Goal: Task Accomplishment & Management: Manage account settings

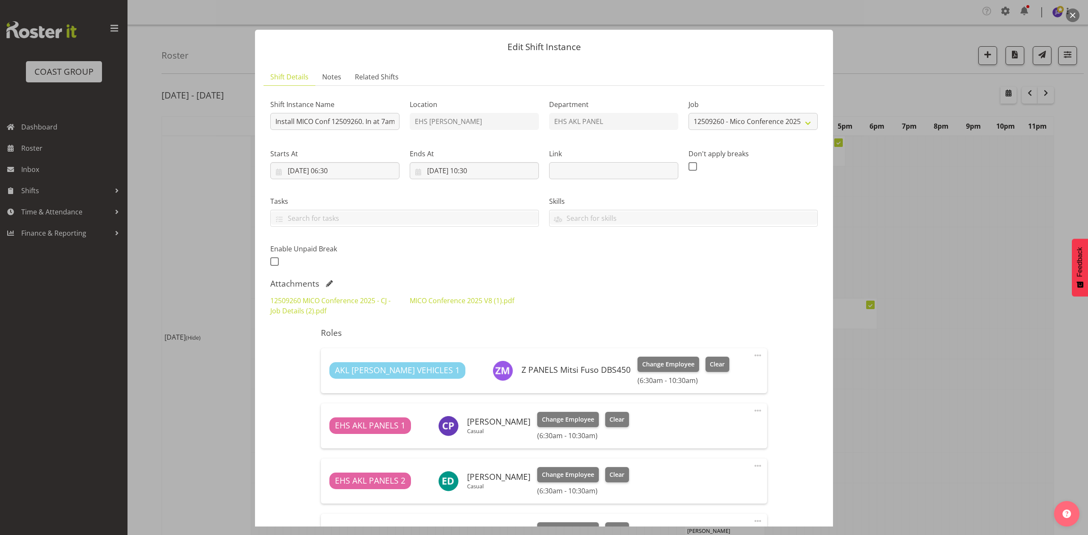
select select "10275"
click at [946, 249] on div at bounding box center [544, 267] width 1088 height 535
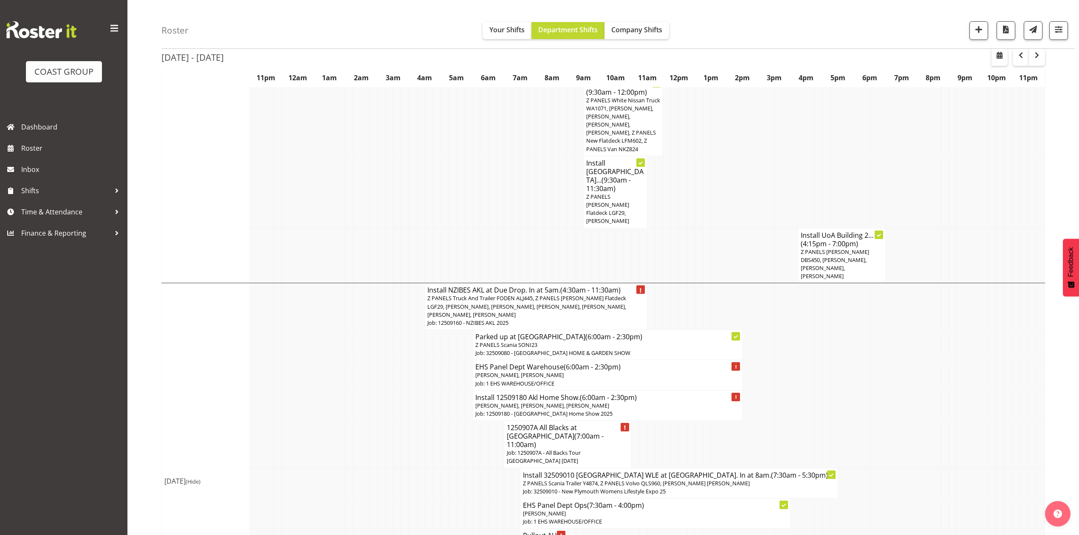
scroll to position [1133, 0]
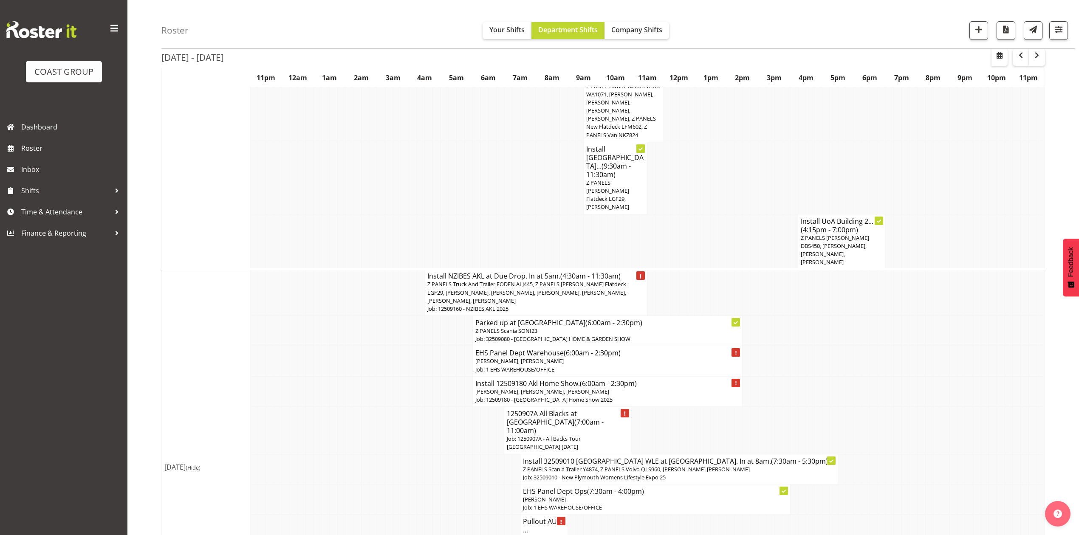
click at [570, 305] on p "Job: 12509160 - NZIBES AKL 2025" at bounding box center [535, 309] width 217 height 8
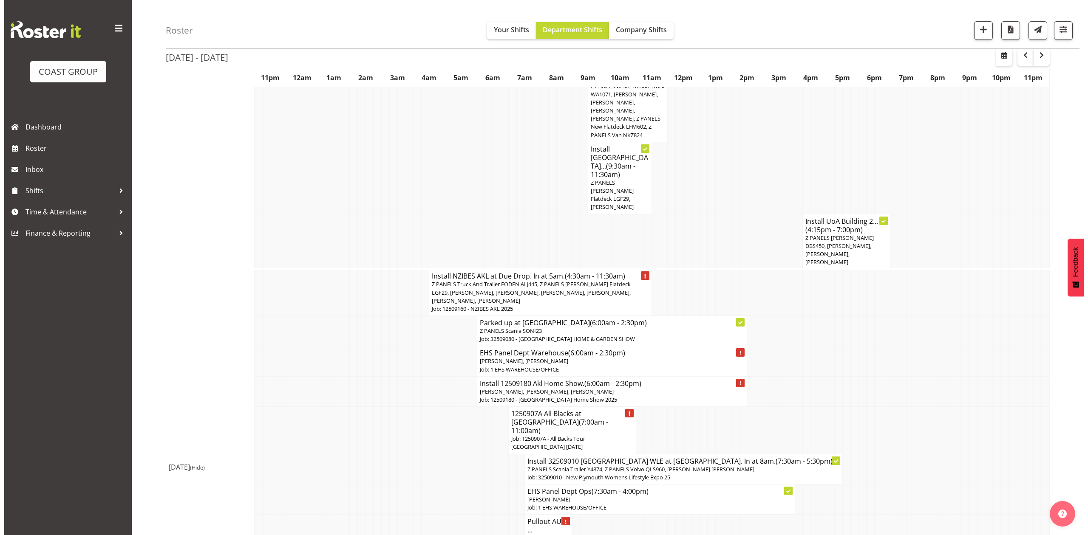
scroll to position [1116, 0]
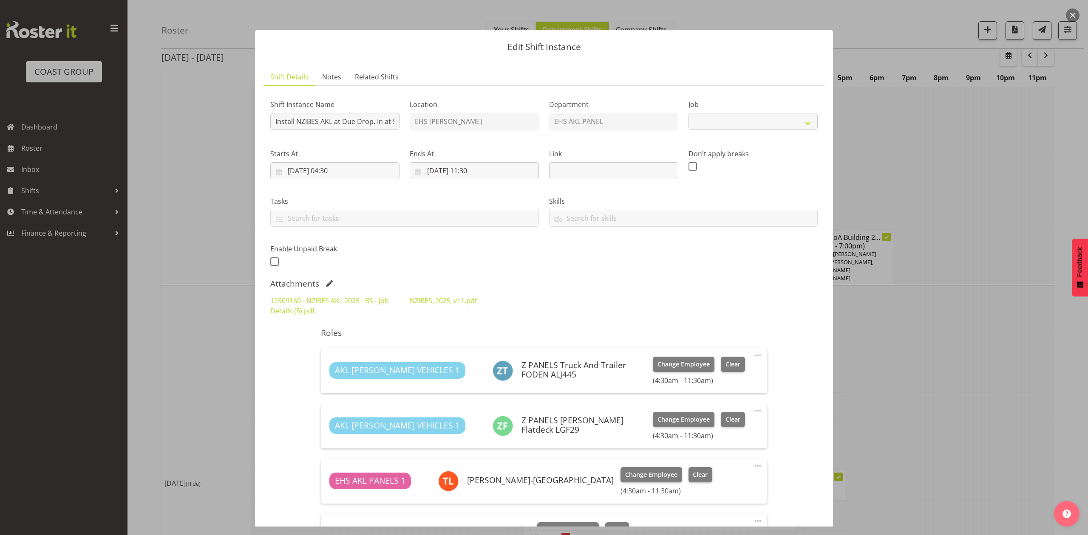
select select "9816"
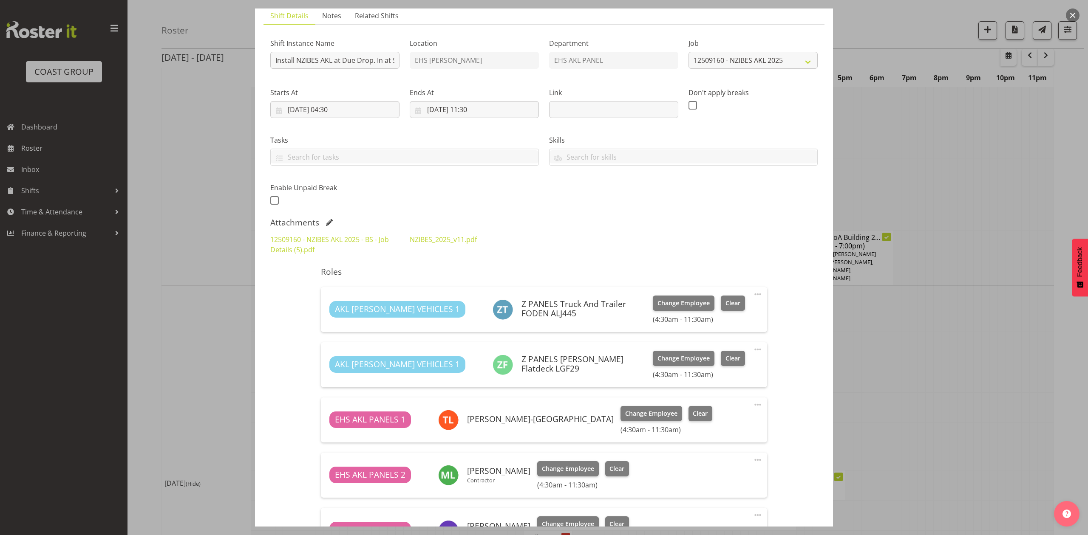
scroll to position [57, 0]
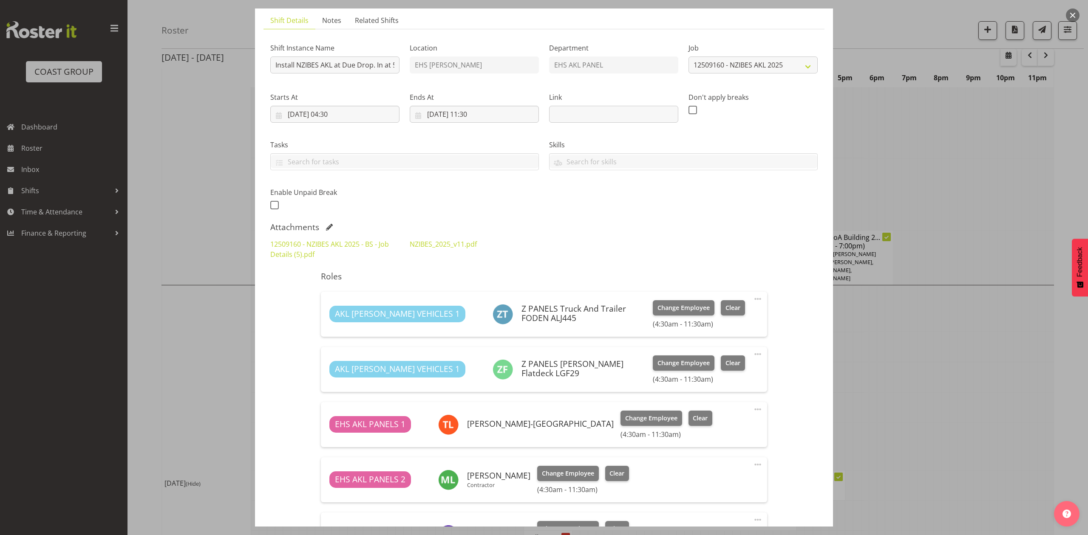
drag, startPoint x: 1074, startPoint y: 8, endPoint x: 1071, endPoint y: 16, distance: 8.4
click at [1074, 8] on button "button" at bounding box center [1073, 15] width 14 height 14
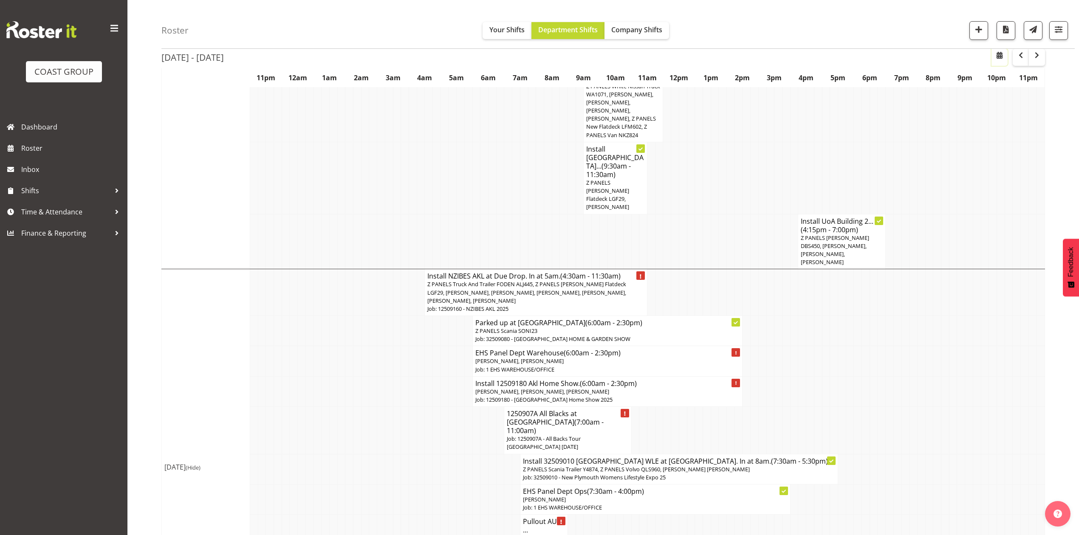
click at [1001, 55] on span "button" at bounding box center [1000, 55] width 10 height 10
select select "7"
select select "2025"
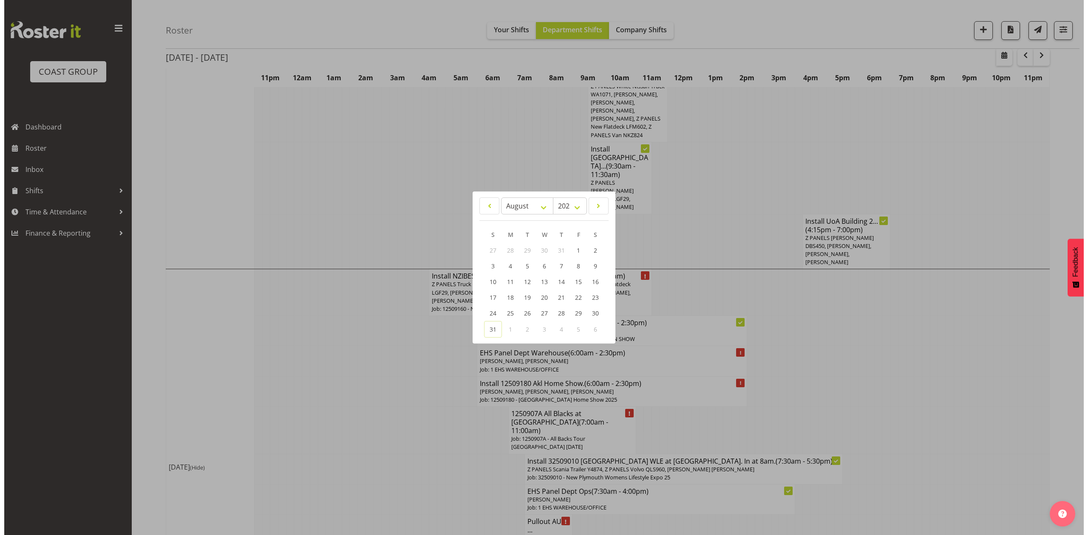
scroll to position [1116, 0]
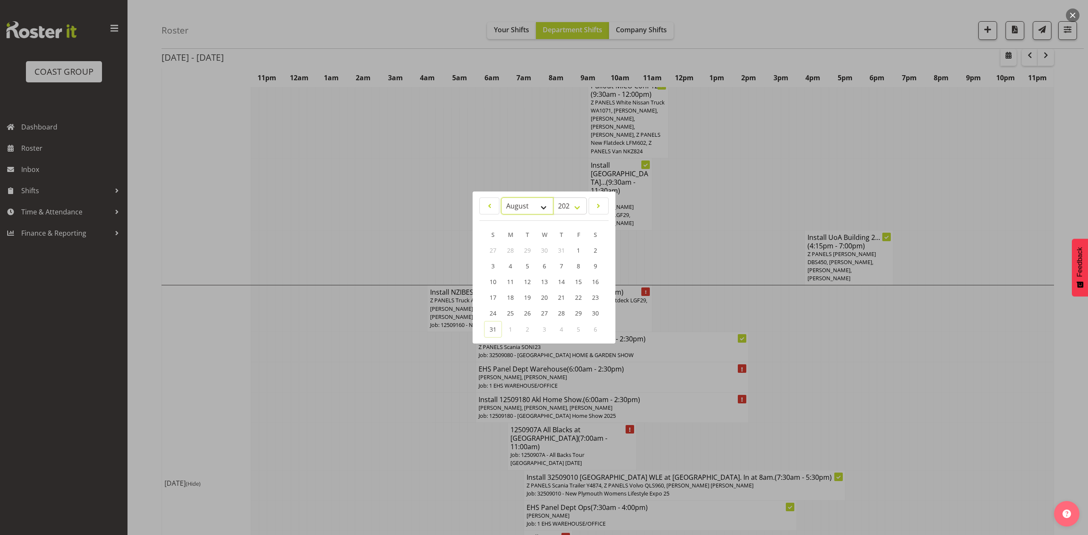
click at [523, 206] on select "January February March April May June July August September October November De…" at bounding box center [527, 206] width 52 height 17
select select "8"
click at [501, 198] on select "January February March April May June July August September October November De…" at bounding box center [527, 206] width 52 height 17
click at [546, 282] on span "17" at bounding box center [544, 283] width 7 height 8
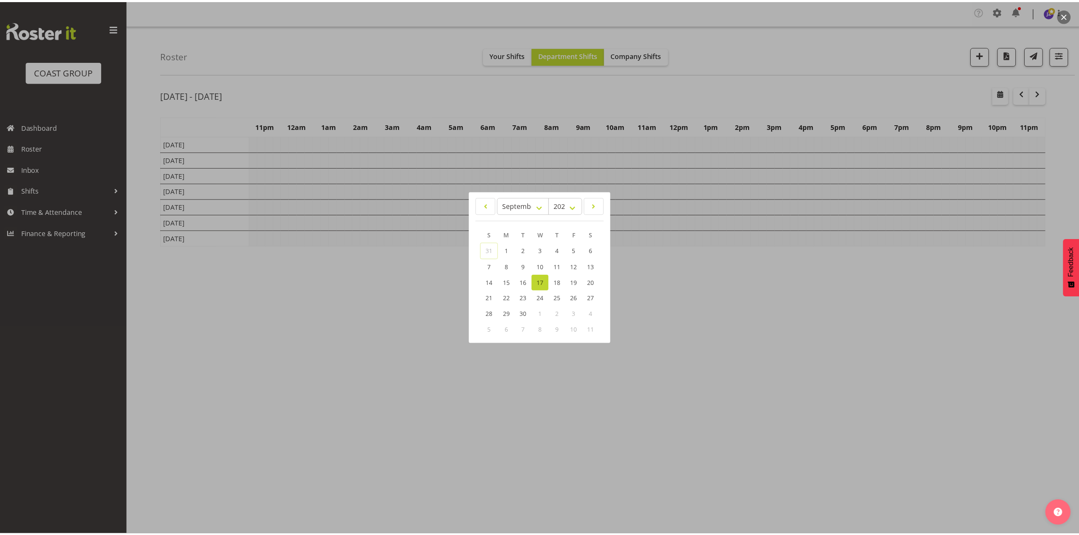
scroll to position [0, 0]
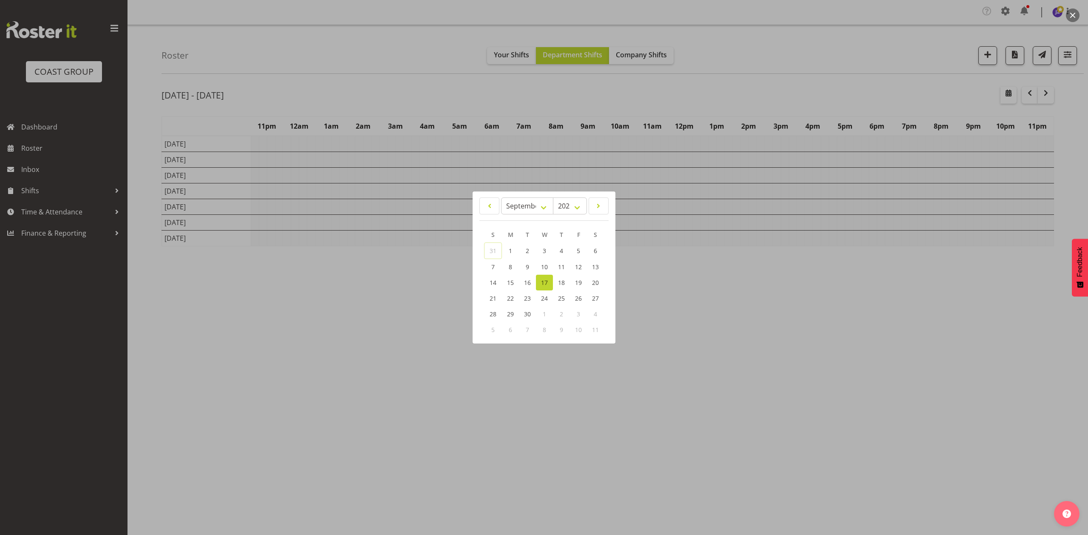
click at [678, 93] on div at bounding box center [544, 267] width 1088 height 535
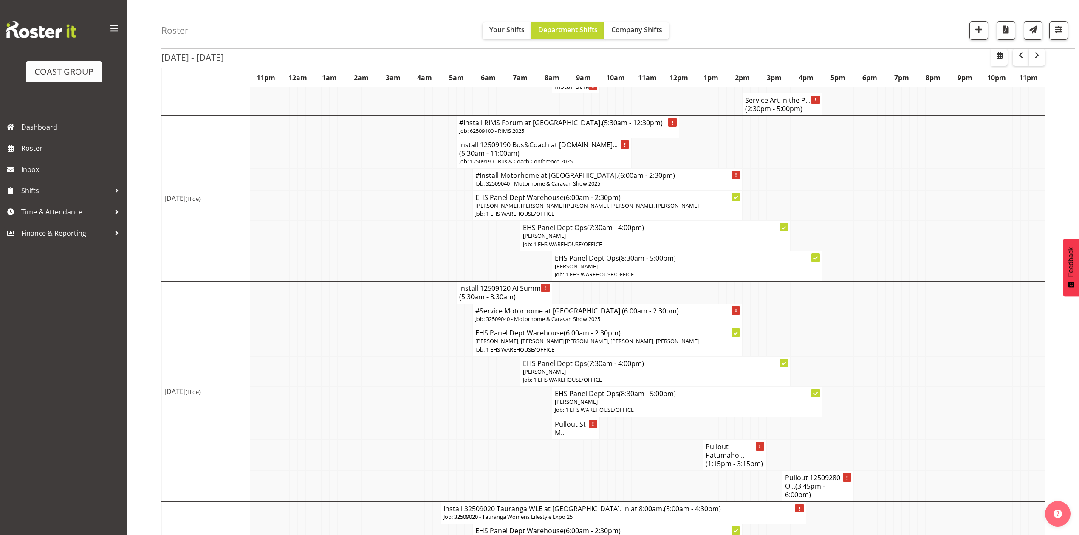
scroll to position [396, 0]
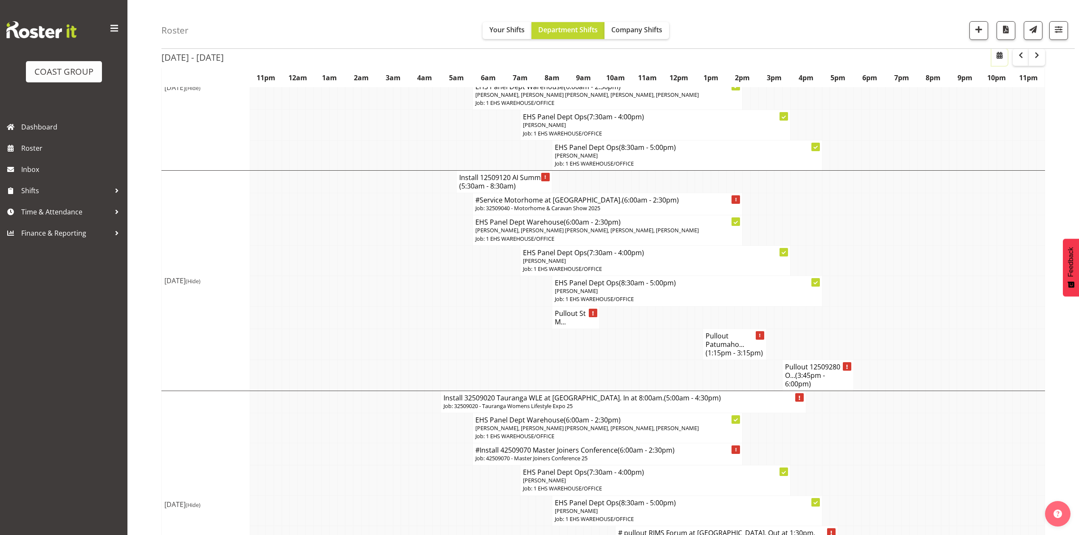
click at [998, 55] on span "button" at bounding box center [1000, 55] width 10 height 10
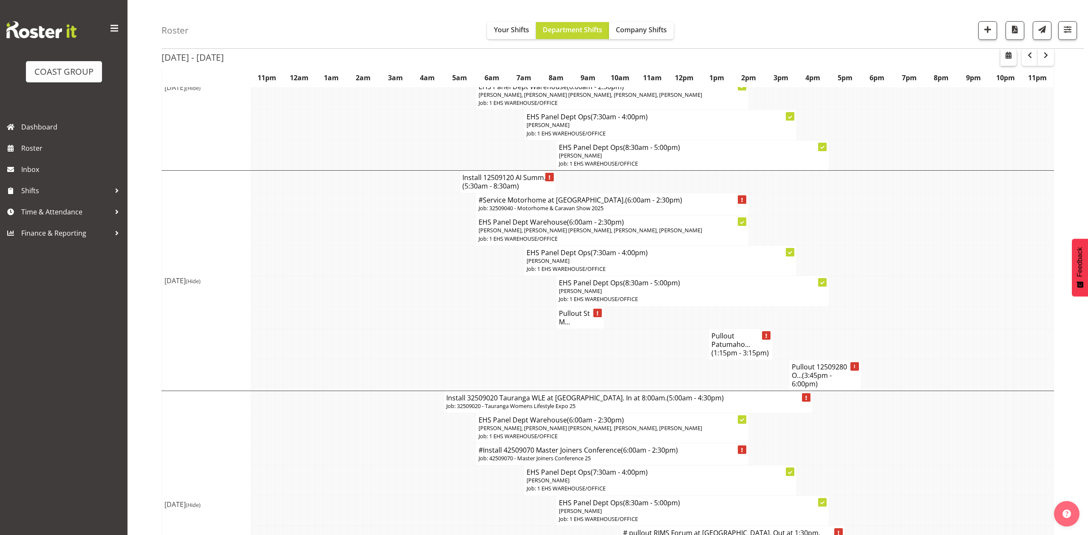
select select "7"
select select "2025"
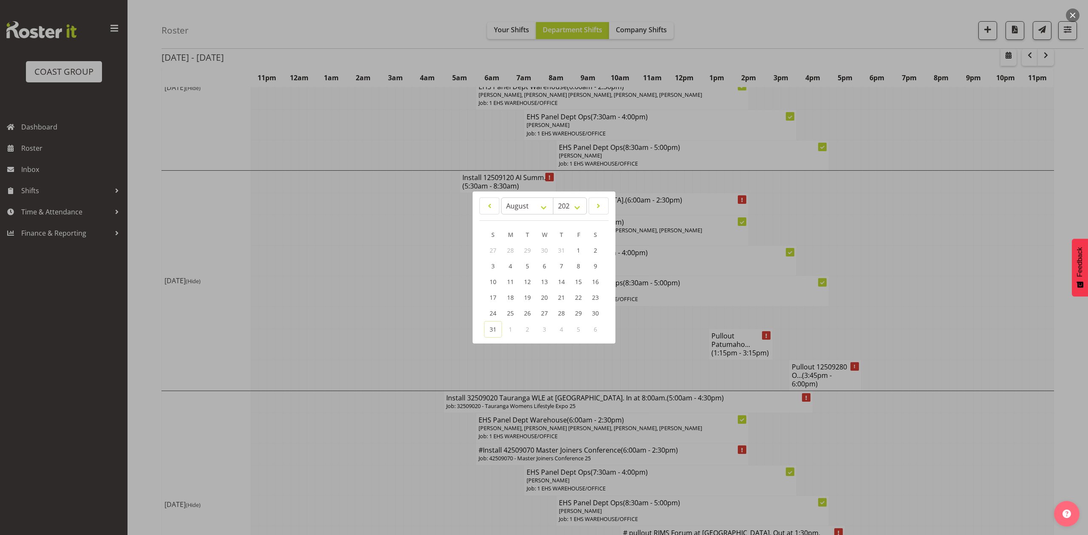
click at [906, 227] on div at bounding box center [544, 267] width 1088 height 535
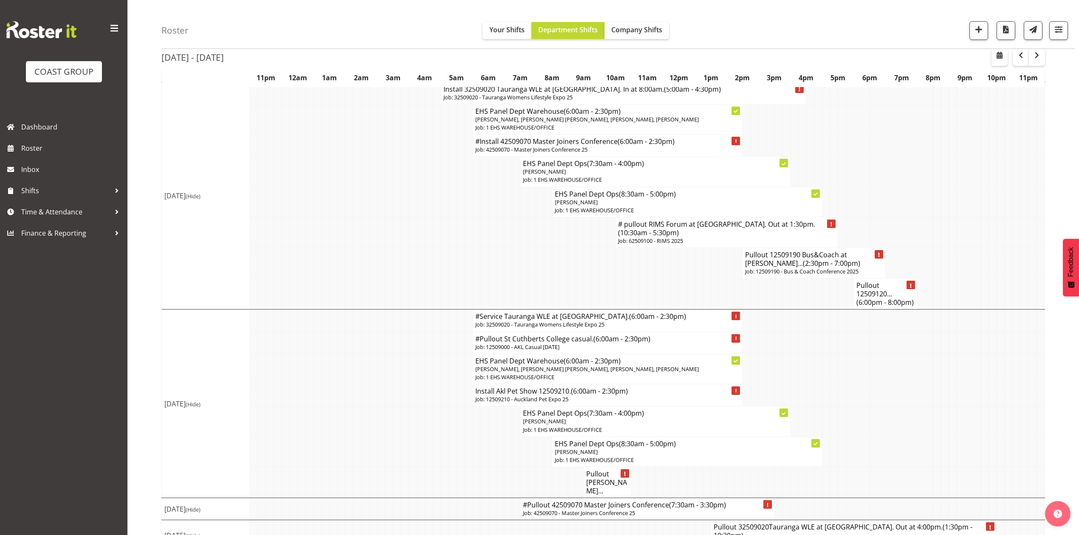
scroll to position [732, 0]
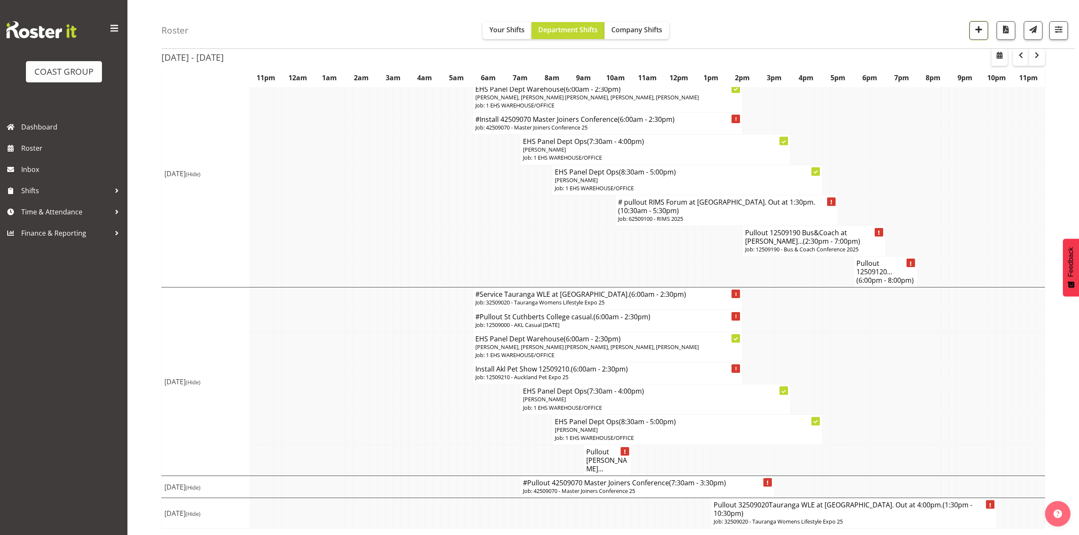
click at [973, 23] on button "button" at bounding box center [978, 30] width 19 height 19
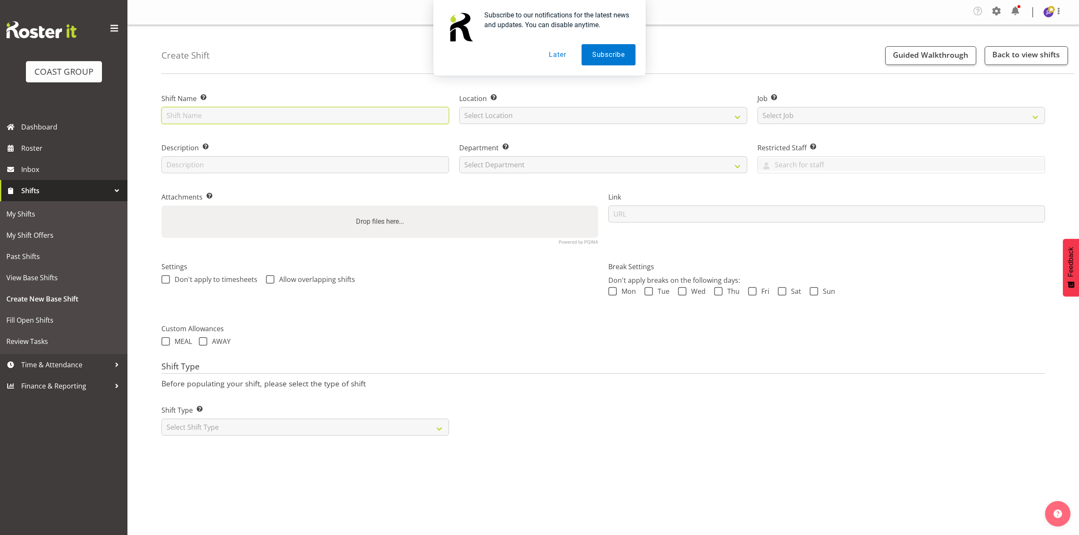
click at [290, 112] on input "text" at bounding box center [305, 115] width 288 height 17
paste input "Turuki Health Care"
type input "Turuki Health Care"
drag, startPoint x: 479, startPoint y: 112, endPoint x: 497, endPoint y: 118, distance: 18.3
click at [481, 112] on select "Select Location EHS RYMER" at bounding box center [603, 115] width 288 height 17
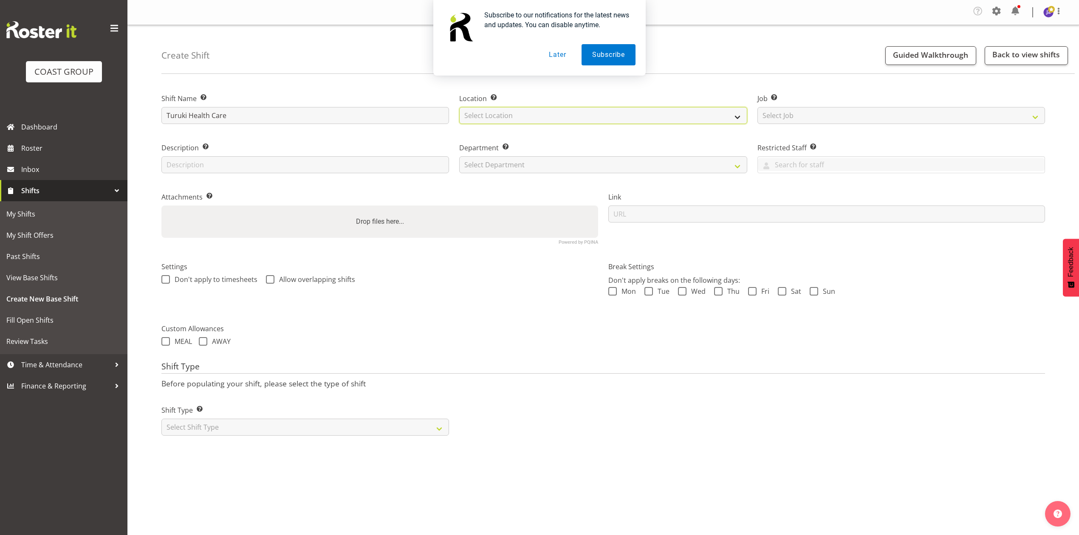
select select "35"
click at [459, 107] on select "Select Location EHS RYMER" at bounding box center [603, 115] width 288 height 17
click at [905, 110] on select "Select Job Create new job 1 Carlton Events 1 Carlton Hamilton 1 Carlton Welling…" at bounding box center [902, 115] width 288 height 17
select select "8653"
click at [758, 107] on select "Select Job Create new job 1 Carlton Events 1 Carlton Hamilton 1 Carlton Welling…" at bounding box center [902, 115] width 288 height 17
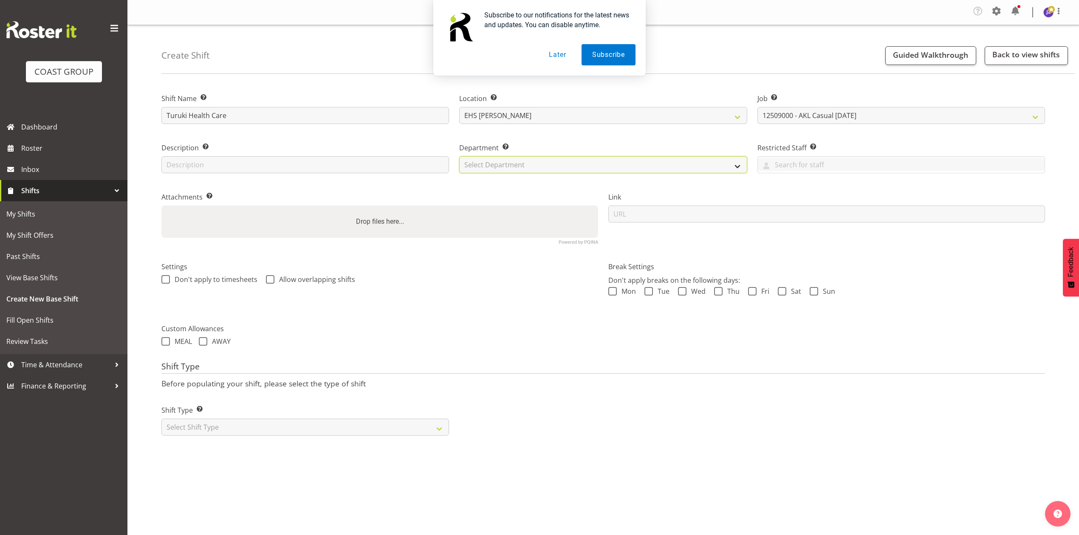
click at [585, 165] on select "Select Department EHS AKL PANEL EHS AKL PANEL" at bounding box center [603, 164] width 288 height 17
select select "39"
click at [459, 157] on select "Select Department EHS AKL PANEL EHS AKL PANEL" at bounding box center [603, 164] width 288 height 17
click at [546, 58] on button "Later" at bounding box center [557, 54] width 38 height 21
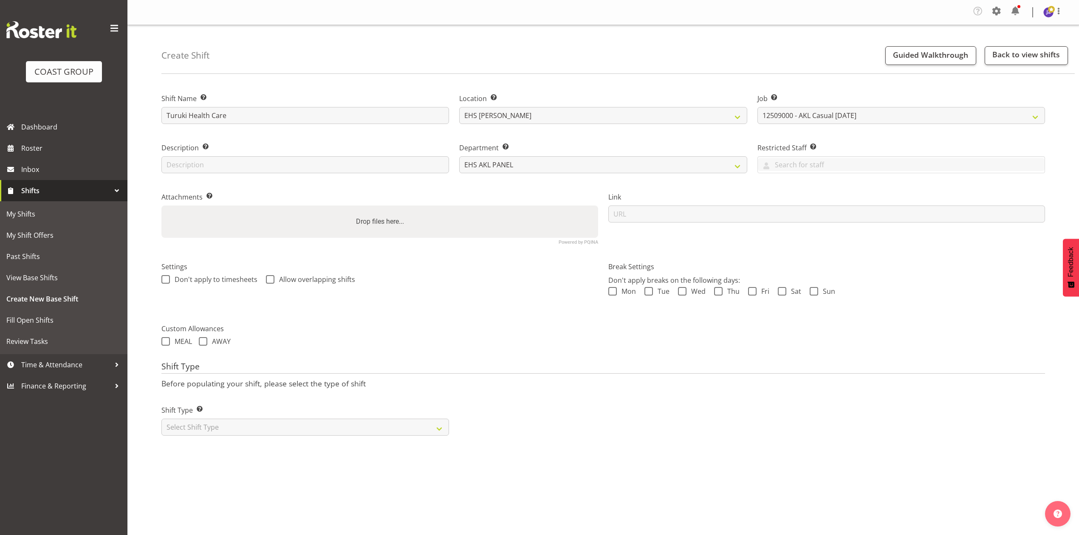
click at [515, 225] on div "Drop files here..." at bounding box center [379, 222] width 437 height 32
click at [161, 206] on input "Drop files here..." at bounding box center [379, 207] width 437 height 3
click at [503, 221] on div "Drop files here..." at bounding box center [379, 222] width 437 height 32
click at [161, 206] on input "Drop files here..." at bounding box center [379, 207] width 437 height 3
type input "C:\fakepath\TURUKI-H-00009Q-V004 (1).PDF"
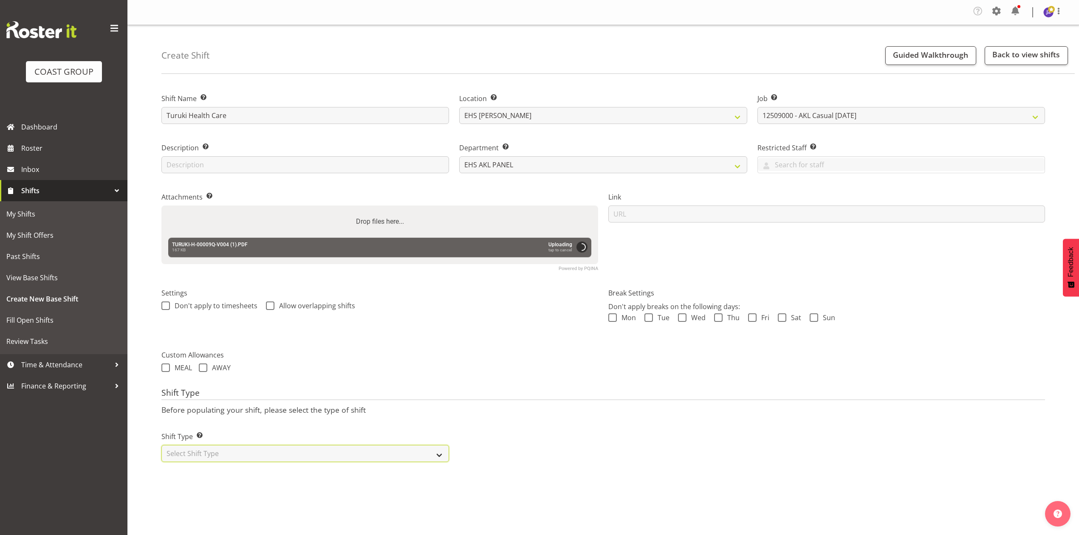
click at [313, 455] on select "Select Shift Type One Off Shift Recurring Shift Rotating Shift" at bounding box center [305, 453] width 288 height 17
select select "recurring"
click at [161, 446] on select "Select Shift Type One Off Shift Recurring Shift Rotating Shift" at bounding box center [305, 453] width 288 height 17
select select "7"
select select "2025"
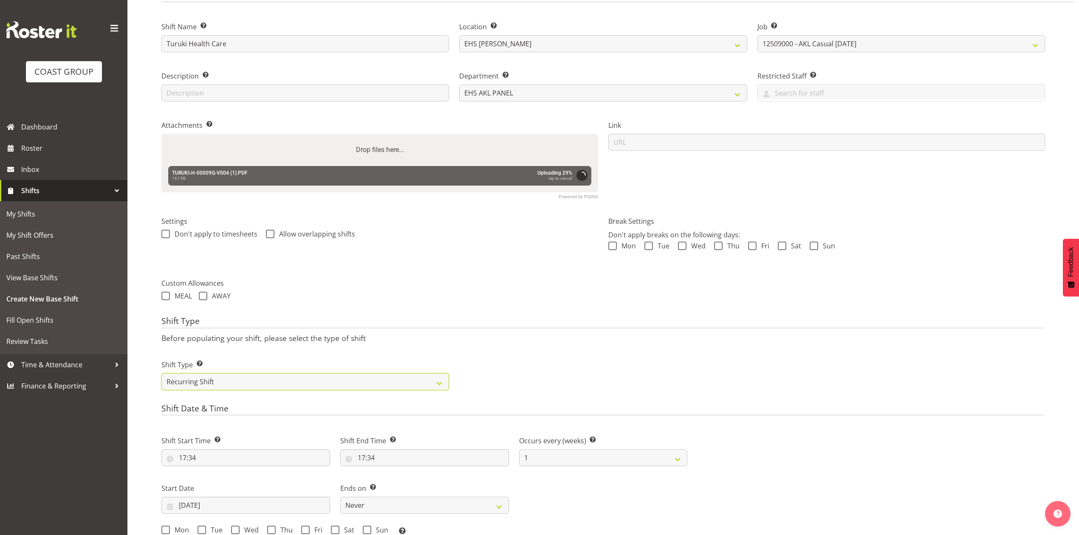
scroll to position [283, 0]
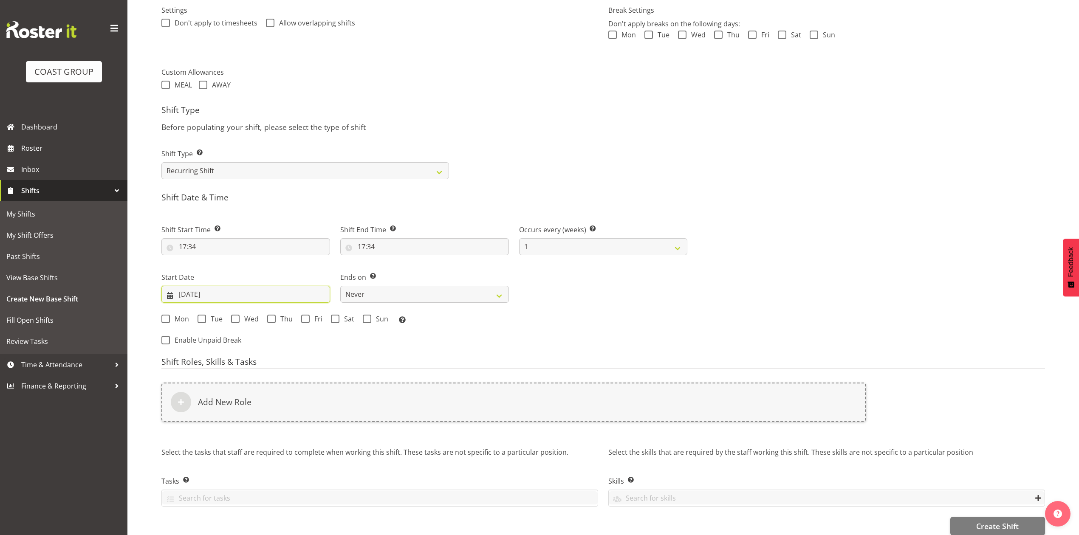
click at [199, 292] on input "31/08/2025" at bounding box center [245, 294] width 169 height 17
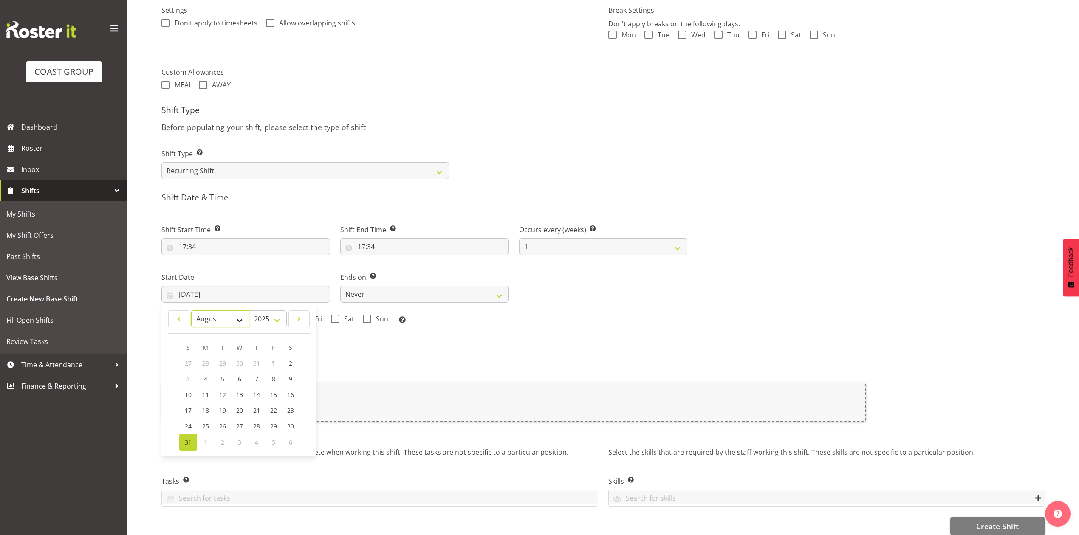
click at [226, 323] on select "January February March April May June July August September October November De…" at bounding box center [220, 319] width 58 height 17
select select "8"
click at [191, 311] on select "January February March April May June July August September October November De…" at bounding box center [220, 319] width 58 height 17
click at [270, 399] on span "19" at bounding box center [273, 396] width 7 height 8
type input "19/09/2025"
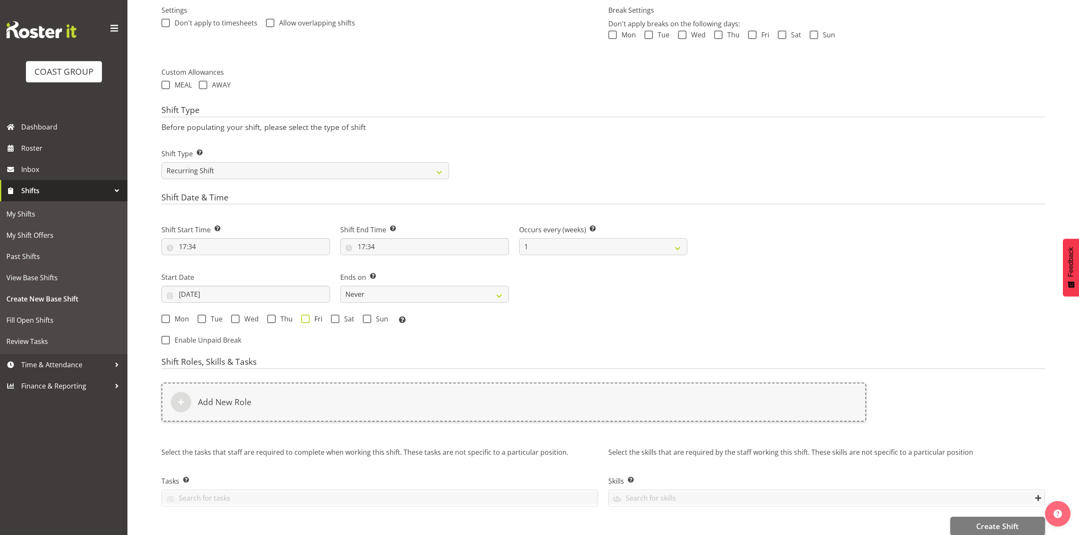
click at [305, 323] on span at bounding box center [305, 319] width 8 height 8
click at [305, 322] on input "Fri" at bounding box center [304, 320] width 6 height 6
checkbox input "true"
click at [337, 321] on span at bounding box center [335, 319] width 8 height 8
click at [336, 321] on input "Sat" at bounding box center [334, 320] width 6 height 6
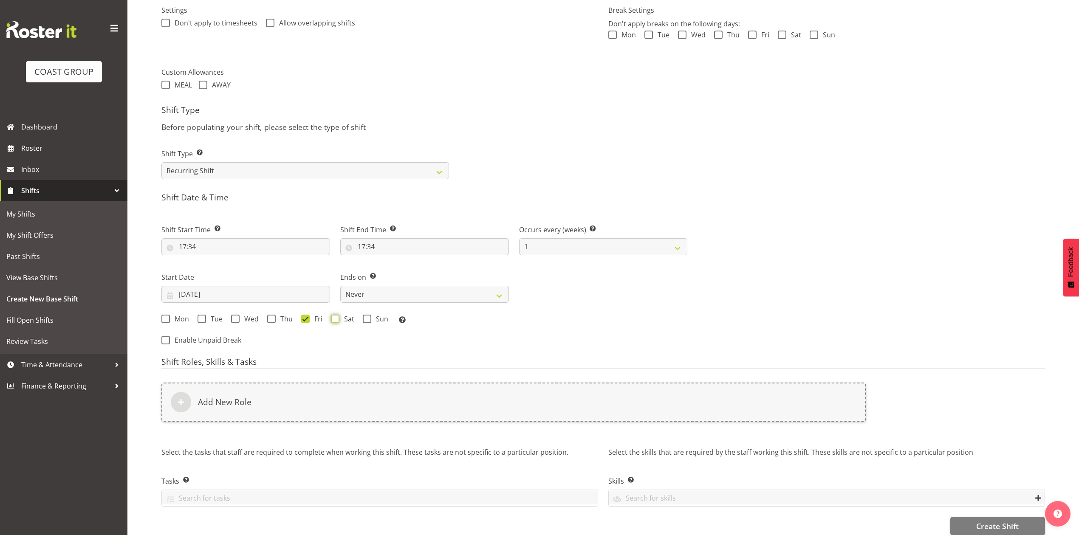
checkbox input "true"
click at [379, 296] on select "Never On Date" at bounding box center [424, 294] width 169 height 17
select select "date"
click at [340, 287] on select "Never On Date" at bounding box center [424, 294] width 169 height 17
select select "7"
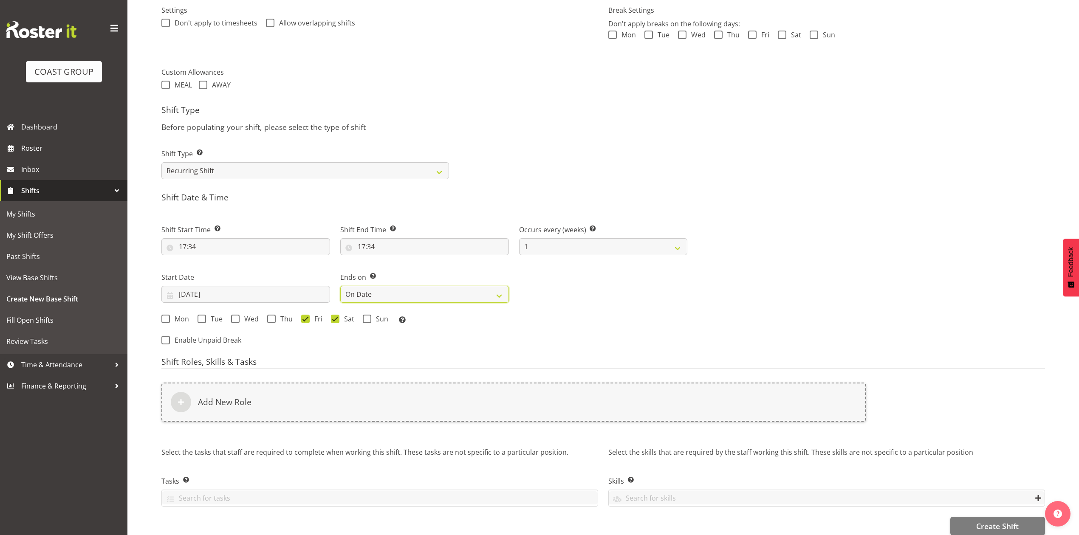
select select "2025"
click at [593, 296] on input "31/08/2025" at bounding box center [603, 294] width 169 height 17
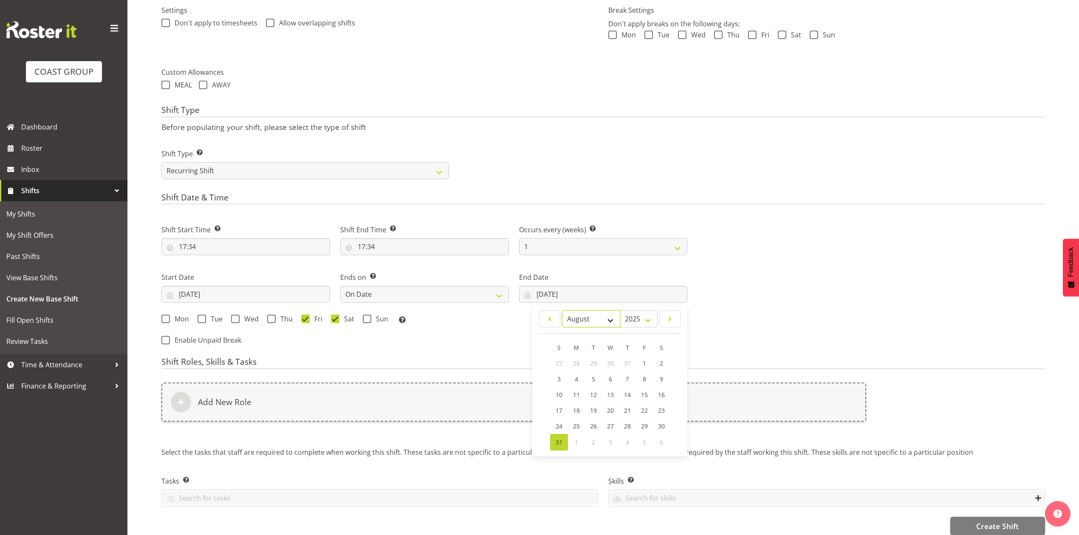
click at [579, 317] on select "January February March April May June July August September October November De…" at bounding box center [591, 319] width 58 height 17
select select "8"
click at [562, 311] on select "January February March April May June July August September October November De…" at bounding box center [591, 319] width 58 height 17
click at [656, 399] on link "20" at bounding box center [661, 396] width 17 height 16
type input "20/09/2025"
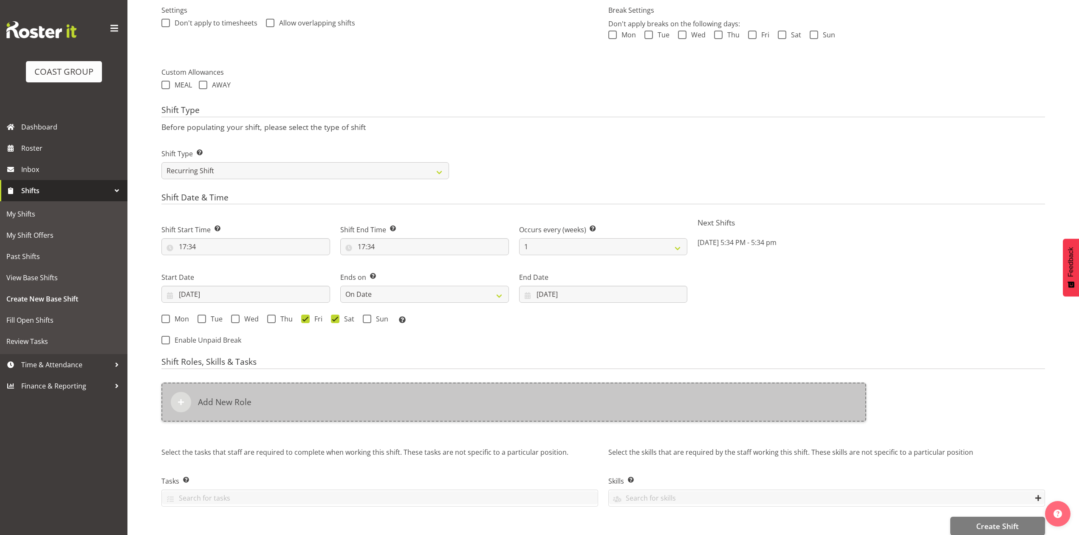
click at [311, 413] on div "Add New Role" at bounding box center [513, 402] width 705 height 39
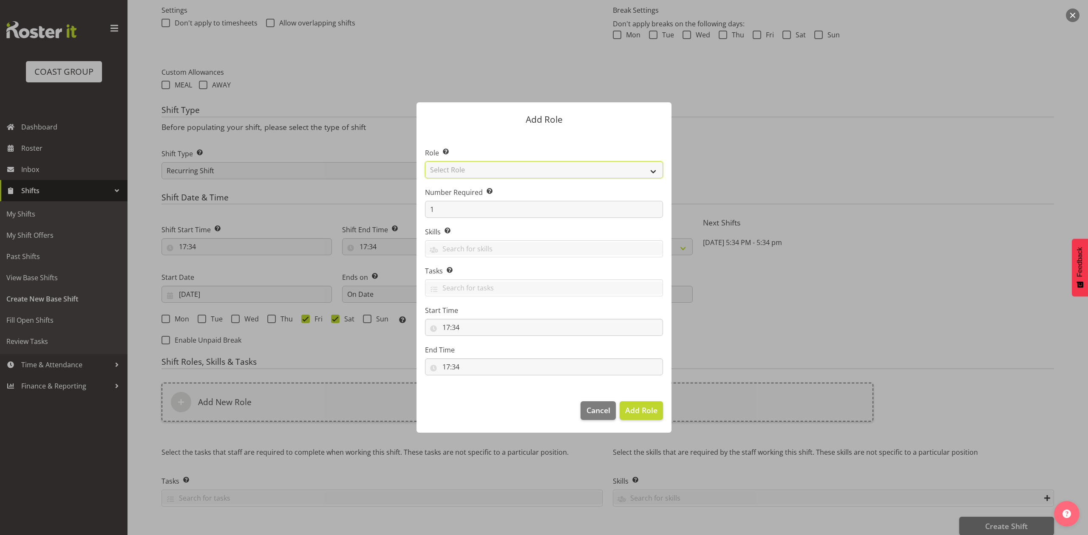
click at [475, 163] on select "Select Role ACCOUNT MANAGER ACCOUNT MANAGER DW ACCOUNTS AKL DIANNA VEHICLES AKL…" at bounding box center [544, 169] width 238 height 17
select select "81"
click at [425, 161] on select "Select Role ACCOUNT MANAGER ACCOUNT MANAGER DW ACCOUNTS AKL DIANNA VEHICLES AKL…" at bounding box center [544, 169] width 238 height 17
click at [640, 415] on span "Add Role" at bounding box center [641, 410] width 32 height 10
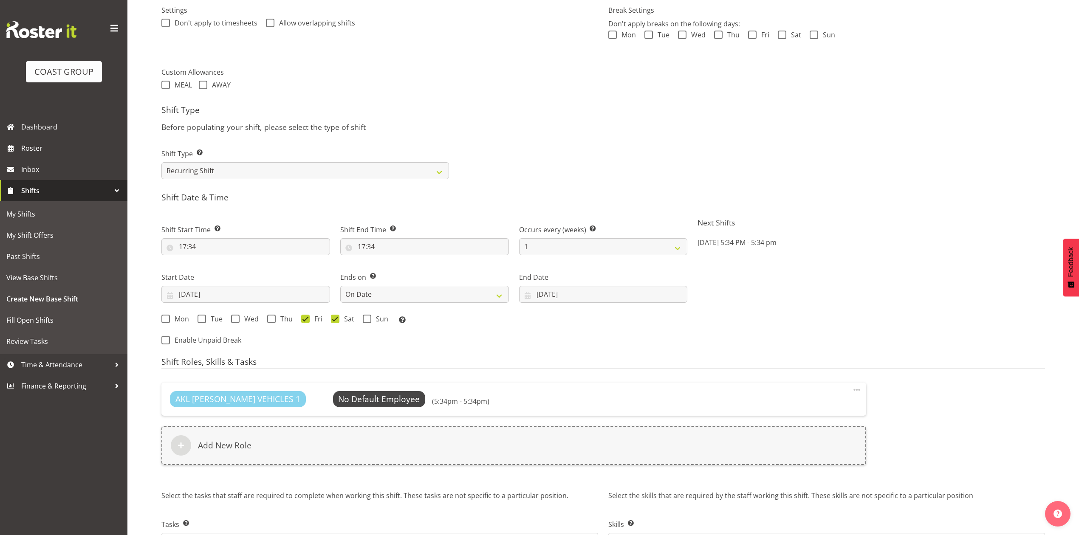
drag, startPoint x: 414, startPoint y: 456, endPoint x: 400, endPoint y: 477, distance: 24.5
click at [400, 477] on div "AKL RYMER VEHICLES 1 No Default Employee Select Employee (5:34pm - 5:34pm) Edit…" at bounding box center [513, 429] width 715 height 103
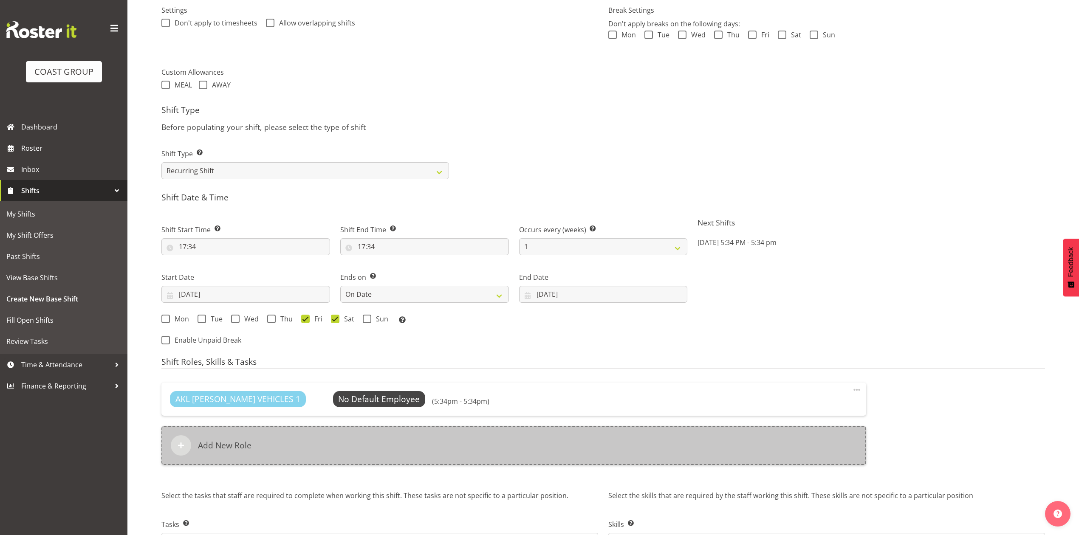
click at [407, 454] on div "Add New Role" at bounding box center [513, 445] width 705 height 39
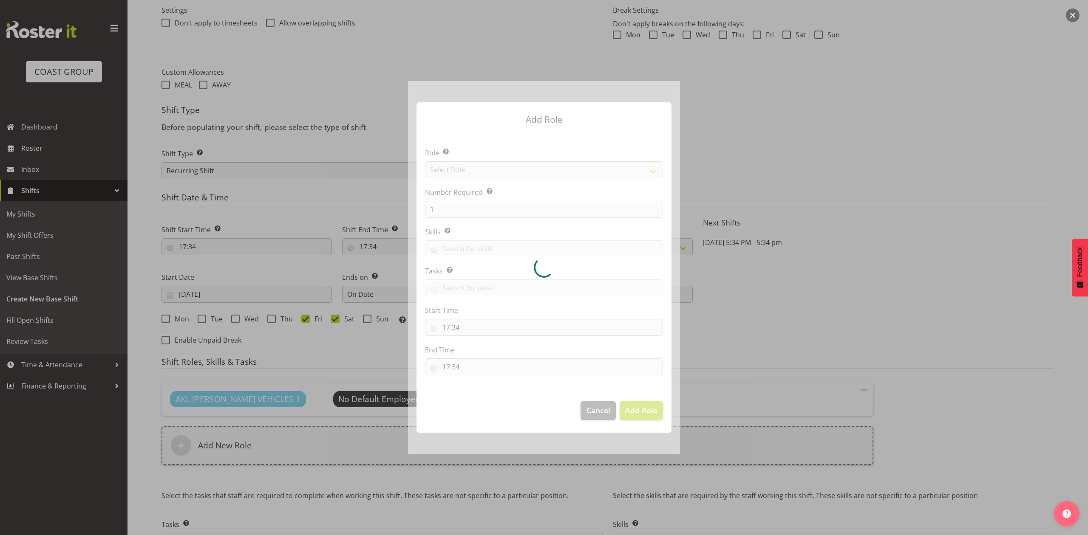
click at [466, 172] on div at bounding box center [544, 267] width 272 height 373
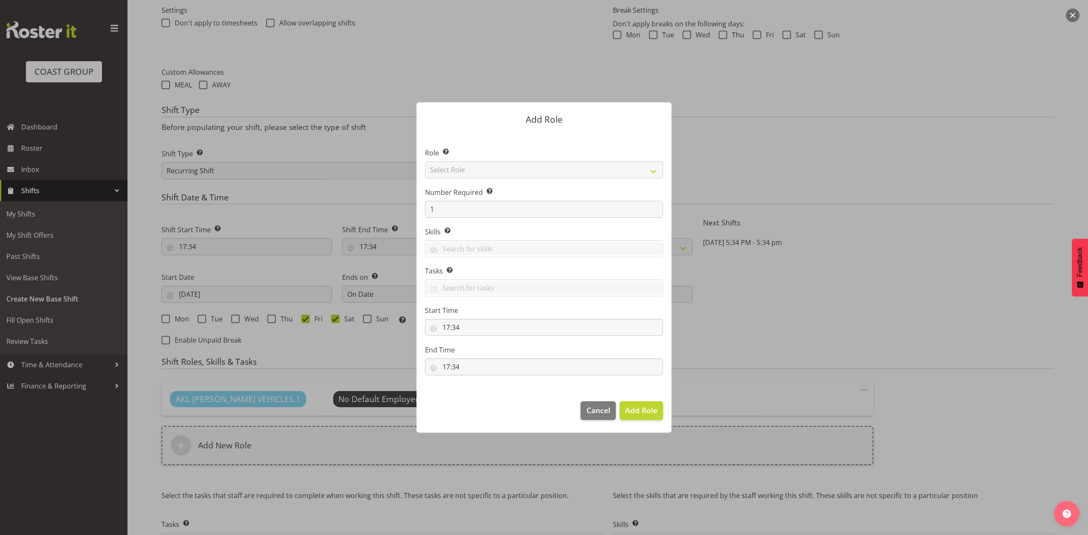
click at [466, 172] on section "Role Select the role you wish to add to the shift. Select Role ACCOUNT MANAGER …" at bounding box center [543, 263] width 255 height 260
click at [466, 172] on select "Select Role ACCOUNT MANAGER ACCOUNT MANAGER DW ACCOUNTS AKL DIANNA VEHICLES AKL…" at bounding box center [544, 169] width 238 height 17
select select "193"
click at [425, 161] on select "Select Role ACCOUNT MANAGER ACCOUNT MANAGER DW ACCOUNTS AKL DIANNA VEHICLES AKL…" at bounding box center [544, 169] width 238 height 17
click at [432, 208] on input "1" at bounding box center [544, 209] width 238 height 17
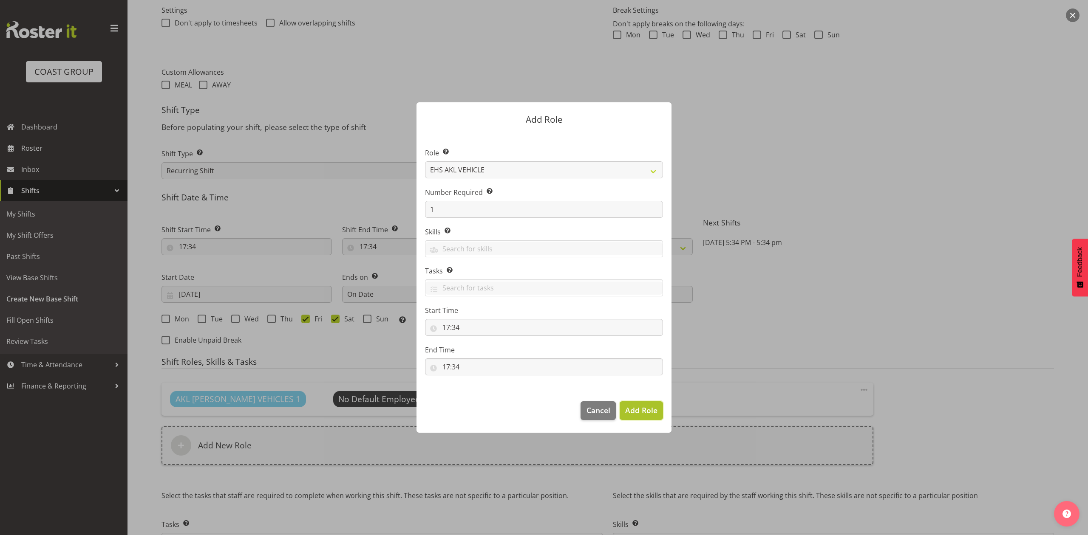
click at [633, 412] on span "Add Role" at bounding box center [641, 410] width 32 height 10
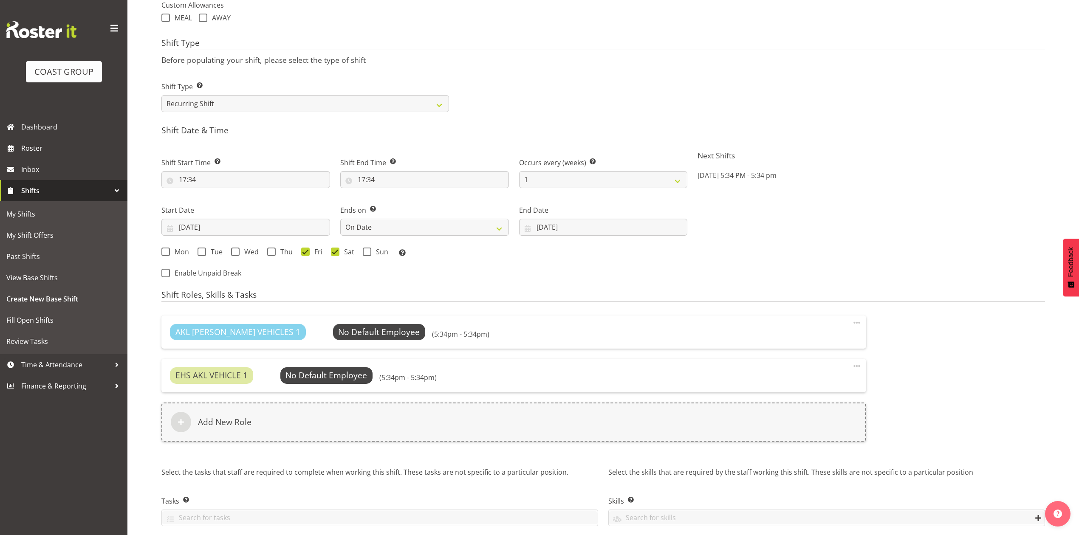
scroll to position [331, 0]
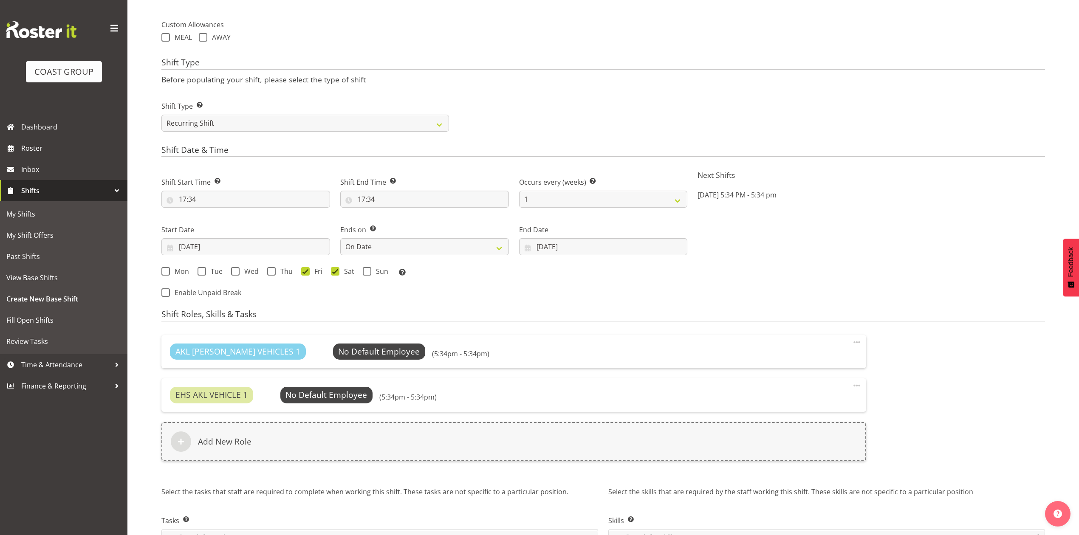
click at [854, 386] on span at bounding box center [857, 386] width 10 height 10
click at [822, 418] on link "Delete" at bounding box center [821, 421] width 82 height 15
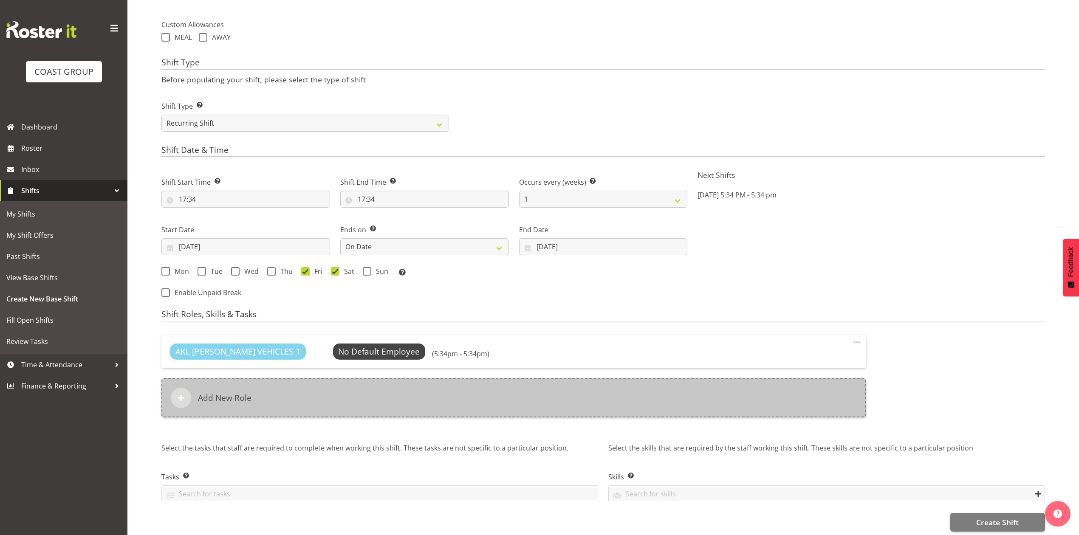
click at [438, 394] on div "Add New Role" at bounding box center [513, 398] width 705 height 39
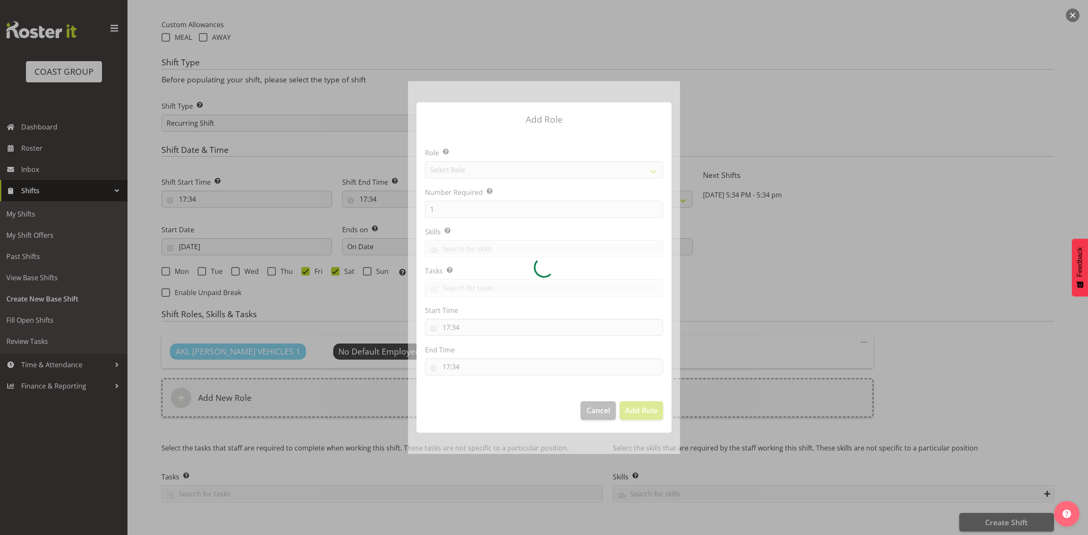
click at [509, 172] on div at bounding box center [544, 267] width 272 height 373
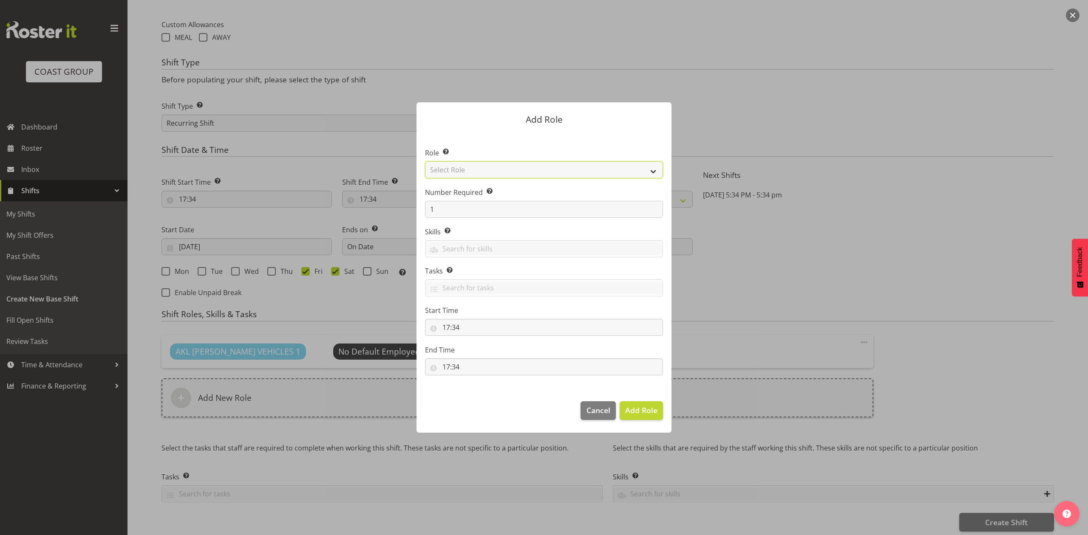
click at [509, 172] on select "Select Role ACCOUNT MANAGER ACCOUNT MANAGER DW ACCOUNTS AKL DIANNA VEHICLES AKL…" at bounding box center [544, 169] width 238 height 17
select select "188"
click at [425, 161] on select "Select Role ACCOUNT MANAGER ACCOUNT MANAGER DW ACCOUNTS AKL DIANNA VEHICLES AKL…" at bounding box center [544, 169] width 238 height 17
click at [656, 408] on span "Add Role" at bounding box center [641, 410] width 32 height 10
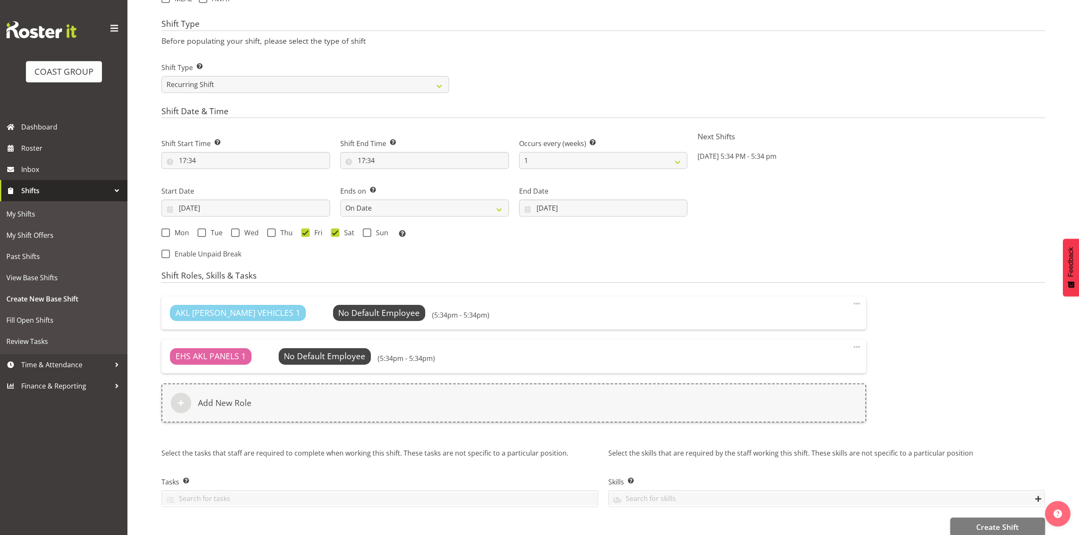
scroll to position [387, 0]
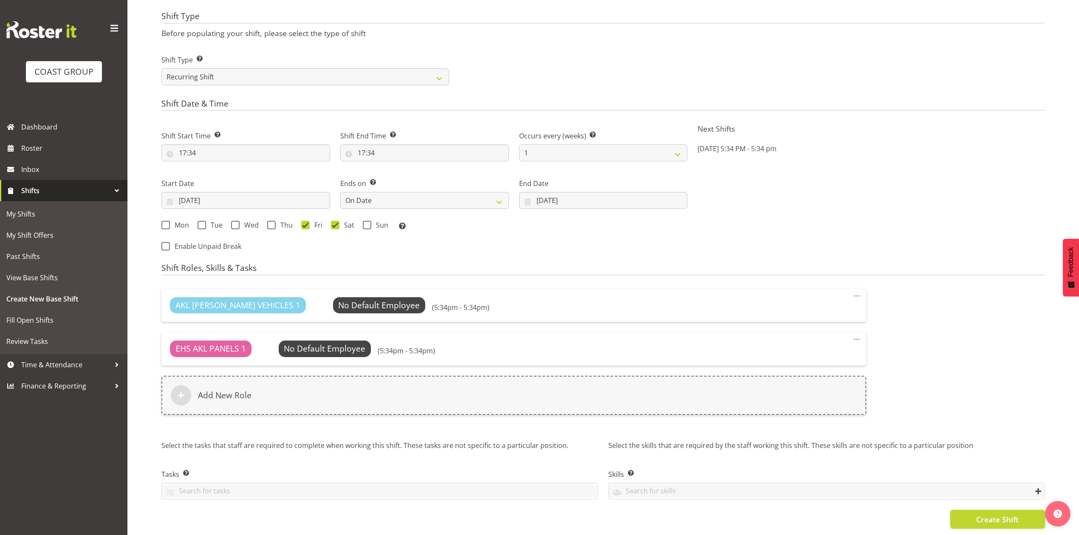
click at [1024, 515] on button "Create Shift" at bounding box center [997, 519] width 95 height 19
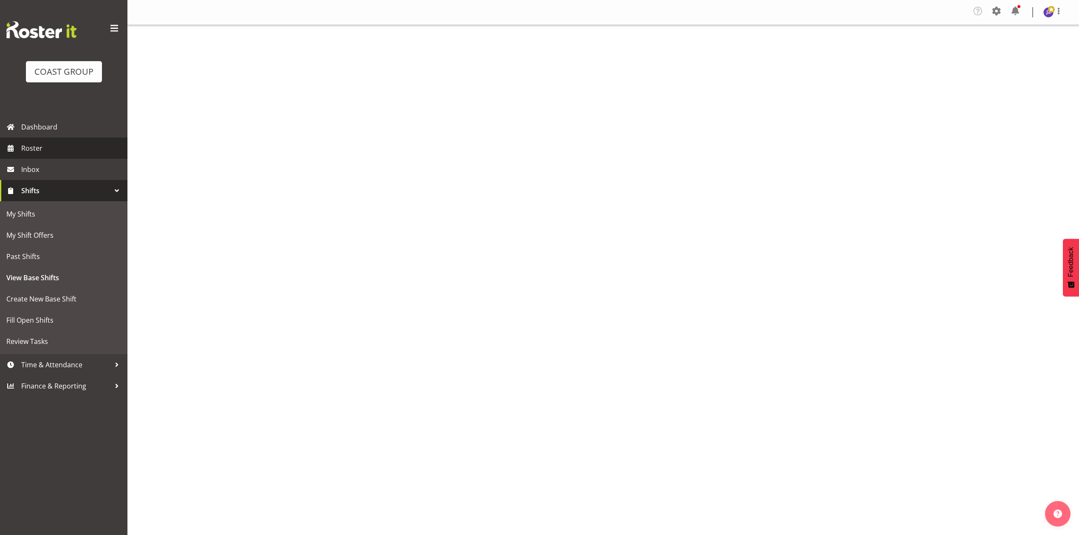
drag, startPoint x: 0, startPoint y: 0, endPoint x: 31, endPoint y: 146, distance: 149.5
click at [31, 146] on span "Roster" at bounding box center [72, 148] width 102 height 13
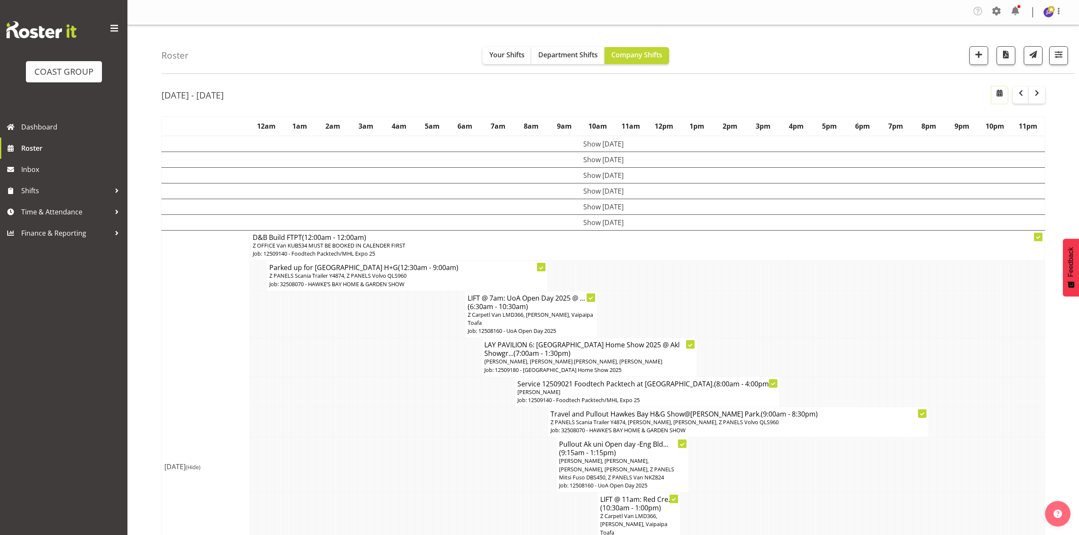
click at [996, 96] on span "button" at bounding box center [1000, 93] width 10 height 10
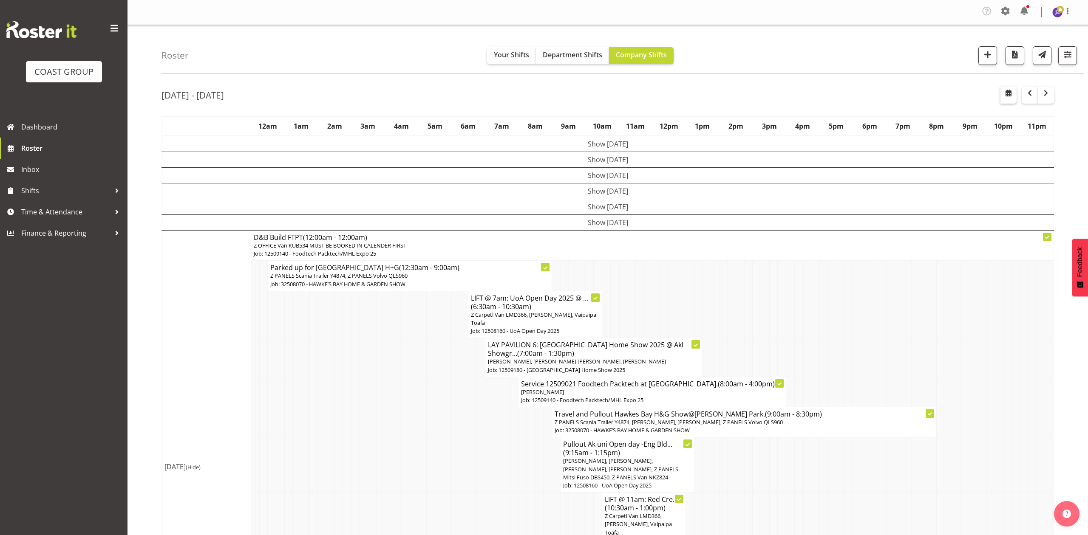
select select "7"
select select "2025"
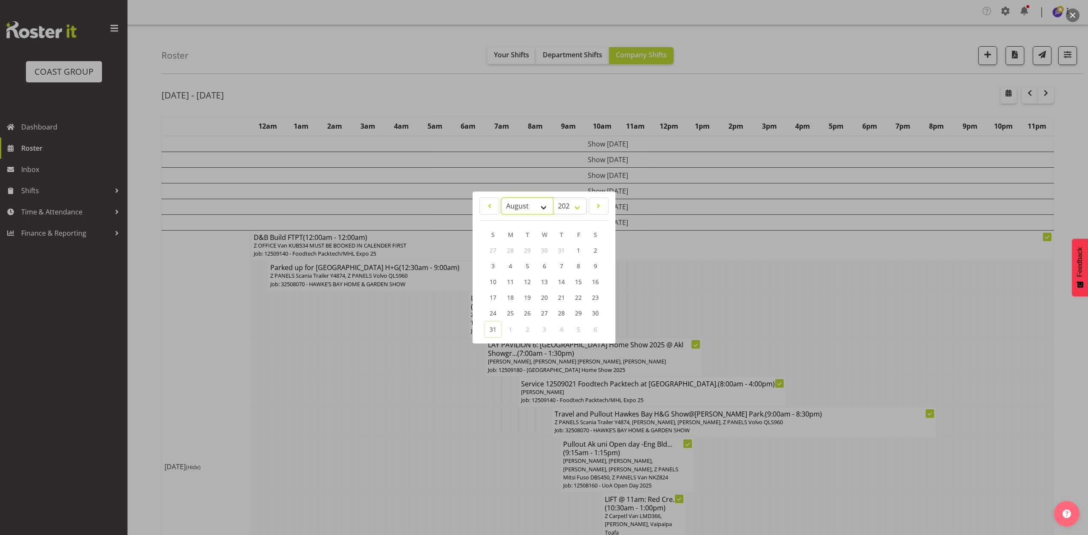
click at [529, 201] on select "January February March April May June July August September October November De…" at bounding box center [527, 206] width 52 height 17
select select "8"
click at [501, 198] on select "January February March April May June July August September October November De…" at bounding box center [527, 206] width 52 height 17
click at [573, 282] on link "19" at bounding box center [578, 283] width 17 height 16
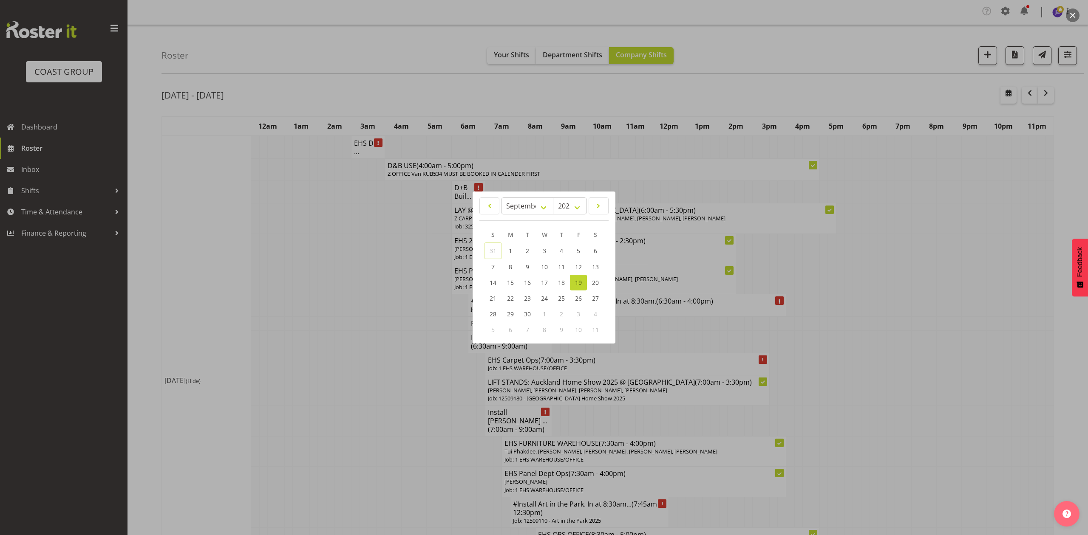
click at [565, 49] on div at bounding box center [544, 267] width 1088 height 535
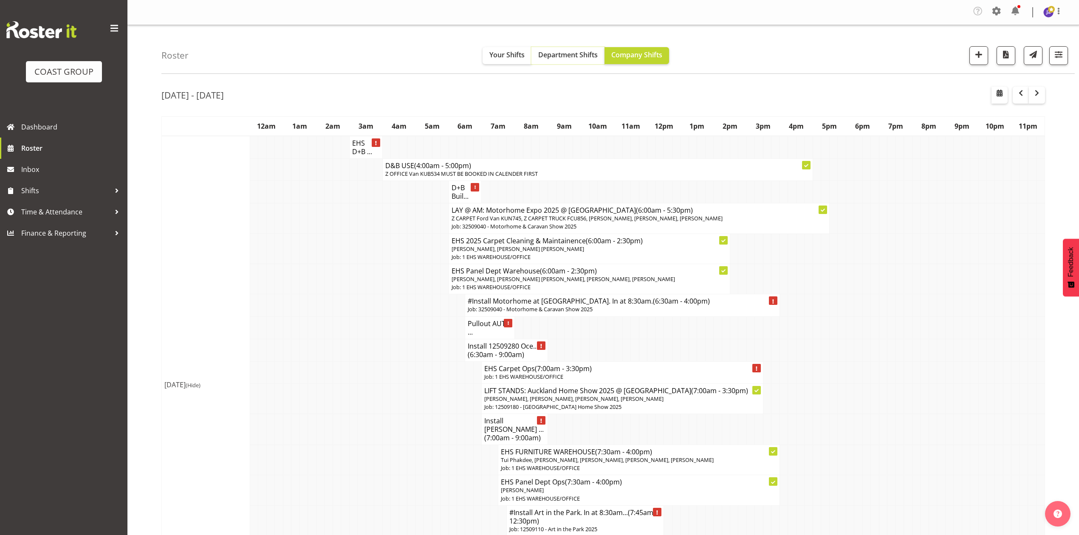
click at [568, 58] on span "Department Shifts" at bounding box center [567, 54] width 59 height 9
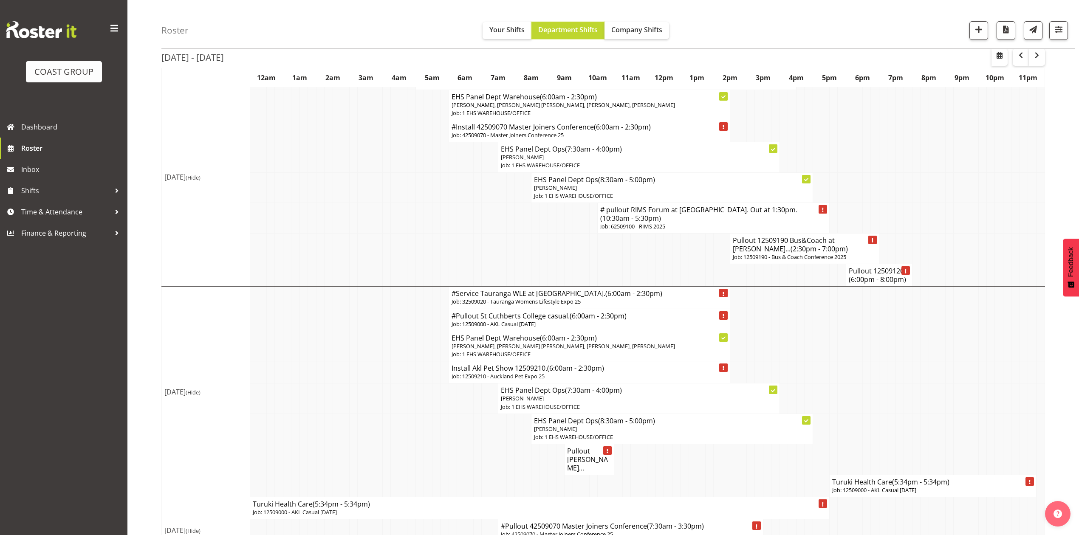
scroll to position [796, 0]
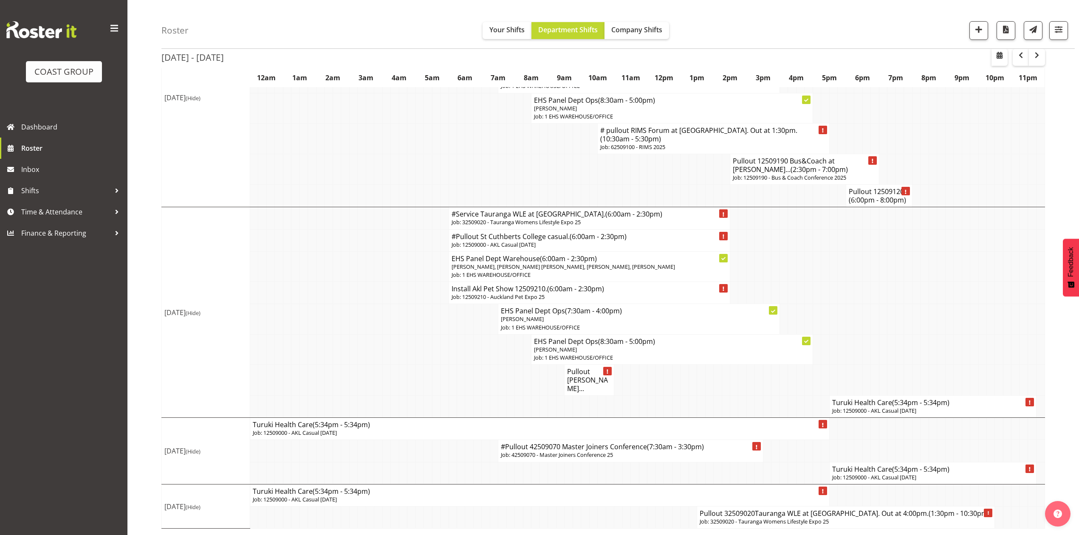
click at [882, 401] on h4 "Turuki Health Care (5:34pm - 5:34pm)" at bounding box center [932, 403] width 201 height 8
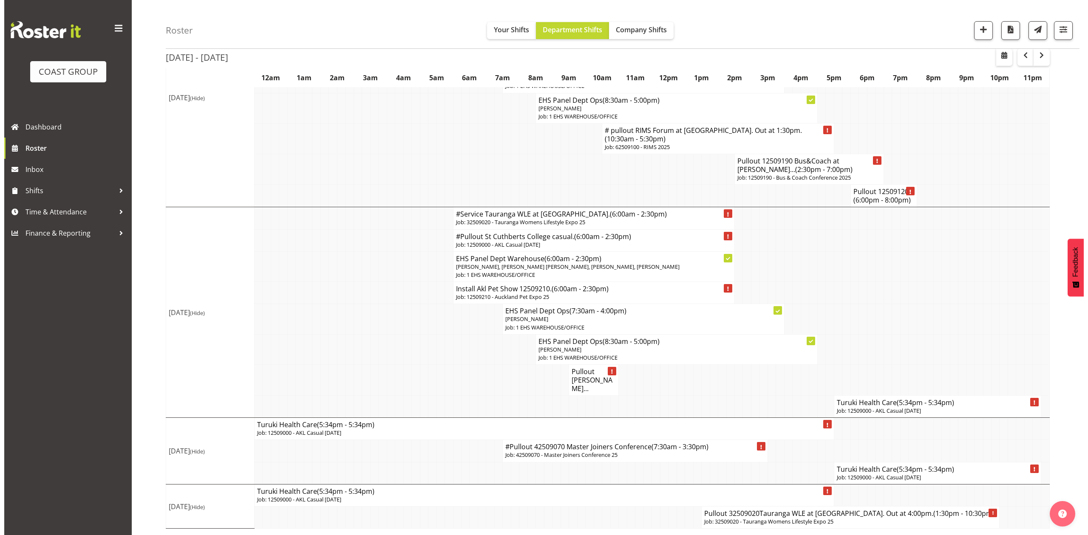
scroll to position [779, 0]
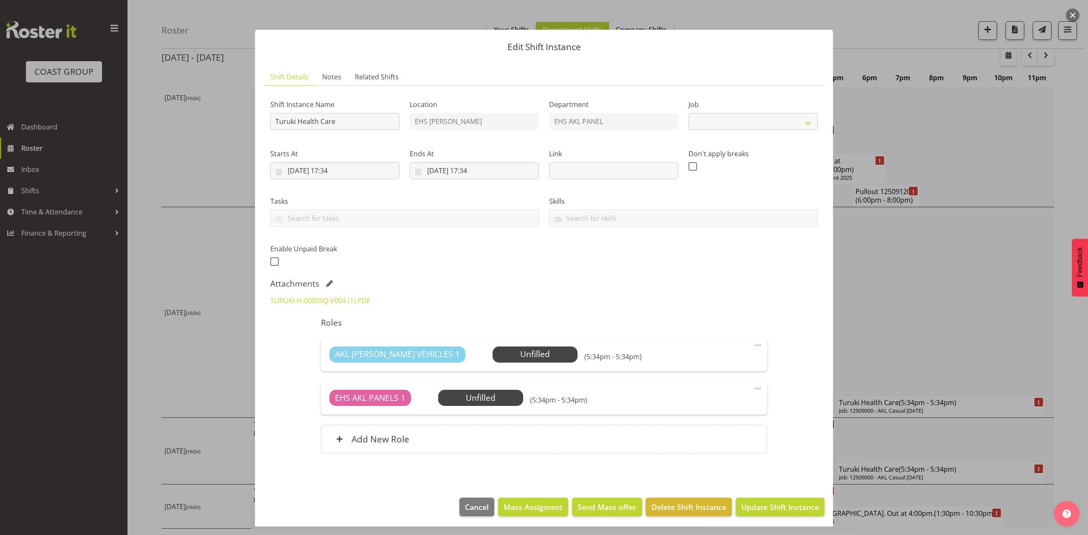
select select "8653"
click at [274, 117] on input "Turuki Health Care" at bounding box center [334, 121] width 129 height 17
click at [370, 117] on input "Install Turuki Health Care" at bounding box center [334, 121] width 129 height 17
type input "Install Turuki Health Care. In at 1:30pm."
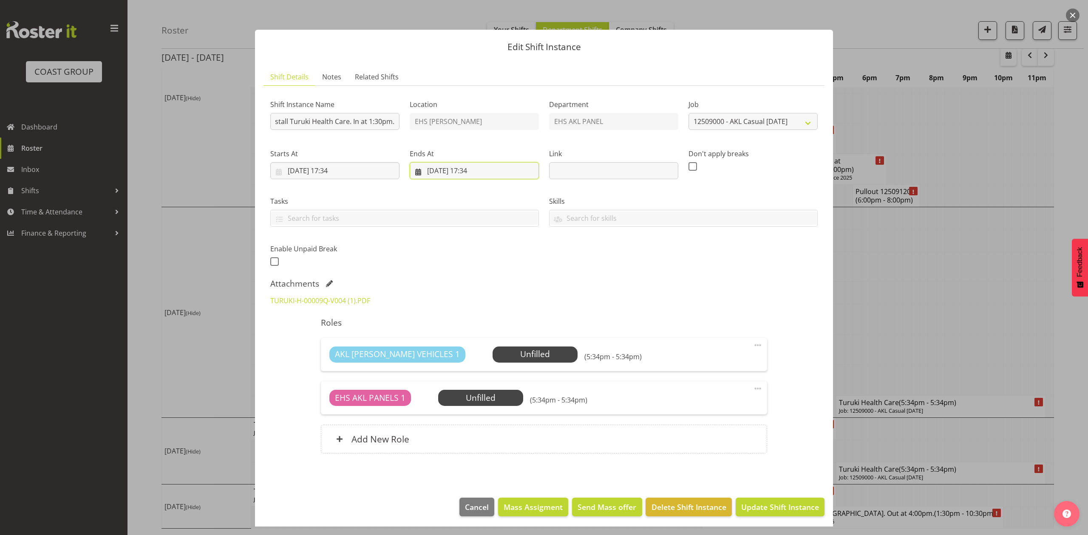
click at [429, 170] on input "20/09/2025, 17:34" at bounding box center [474, 170] width 129 height 17
click at [518, 270] on span "19" at bounding box center [518, 272] width 7 height 8
type input "19/09/2025, 17:34"
click at [335, 167] on input "19/09/2025, 17:34" at bounding box center [334, 170] width 129 height 17
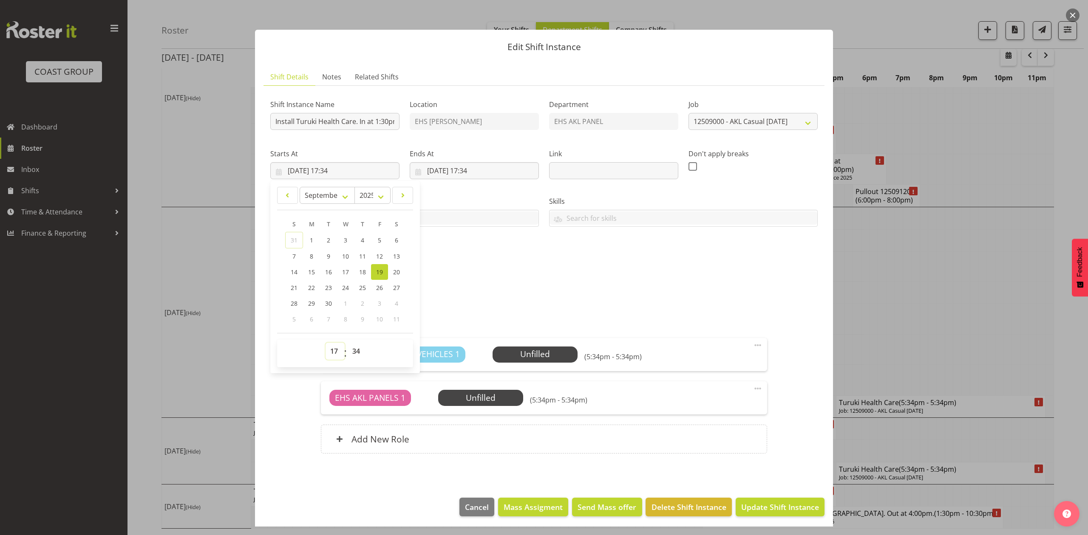
click at [340, 354] on select "00 01 02 03 04 05 06 07 08 09 10 11 12 13 14 15 16 17 18 19 20 21 22 23" at bounding box center [334, 351] width 19 height 17
select select "13"
click at [325, 343] on select "00 01 02 03 04 05 06 07 08 09 10 11 12 13 14 15 16 17 18 19 20 21 22 23" at bounding box center [334, 351] width 19 height 17
type input "19/09/2025, 13:34"
drag, startPoint x: 354, startPoint y: 354, endPoint x: 354, endPoint y: 344, distance: 9.8
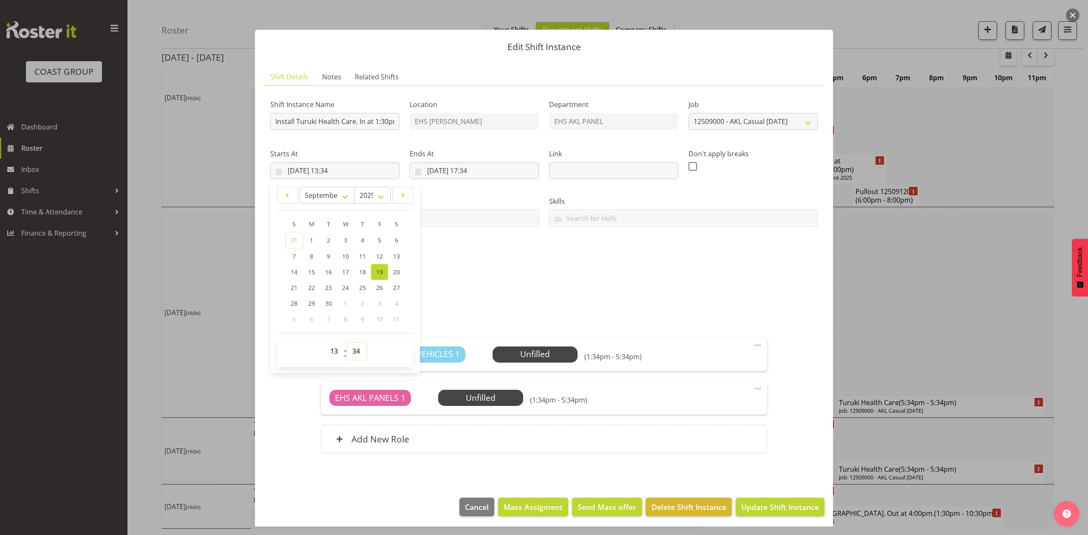
click at [354, 354] on select "00 01 02 03 04 05 06 07 08 09 10 11 12 13 14 15 16 17 18 19 20 21 22 23 24 25 2…" at bounding box center [357, 351] width 19 height 17
select select "0"
click at [348, 343] on select "00 01 02 03 04 05 06 07 08 09 10 11 12 13 14 15 16 17 18 19 20 21 22 23 24 25 2…" at bounding box center [357, 351] width 19 height 17
type input "19/09/2025, 13:00"
click at [616, 270] on div "Shift Instance Name Install Turuki Health Care. In at 1:30pm. Location EHS RYME…" at bounding box center [543, 181] width 557 height 186
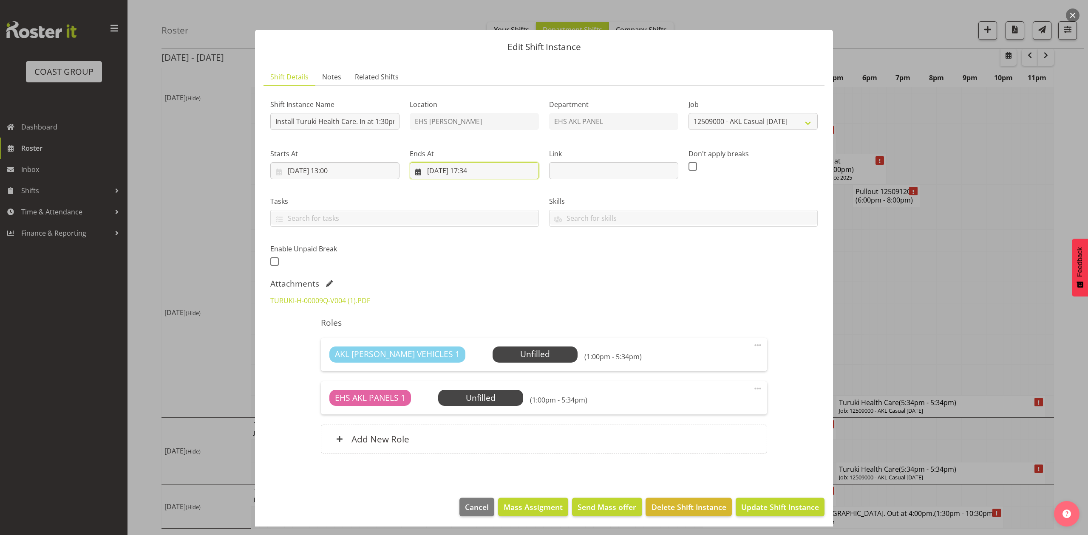
click at [483, 170] on input "19/09/2025, 17:34" at bounding box center [474, 170] width 129 height 17
click at [473, 348] on select "00 01 02 03 04 05 06 07 08 09 10 11 12 13 14 15 16 17 18 19 20 21 22 23" at bounding box center [474, 351] width 19 height 17
select select "14"
click at [465, 343] on select "00 01 02 03 04 05 06 07 08 09 10 11 12 13 14 15 16 17 18 19 20 21 22 23" at bounding box center [474, 351] width 19 height 17
type input "19/09/2025, 14:34"
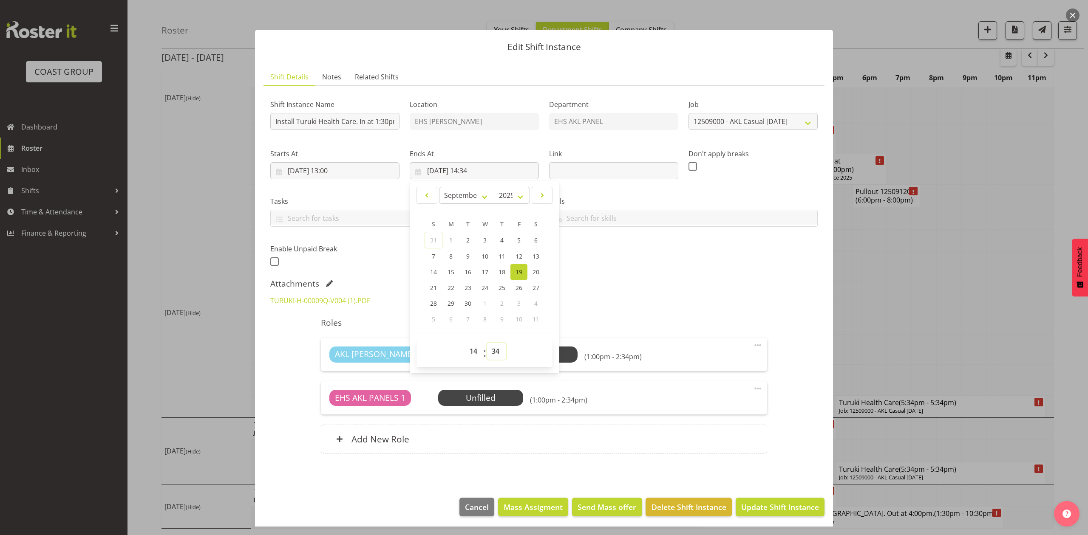
click at [490, 346] on select "00 01 02 03 04 05 06 07 08 09 10 11 12 13 14 15 16 17 18 19 20 21 22 23 24 25 2…" at bounding box center [496, 351] width 19 height 17
select select "30"
click at [487, 343] on select "00 01 02 03 04 05 06 07 08 09 10 11 12 13 14 15 16 17 18 19 20 21 22 23 24 25 2…" at bounding box center [496, 351] width 19 height 17
type input "19/09/2025, 14:30"
click at [716, 311] on div "TURUKI-H-00009Q-V004 (1).PDF" at bounding box center [543, 301] width 557 height 20
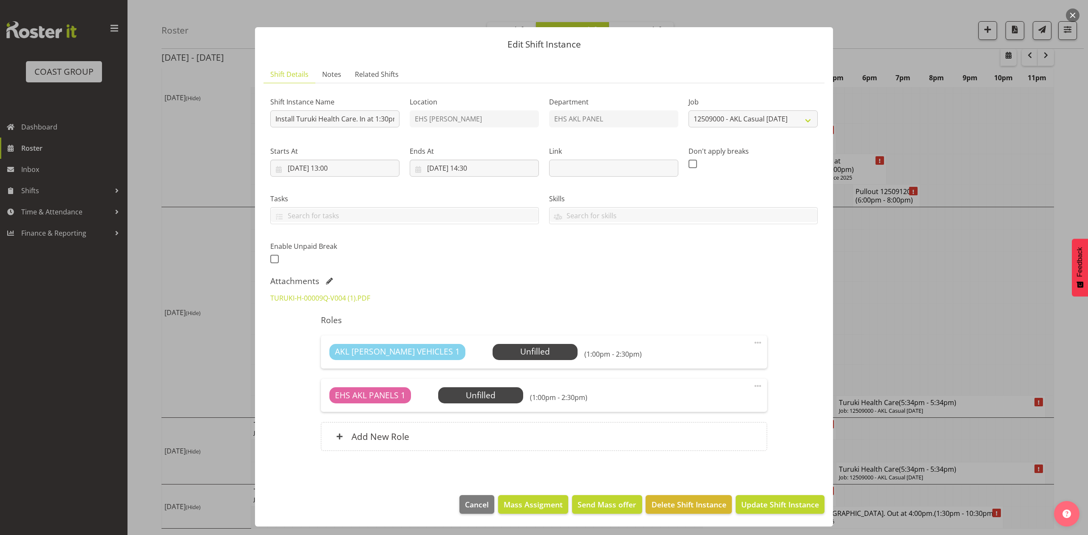
scroll to position [4, 0]
click at [789, 498] on button "Update Shift Instance" at bounding box center [779, 504] width 89 height 19
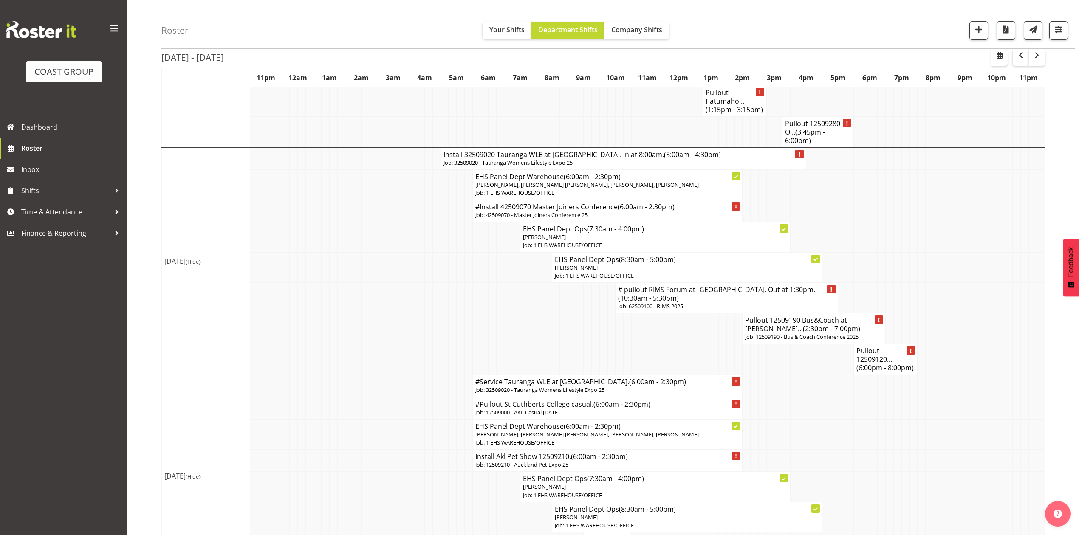
scroll to position [736, 0]
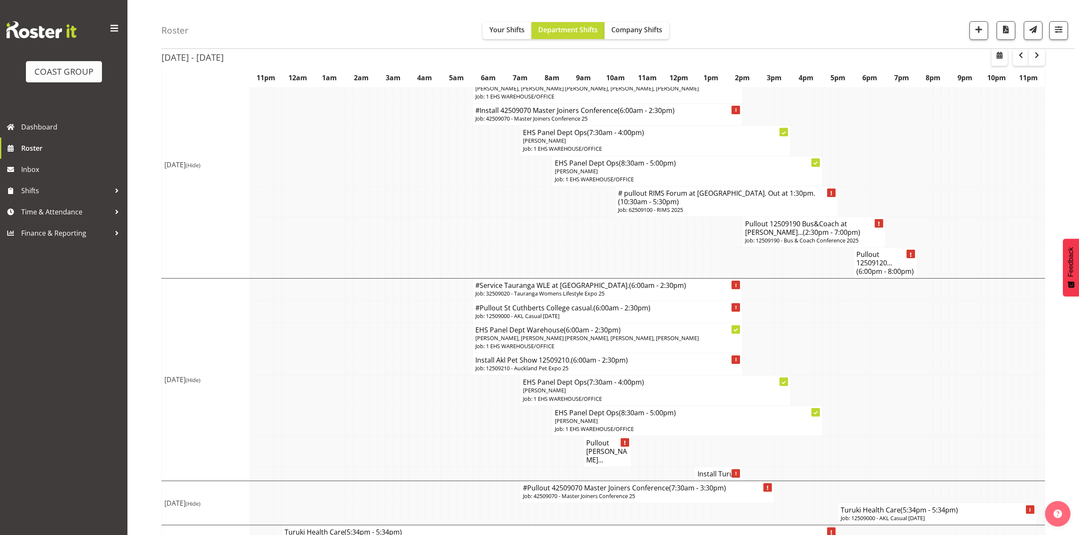
click at [838, 376] on td at bounding box center [842, 364] width 8 height 22
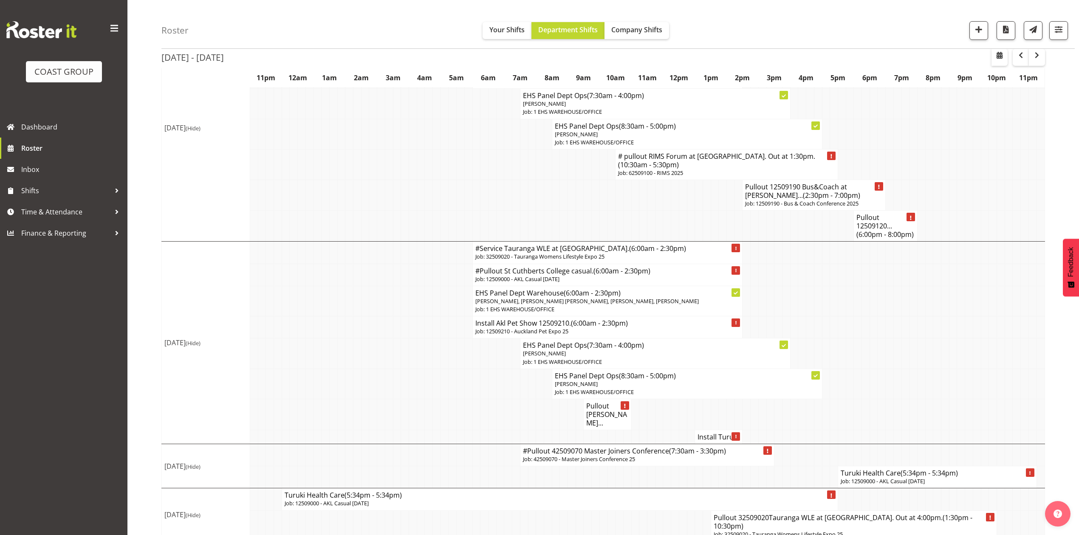
scroll to position [791, 0]
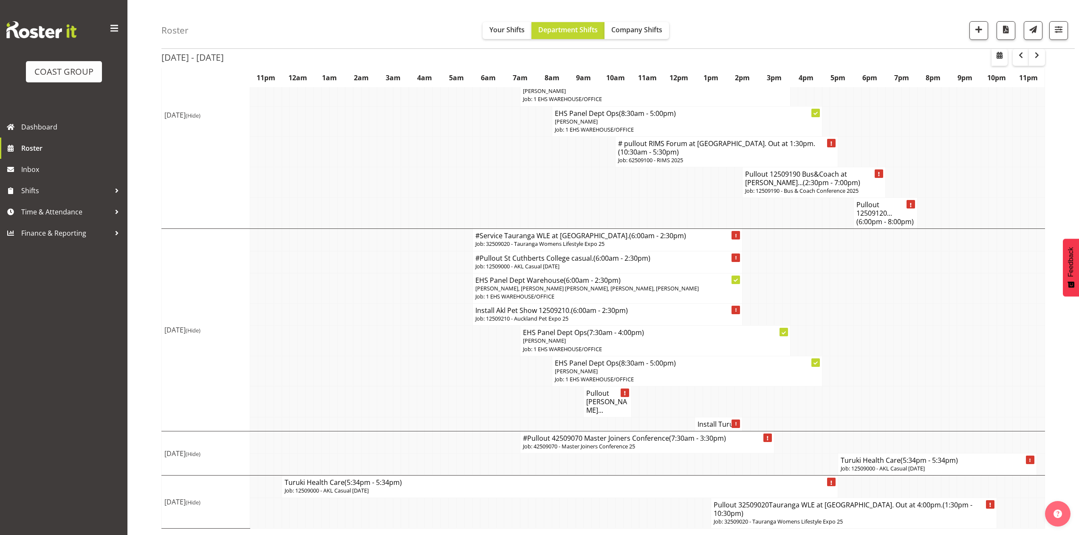
click at [877, 465] on h4 "Turuki Health Care (5:34pm - 5:34pm)" at bounding box center [937, 460] width 193 height 8
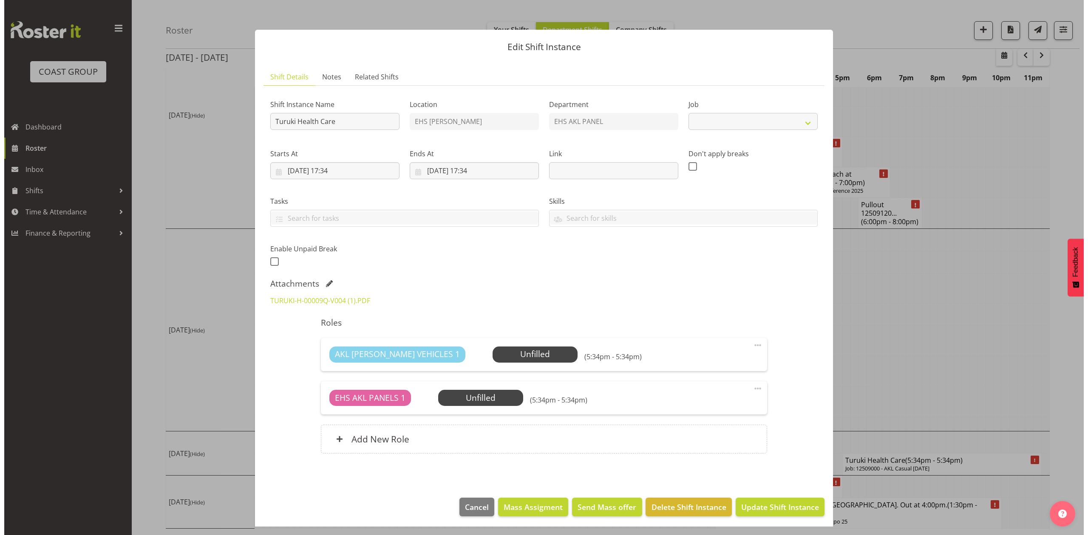
scroll to position [782, 0]
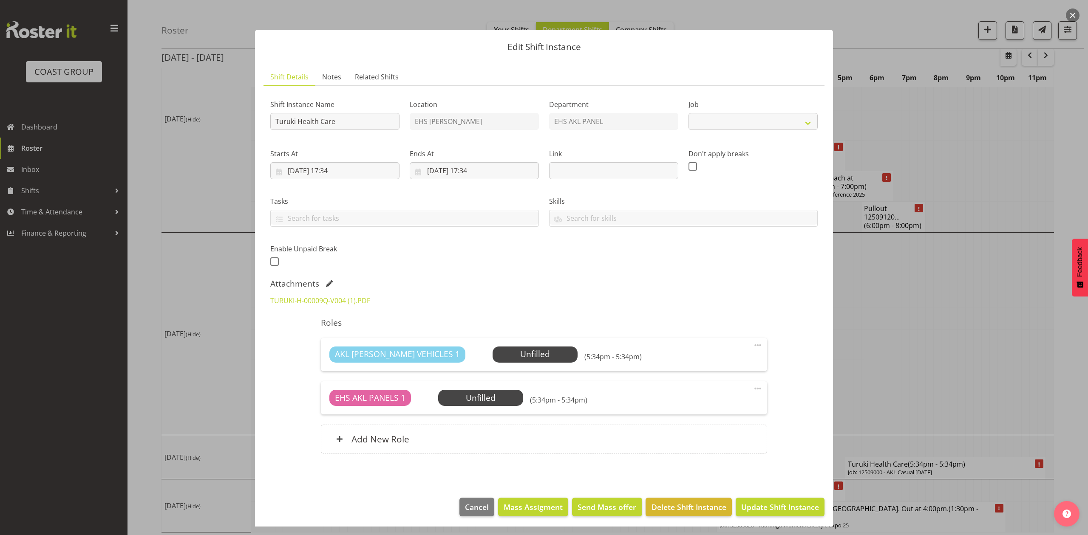
select select "8653"
click at [274, 119] on input "Turuki Health Care" at bounding box center [334, 121] width 129 height 17
click at [285, 120] on input "Pulout Turuki Health Care" at bounding box center [334, 121] width 129 height 17
click at [391, 122] on input "Pullout Turuki Health Care" at bounding box center [334, 121] width 129 height 17
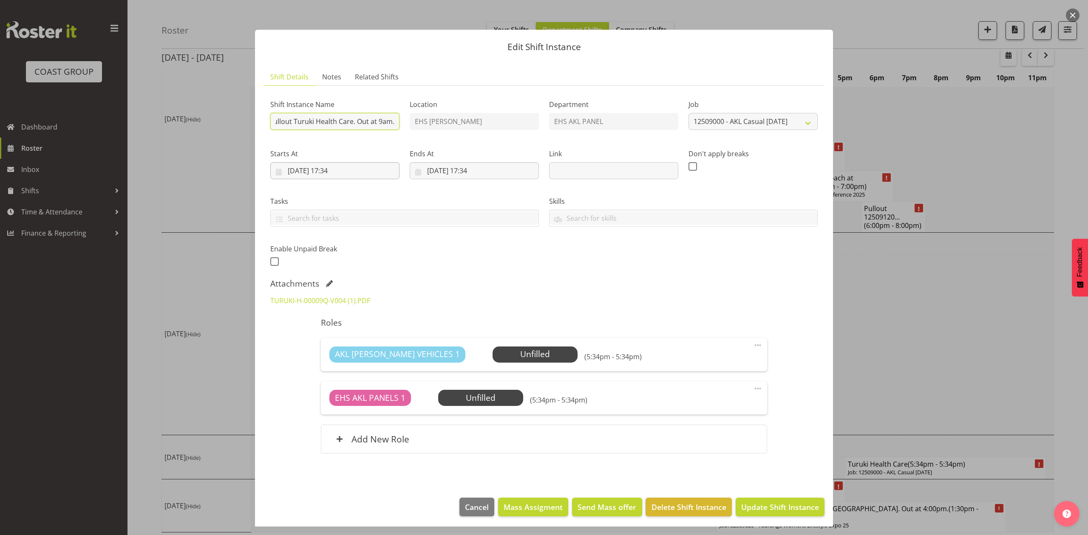
type input "Pullout Turuki Health Care. Out at 9am."
click at [298, 172] on input "20/09/2025, 17:34" at bounding box center [334, 170] width 129 height 17
click at [311, 282] on link "22" at bounding box center [311, 288] width 17 height 16
type input "22/09/2025, 17:34"
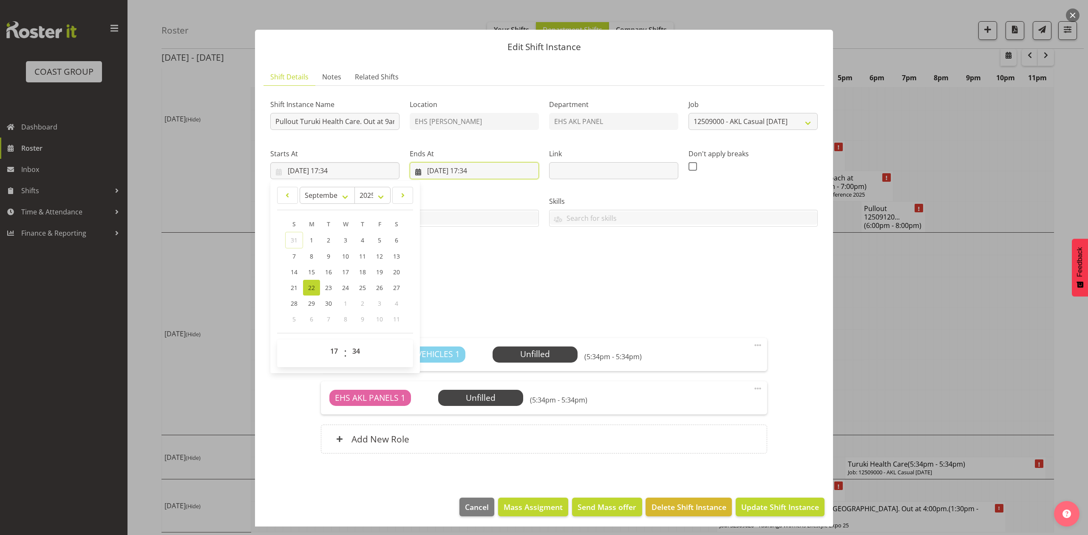
drag, startPoint x: 422, startPoint y: 169, endPoint x: 434, endPoint y: 185, distance: 20.2
click at [424, 169] on input "21/09/2025, 17:34" at bounding box center [474, 170] width 129 height 17
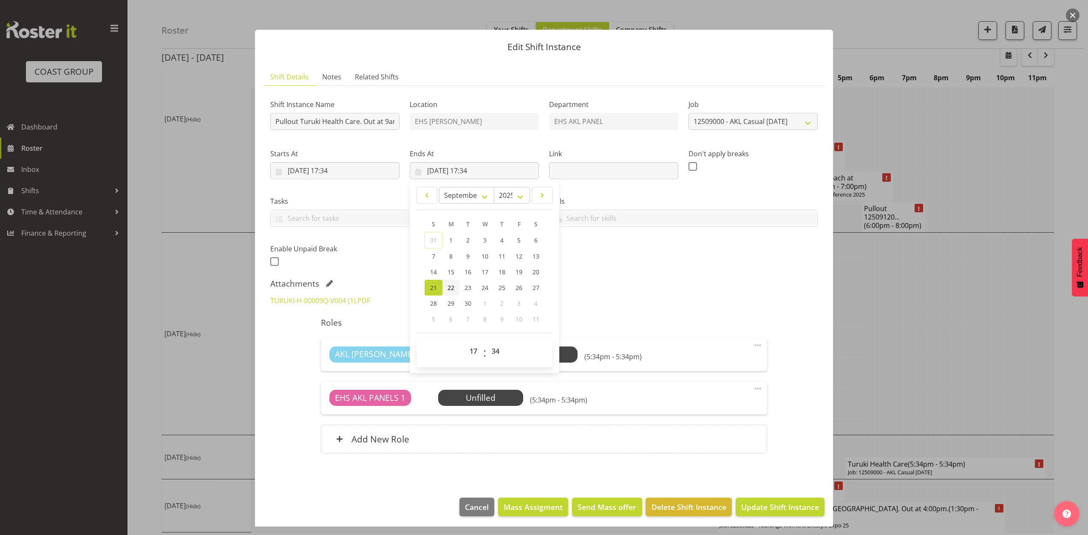
click at [449, 284] on span "22" at bounding box center [450, 288] width 7 height 8
type input "22/09/2025, 17:34"
drag, startPoint x: 604, startPoint y: 264, endPoint x: 552, endPoint y: 212, distance: 73.3
click at [605, 264] on div "Shift Instance Name Pullout Turuki Health Care. Out at 9am. Location EHS RYMER …" at bounding box center [543, 181] width 557 height 186
drag, startPoint x: 334, startPoint y: 169, endPoint x: 359, endPoint y: 245, distance: 80.5
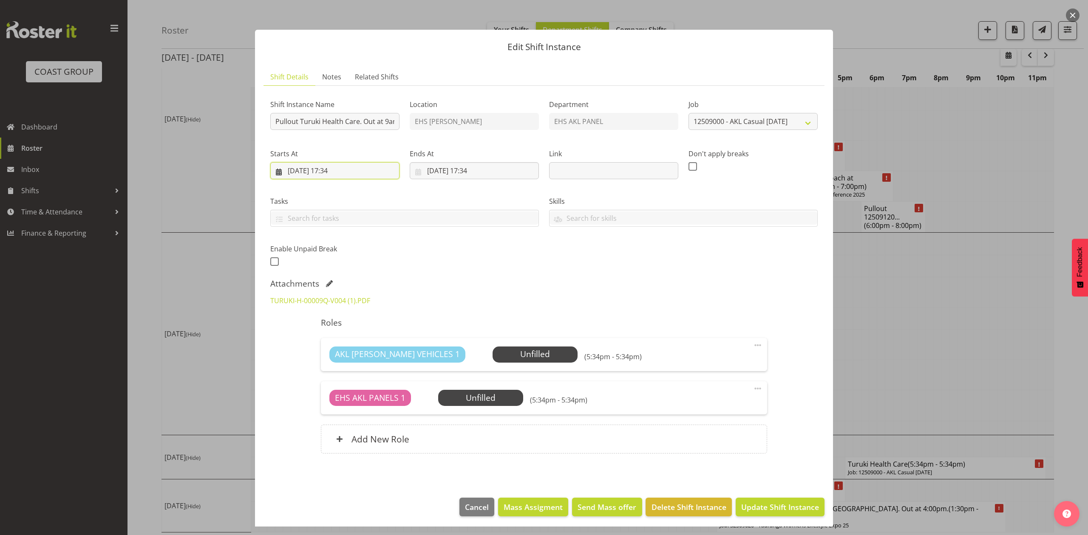
click at [334, 169] on input "22/09/2025, 17:34" at bounding box center [334, 170] width 129 height 17
drag, startPoint x: 338, startPoint y: 353, endPoint x: 340, endPoint y: 345, distance: 7.4
click at [338, 353] on select "00 01 02 03 04 05 06 07 08 09 10 11 12 13 14 15 16 17 18 19 20 21 22 23" at bounding box center [334, 351] width 19 height 17
select select "8"
click at [325, 343] on select "00 01 02 03 04 05 06 07 08 09 10 11 12 13 14 15 16 17 18 19 20 21 22 23" at bounding box center [334, 351] width 19 height 17
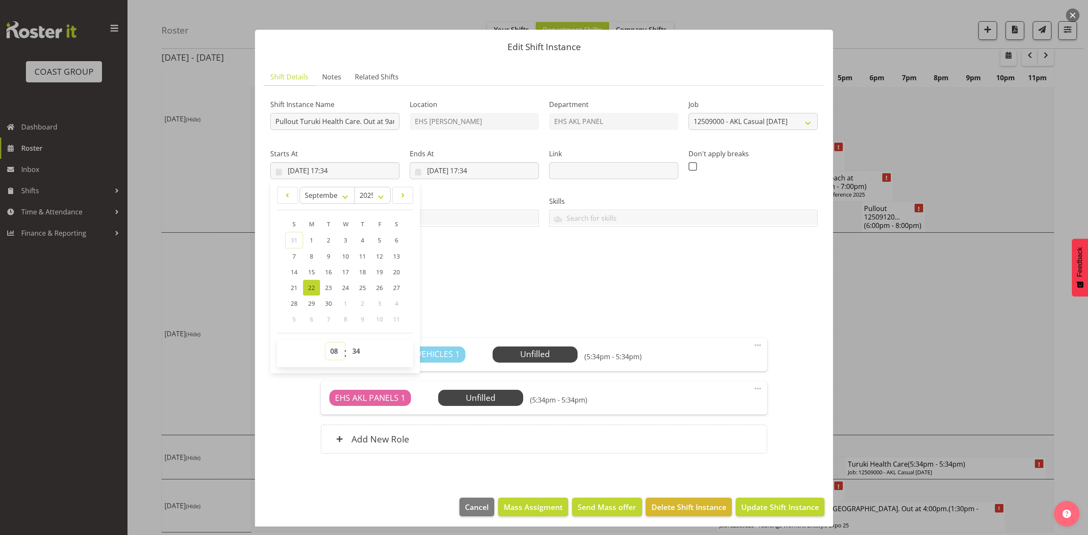
type input "22/09/2025, 08:34"
click at [359, 353] on select "00 01 02 03 04 05 06 07 08 09 10 11 12 13 14 15 16 17 18 19 20 21 22 23 24 25 2…" at bounding box center [357, 351] width 19 height 17
select select "30"
click at [348, 343] on select "00 01 02 03 04 05 06 07 08 09 10 11 12 13 14 15 16 17 18 19 20 21 22 23 24 25 2…" at bounding box center [357, 351] width 19 height 17
type input "22/09/2025, 08:30"
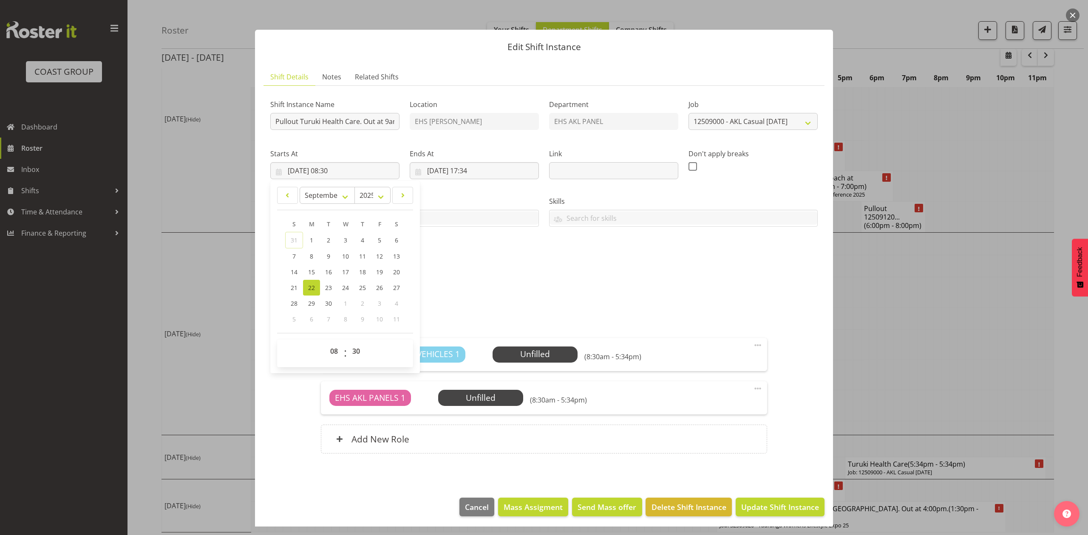
click at [544, 297] on div "TURUKI-H-00009Q-V004 (1).PDF" at bounding box center [543, 301] width 557 height 20
drag, startPoint x: 470, startPoint y: 166, endPoint x: 488, endPoint y: 187, distance: 28.0
click at [471, 166] on input "22/09/2025, 17:34" at bounding box center [474, 170] width 129 height 17
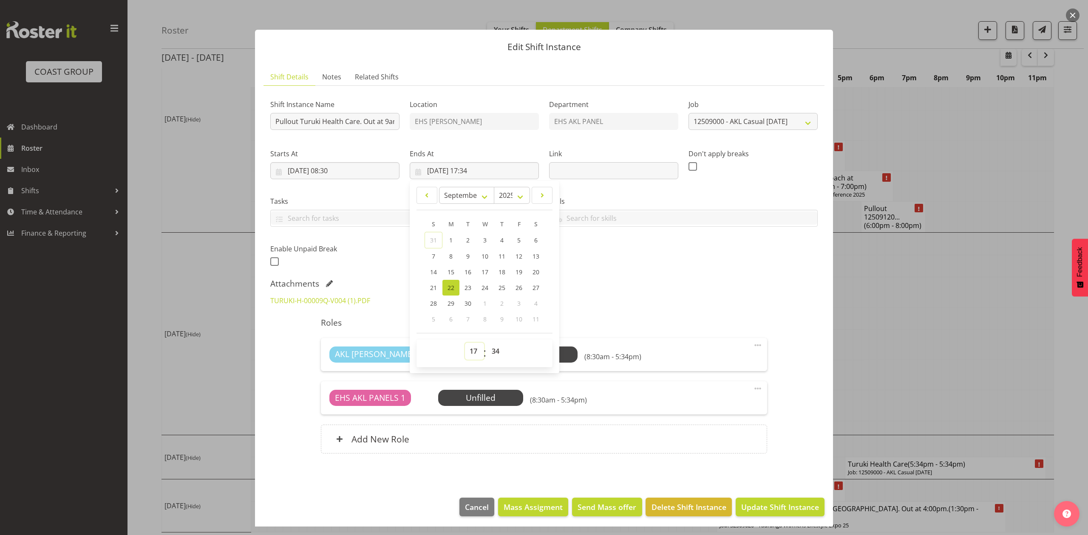
drag, startPoint x: 472, startPoint y: 349, endPoint x: 472, endPoint y: 344, distance: 4.7
click at [472, 349] on select "00 01 02 03 04 05 06 07 08 09 10 11 12 13 14 15 16 17 18 19 20 21 22 23" at bounding box center [474, 351] width 19 height 17
select select "10"
click at [465, 343] on select "00 01 02 03 04 05 06 07 08 09 10 11 12 13 14 15 16 17 18 19 20 21 22 23" at bounding box center [474, 351] width 19 height 17
type input "22/09/2025, 10:34"
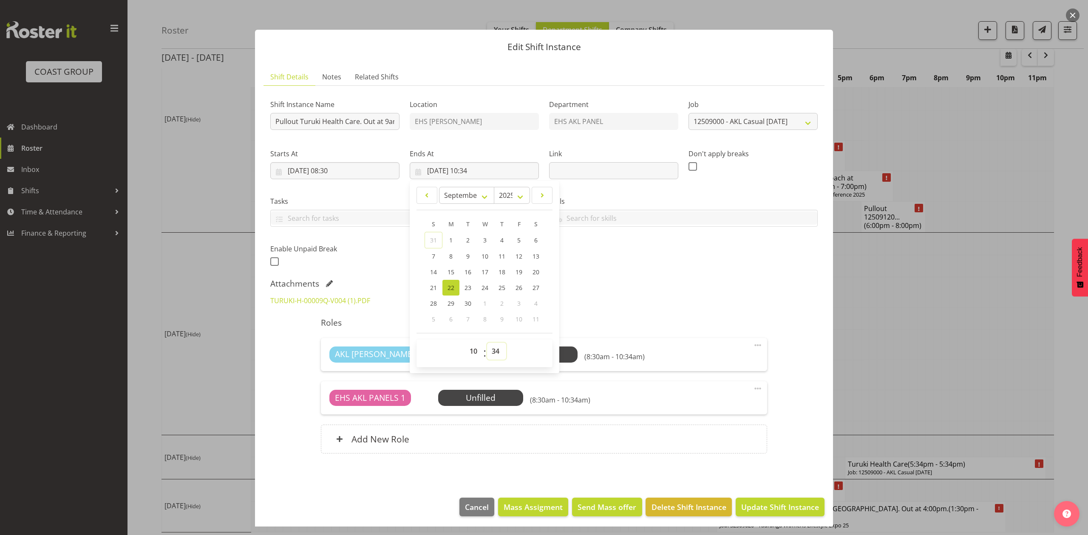
drag, startPoint x: 498, startPoint y: 352, endPoint x: 494, endPoint y: 344, distance: 8.7
click at [498, 352] on select "00 01 02 03 04 05 06 07 08 09 10 11 12 13 14 15 16 17 18 19 20 21 22 23 24 25 2…" at bounding box center [496, 351] width 19 height 17
select select "0"
click at [487, 343] on select "00 01 02 03 04 05 06 07 08 09 10 11 12 13 14 15 16 17 18 19 20 21 22 23 24 25 2…" at bounding box center [496, 351] width 19 height 17
type input "22/09/2025, 10:00"
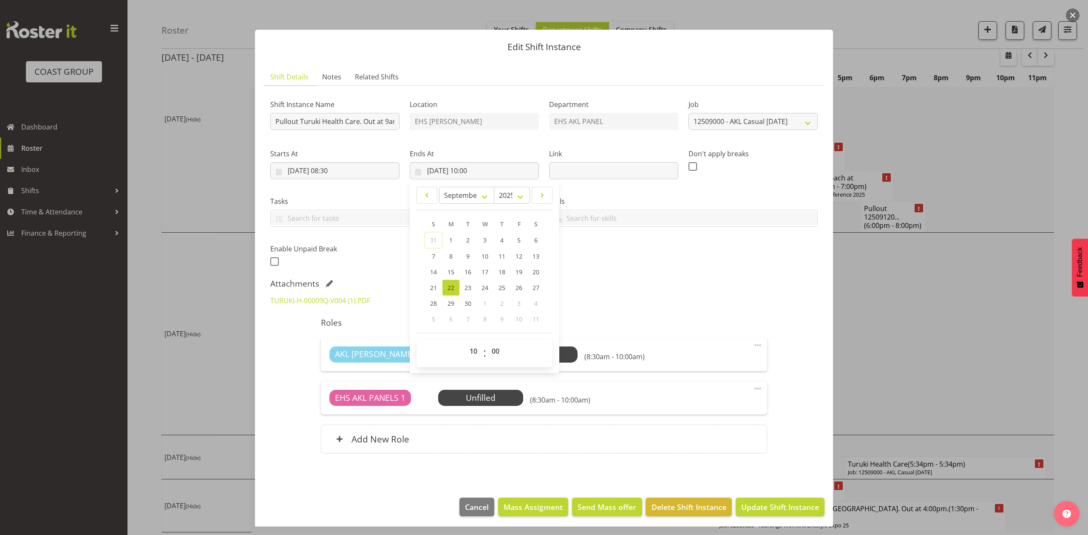
drag, startPoint x: 651, startPoint y: 251, endPoint x: 684, endPoint y: 264, distance: 34.9
click at [653, 251] on div "Shift Instance Name Pullout Turuki Health Care. Out at 9am. Location EHS RYMER …" at bounding box center [543, 181] width 557 height 186
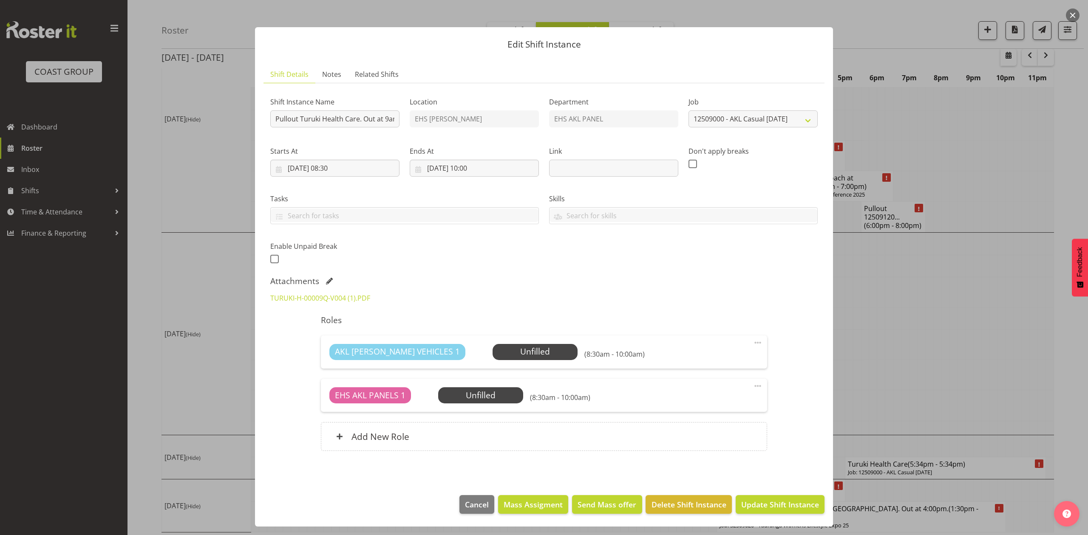
scroll to position [4, 0]
click at [780, 504] on span "Update Shift Instance" at bounding box center [780, 504] width 78 height 11
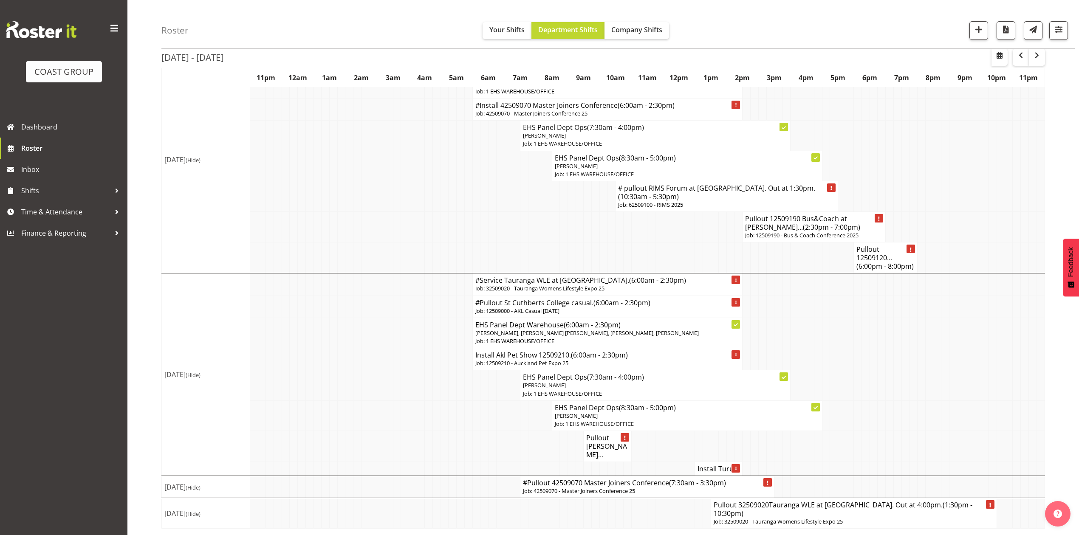
scroll to position [746, 0]
click at [1037, 60] on span "button" at bounding box center [1037, 56] width 3 height 13
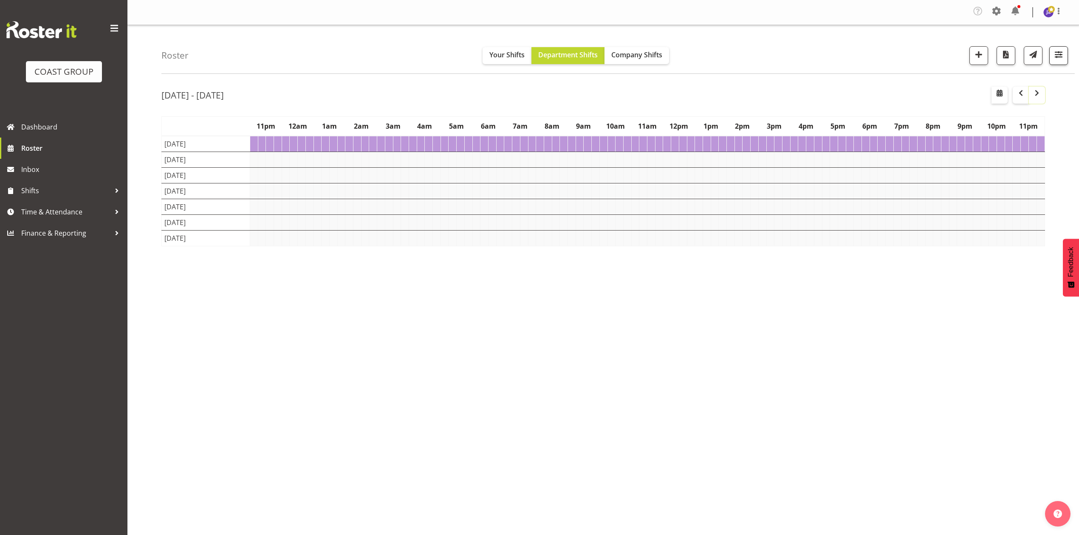
scroll to position [0, 0]
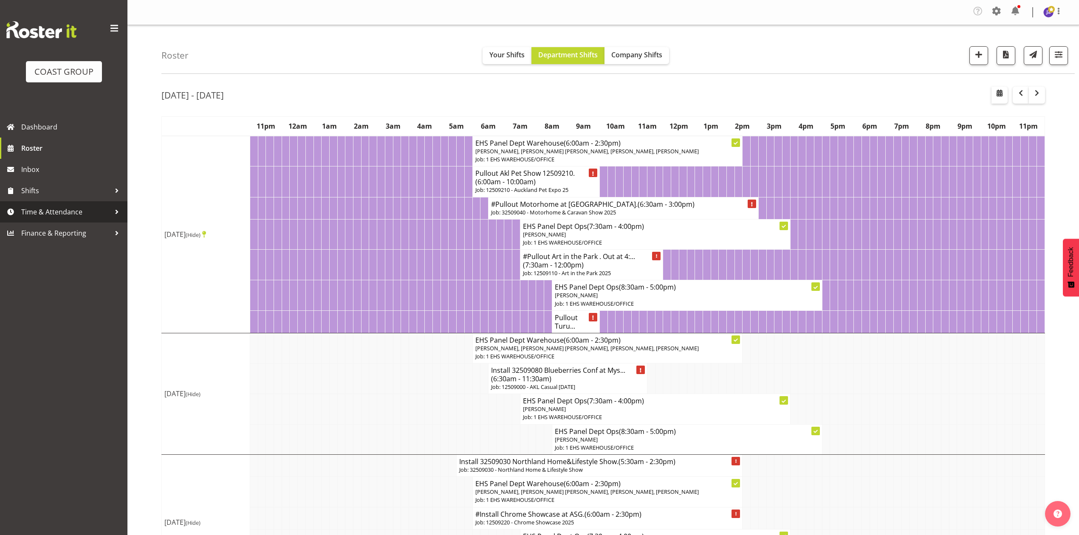
click at [78, 213] on span "Time & Attendance" at bounding box center [65, 212] width 89 height 13
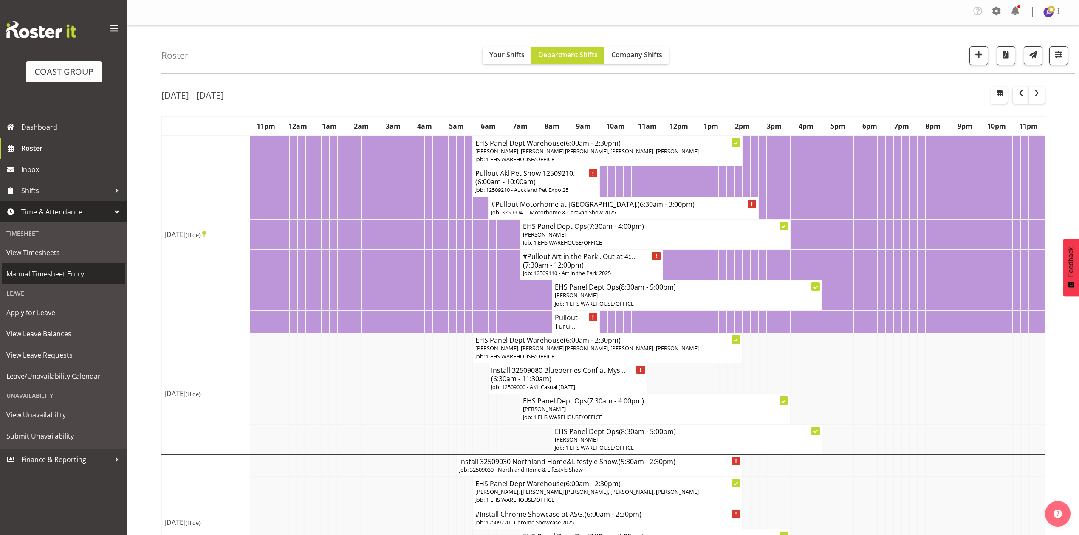
click at [67, 264] on link "Manual Timesheet Entry" at bounding box center [63, 273] width 123 height 21
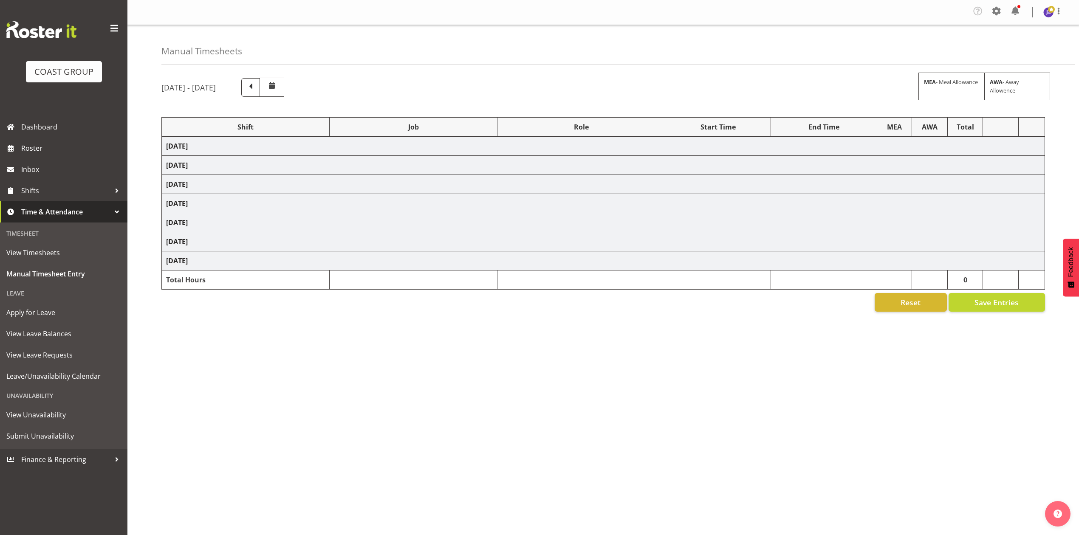
select select "68519"
select select "9198"
select select "78117"
select select "10251"
select select "68034"
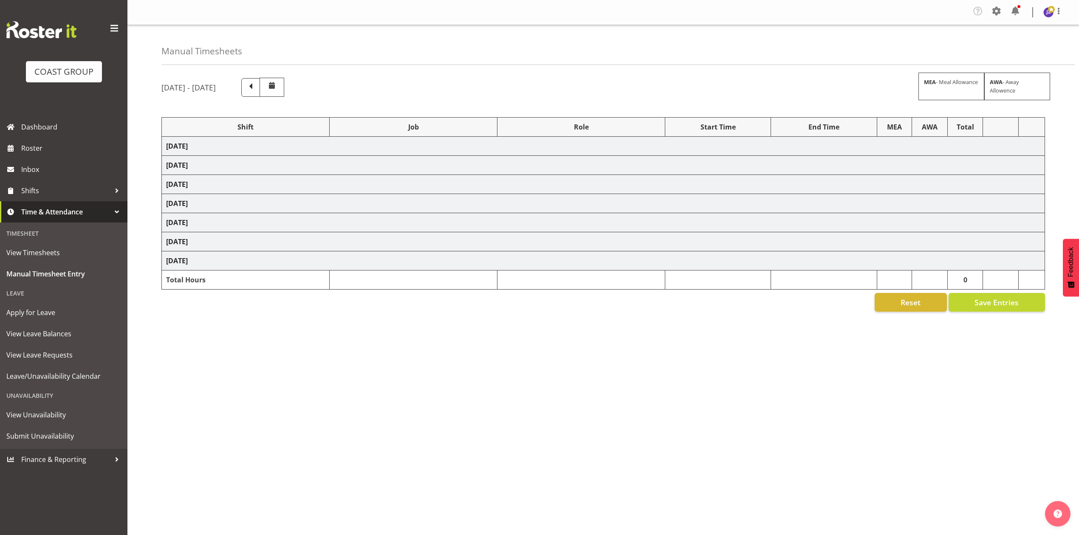
select select "69"
select select "198"
select select "81217"
select select "8652"
select select "80775"
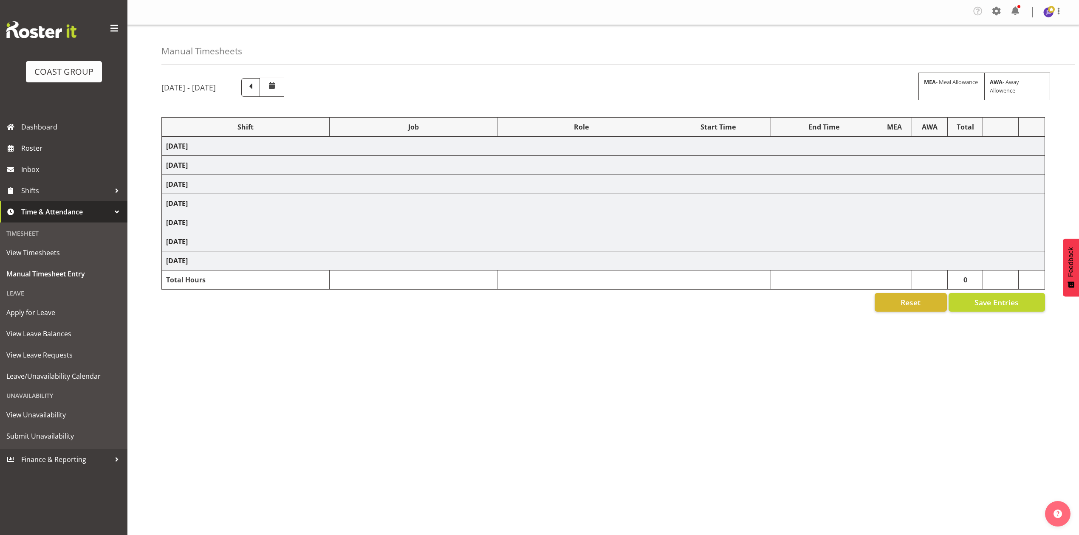
select select "9993"
select select "68034"
select select "69"
select select "198"
select select "79613"
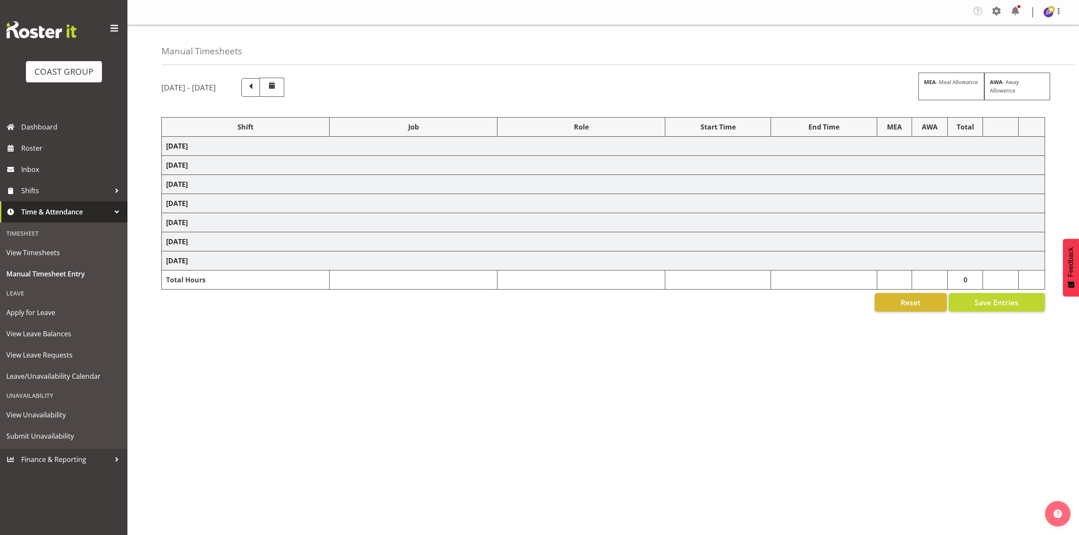
select select "8652"
select select "68034"
select select "69"
select select "198"
select select "68034"
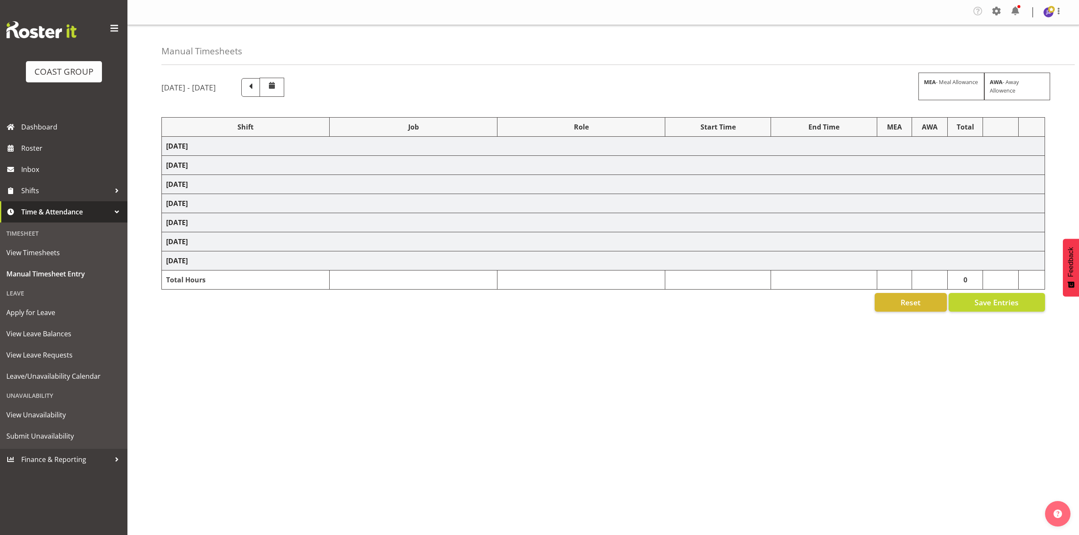
select select "69"
select select "198"
select select "68034"
select select "69"
select select "198"
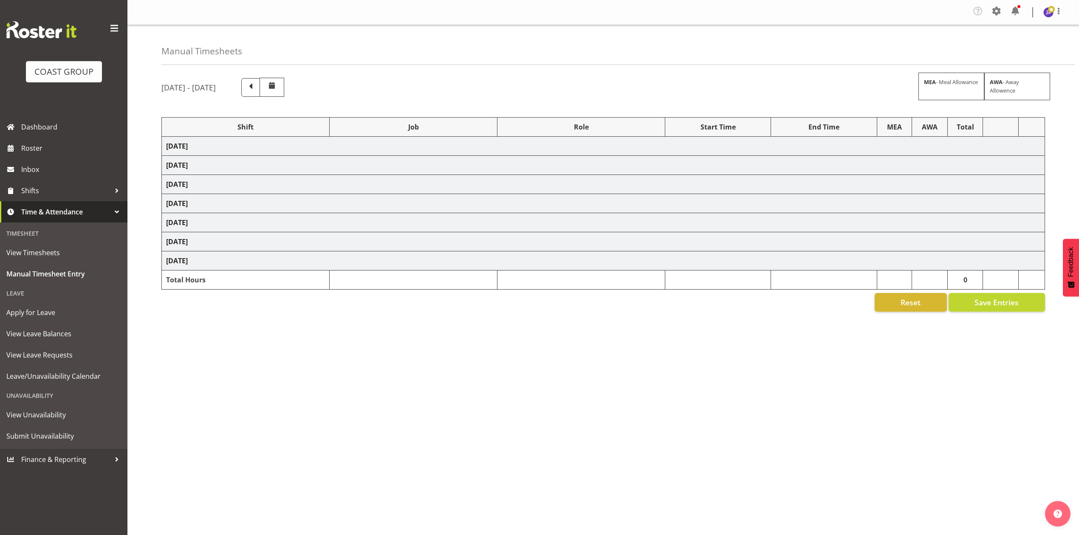
select select "78117"
select select "10251"
select select "80775"
select select "9993"
select select "80775"
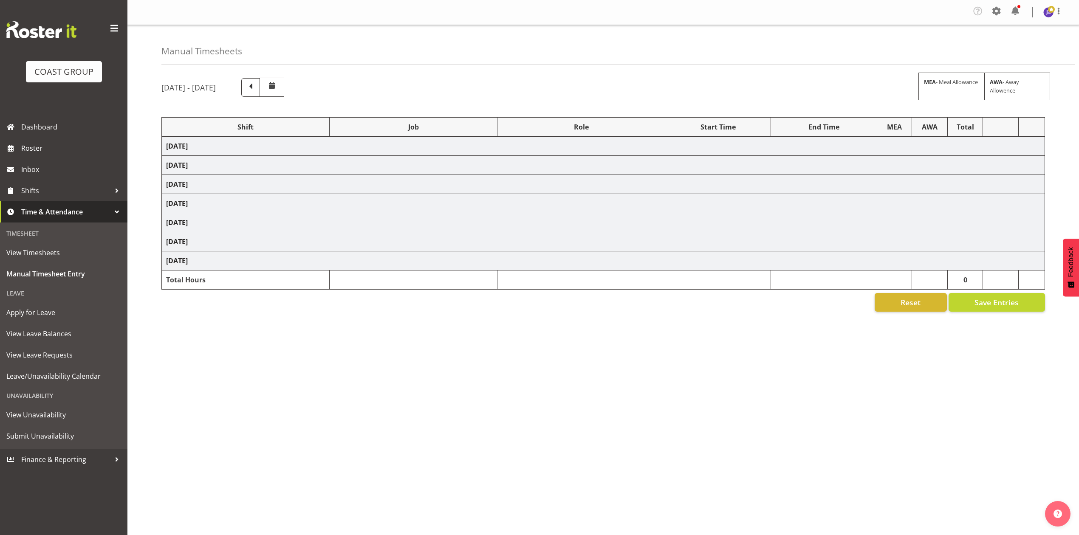
select select "9993"
select select "77523"
select select "8652"
select select "79613"
select select "8652"
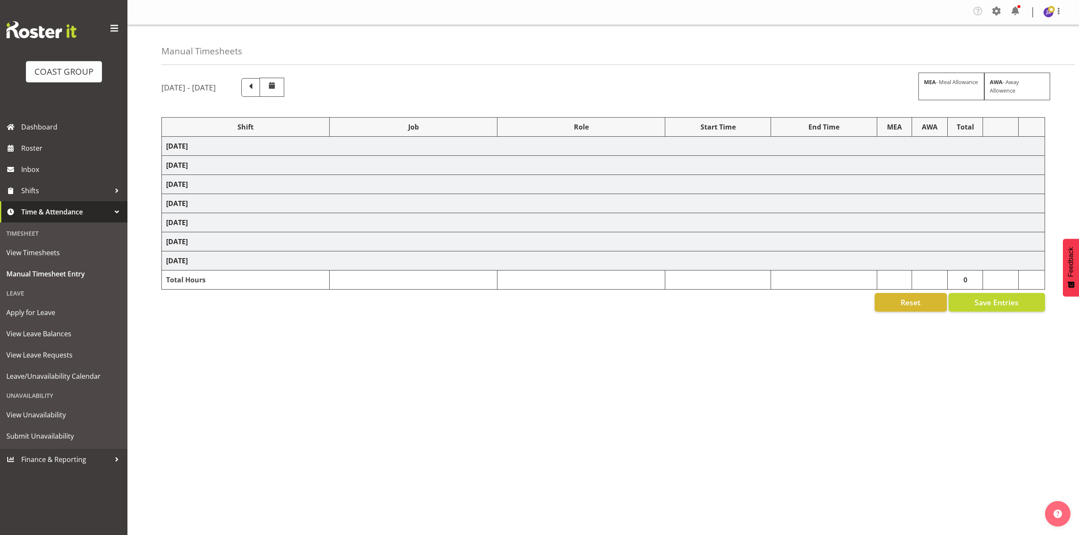
select select "80852"
select select "10275"
select select "68034"
select select "69"
select select "198"
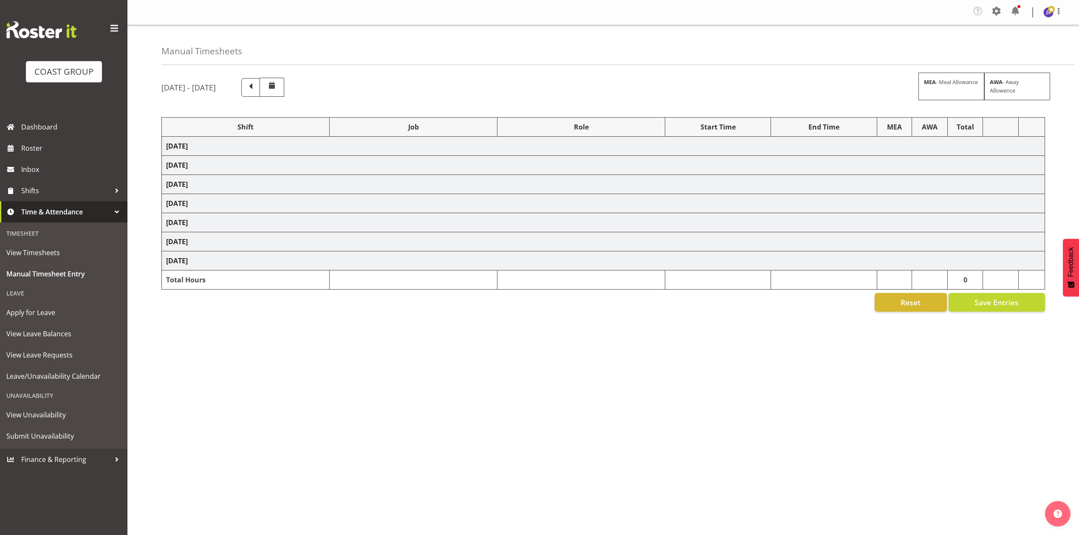
select select "79211"
select select "10396"
select select "81338"
select select "10496"
select select "68034"
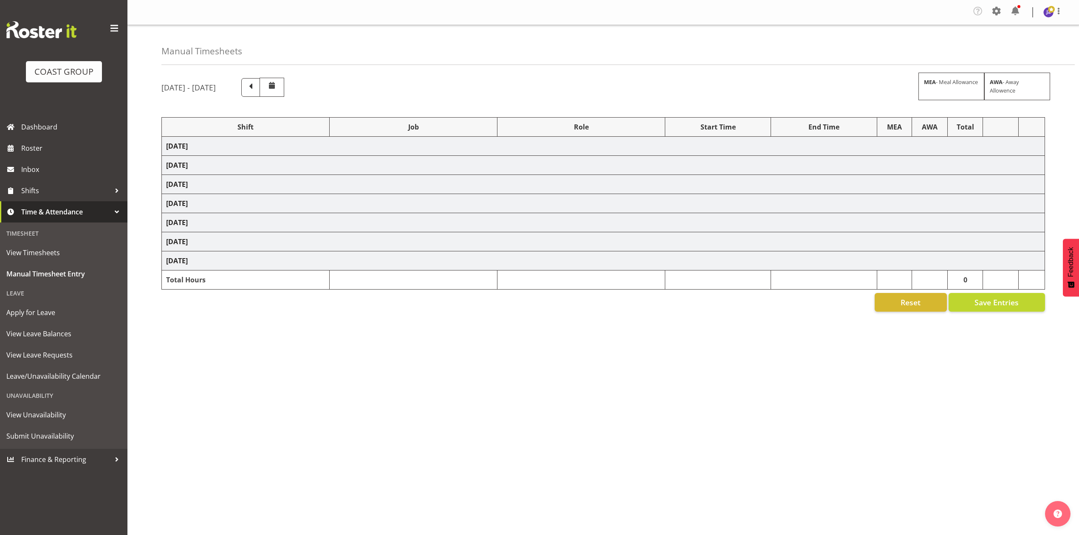
select select "69"
select select "198"
select select "79211"
select select "10396"
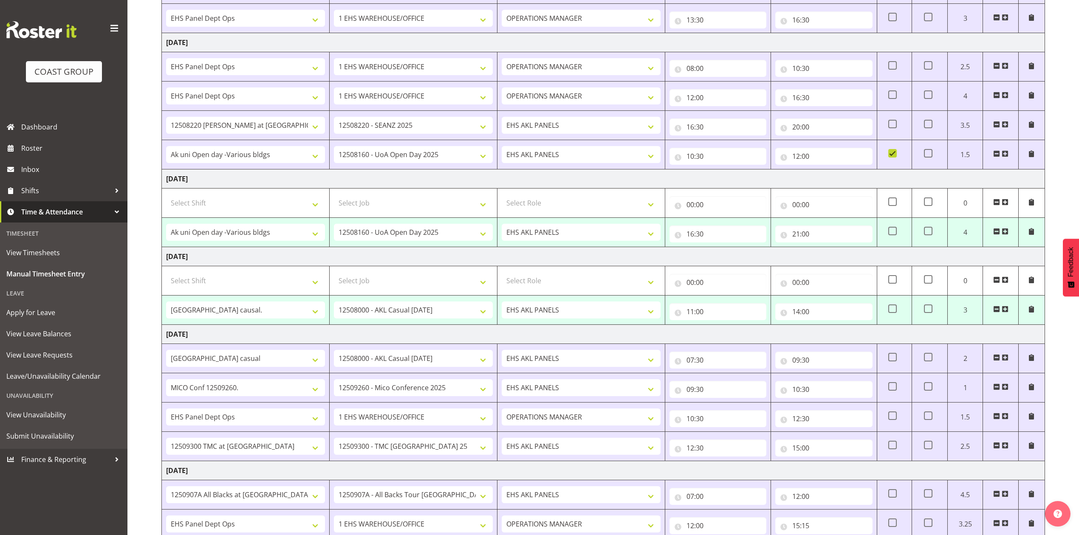
scroll to position [396, 0]
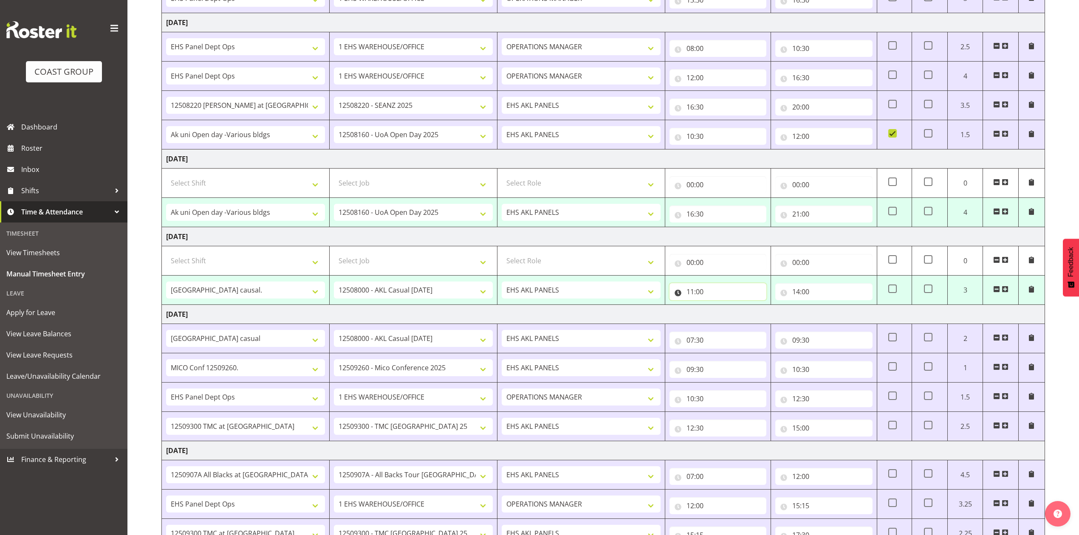
click at [693, 297] on input "11:00" at bounding box center [718, 291] width 97 height 17
click at [721, 313] on select "00 01 02 03 04 05 06 07 08 09 10 11 12 13 14 15 16 17 18 19 20 21 22 23" at bounding box center [727, 313] width 19 height 17
select select "10"
click at [718, 309] on select "00 01 02 03 04 05 06 07 08 09 10 11 12 13 14 15 16 17 18 19 20 21 22 23" at bounding box center [727, 313] width 19 height 17
type input "10:00"
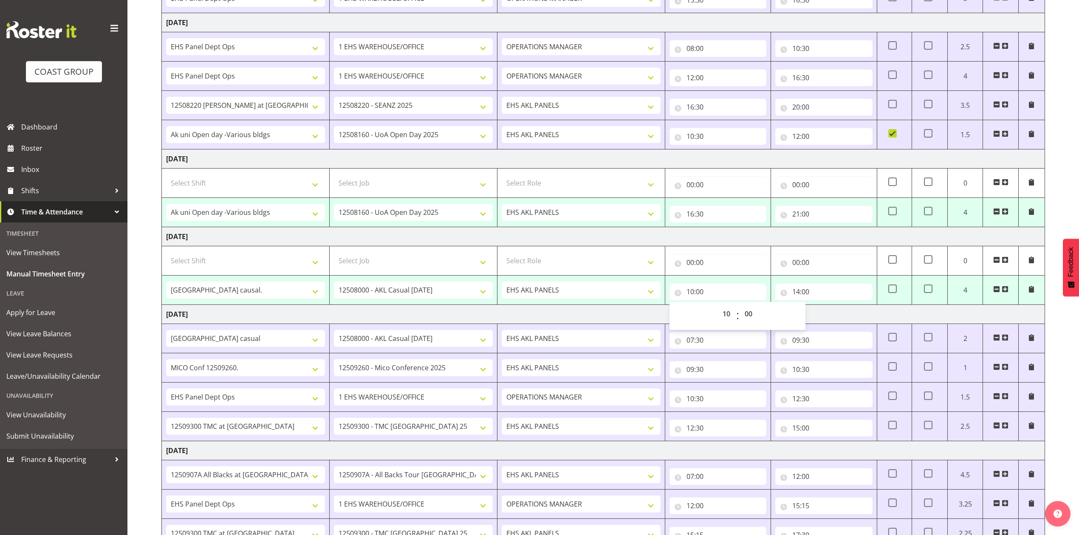
click at [616, 323] on td "[DATE]" at bounding box center [603, 314] width 883 height 19
click at [803, 294] on input "14:00" at bounding box center [823, 291] width 97 height 17
click at [835, 320] on select "00 01 02 03 04 05 06 07 08 09 10 11 12 13 14 15 16 17 18 19 20 21 22 23" at bounding box center [833, 313] width 19 height 17
click at [749, 317] on td "Monday 1st September 2025" at bounding box center [603, 314] width 883 height 19
click at [802, 297] on input "14:00" at bounding box center [823, 291] width 97 height 17
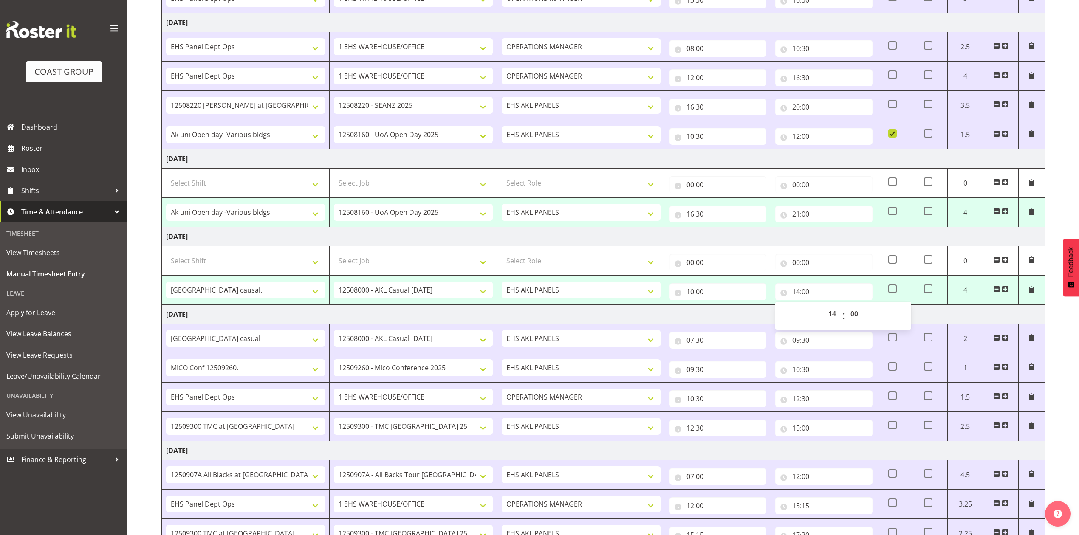
click at [706, 322] on td "Monday 1st September 2025" at bounding box center [603, 314] width 883 height 19
click at [1007, 290] on span at bounding box center [1005, 289] width 7 height 7
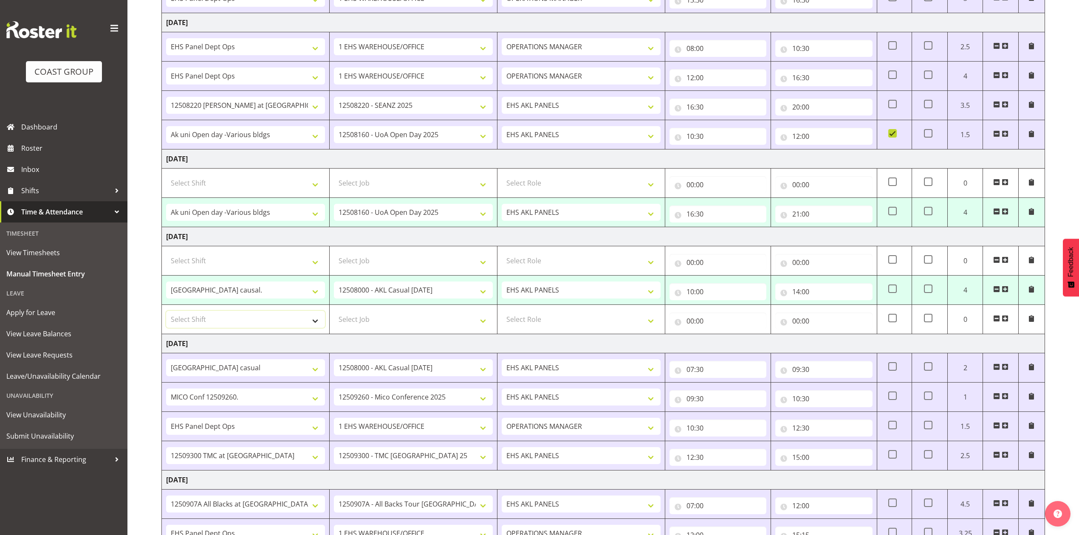
click at [310, 324] on select "Select Shift # Fieldays--Milwaukee. # Install Hutchwilco Boat Show at ASG. #AKL…" at bounding box center [245, 319] width 159 height 17
select select "50787"
click at [166, 315] on select "Select Shift # Fieldays--Milwaukee. # Install Hutchwilco Boat Show at ASG. #AKL…" at bounding box center [245, 319] width 159 height 17
click at [481, 322] on select "Select Job 1 Carlton Events 1 Carlton Hamilton 1 Carlton Wellington 1 EHS WAREH…" at bounding box center [413, 319] width 159 height 17
select select "69"
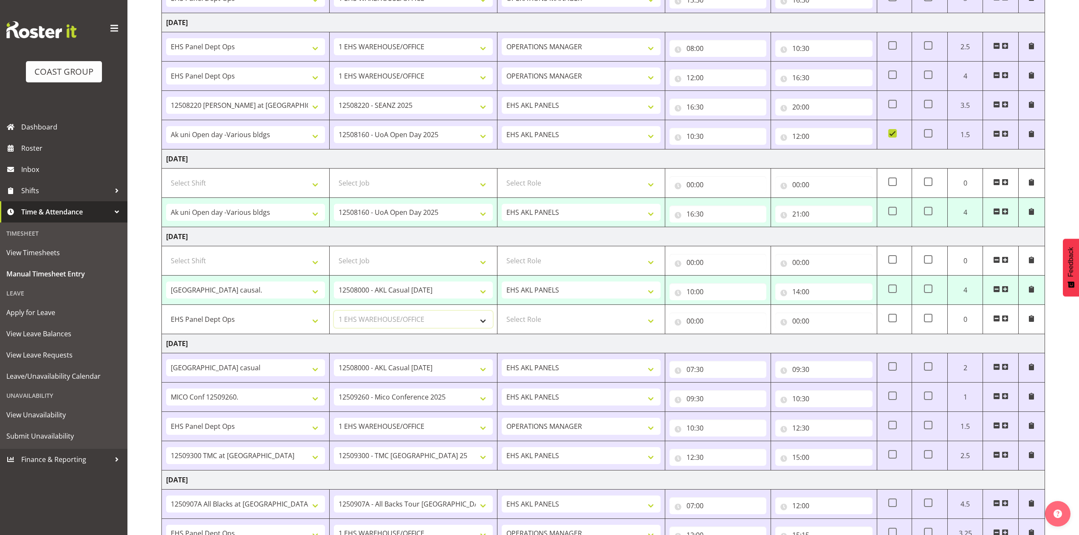
click at [334, 315] on select "Select Job 1 Carlton Events 1 Carlton Hamilton 1 Carlton Wellington 1 EHS WAREH…" at bounding box center [413, 319] width 159 height 17
click at [601, 299] on select "EHS AKL PANELS OPERATIONS MANAGER" at bounding box center [581, 290] width 159 height 17
select select "198"
click at [502, 285] on select "EHS AKL PANELS OPERATIONS MANAGER" at bounding box center [581, 290] width 159 height 17
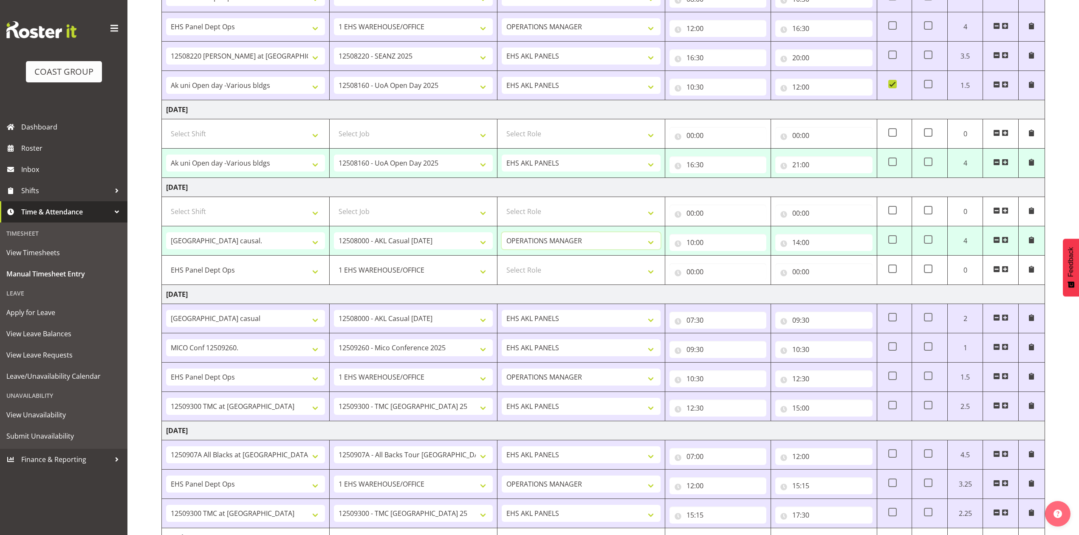
scroll to position [500, 0]
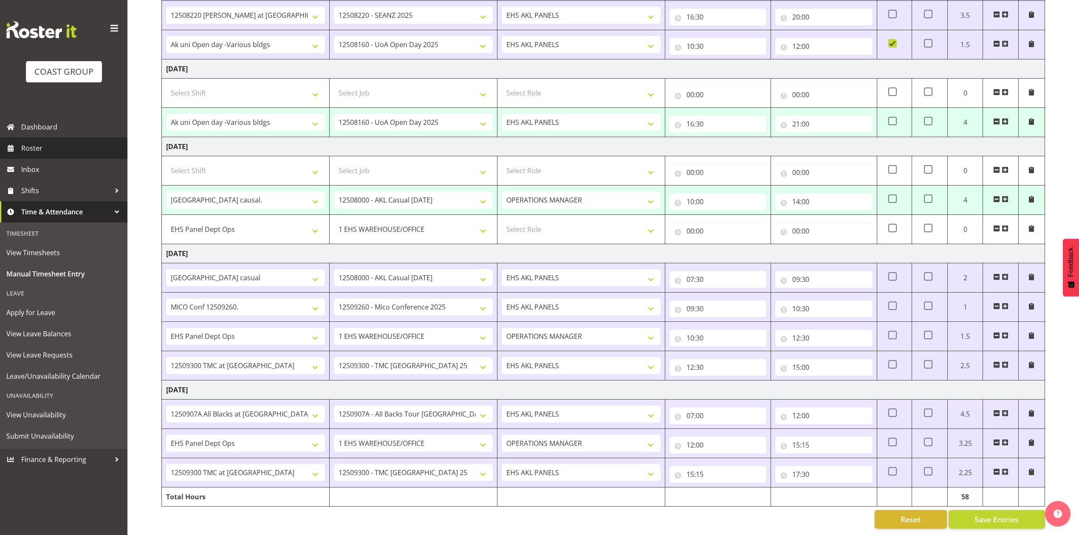
click at [50, 144] on span "Roster" at bounding box center [72, 148] width 102 height 13
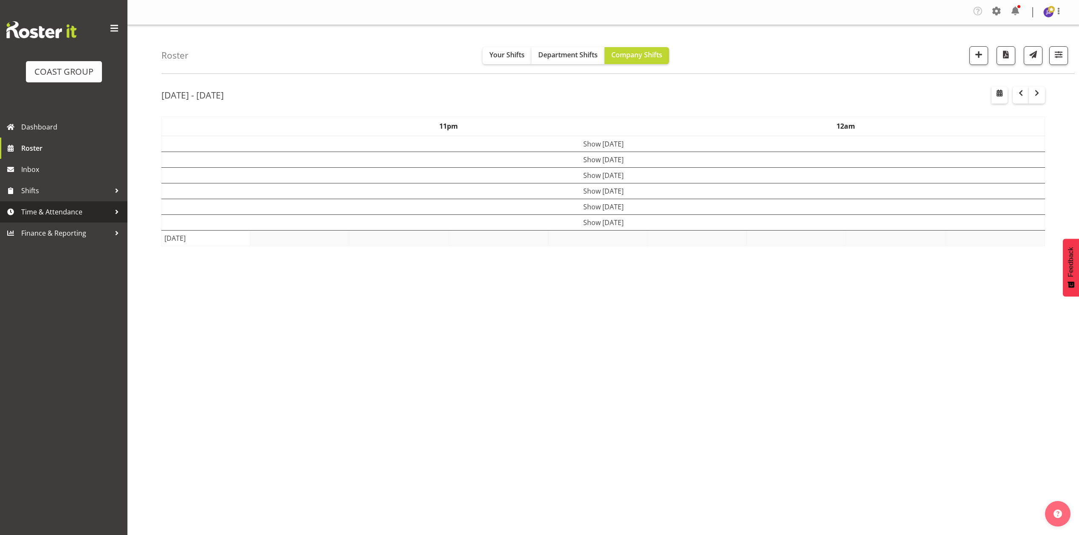
click at [48, 204] on link "Time & Attendance" at bounding box center [63, 211] width 127 height 21
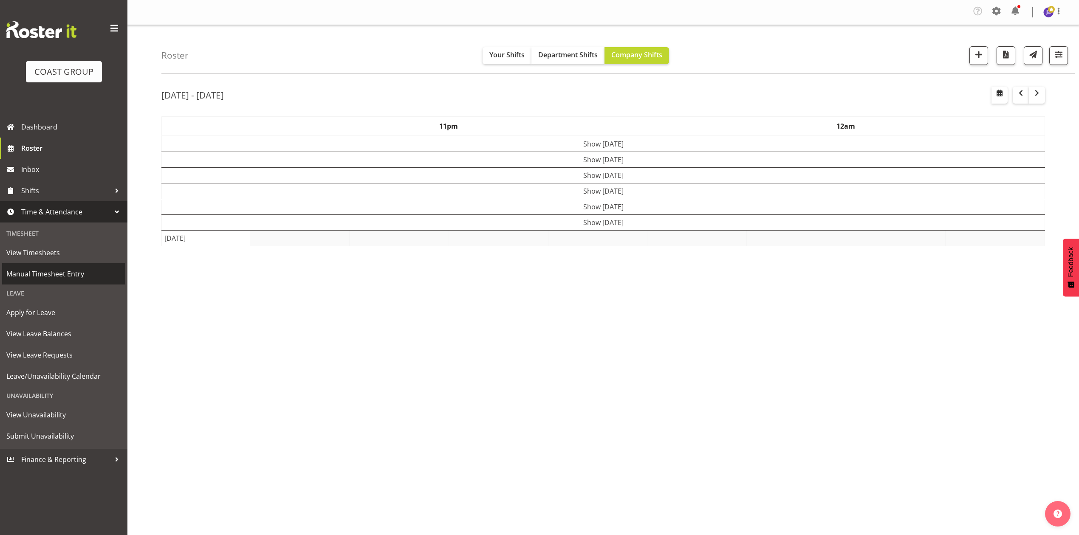
click at [53, 275] on span "Manual Timesheet Entry" at bounding box center [63, 274] width 115 height 13
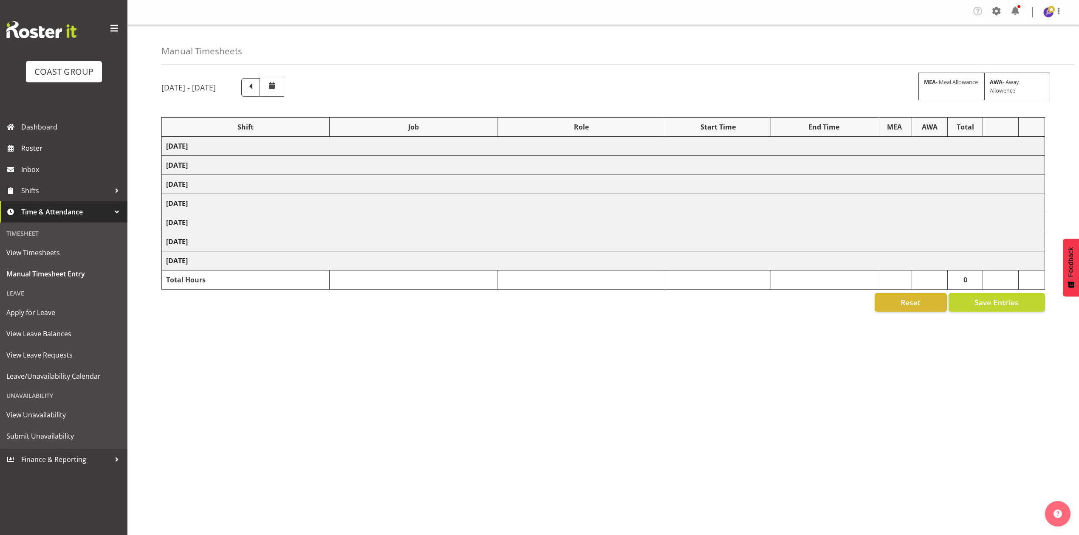
select select "68519"
select select "9198"
select select "78117"
select select "10251"
select select "68034"
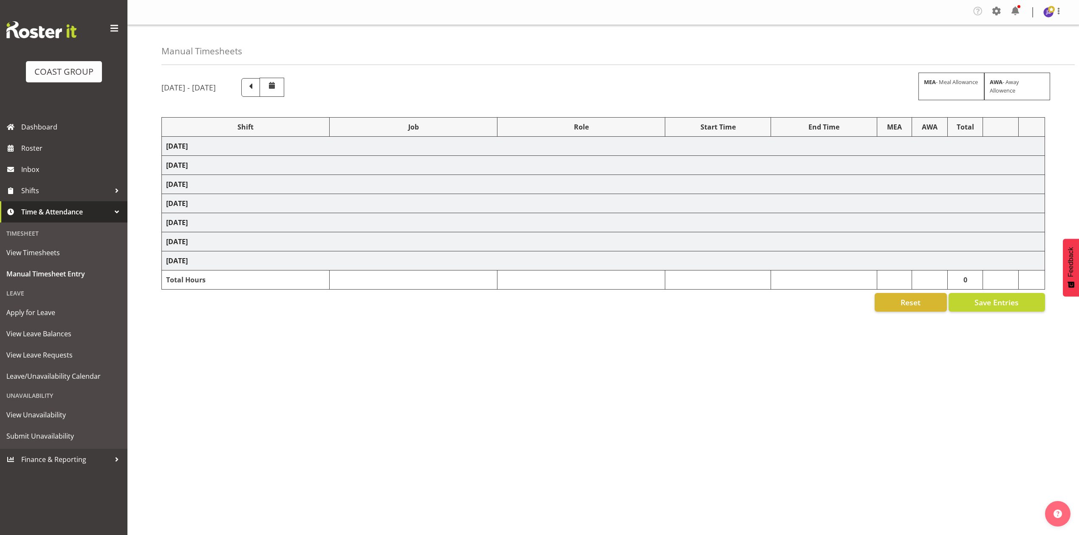
select select "69"
select select "198"
select select "81217"
select select "8652"
select select "80775"
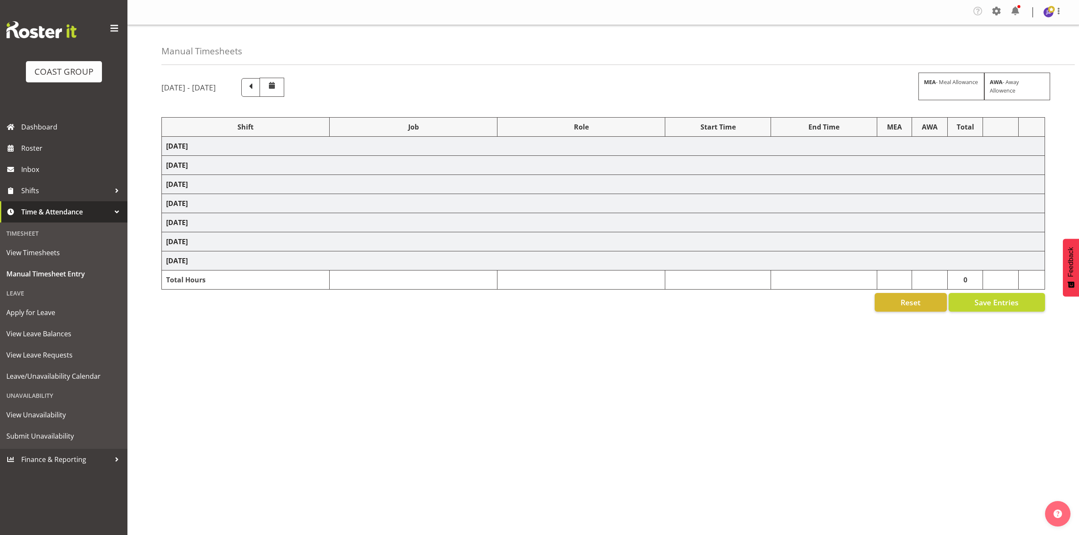
select select "9993"
select select "68034"
select select "69"
select select "198"
select select "79613"
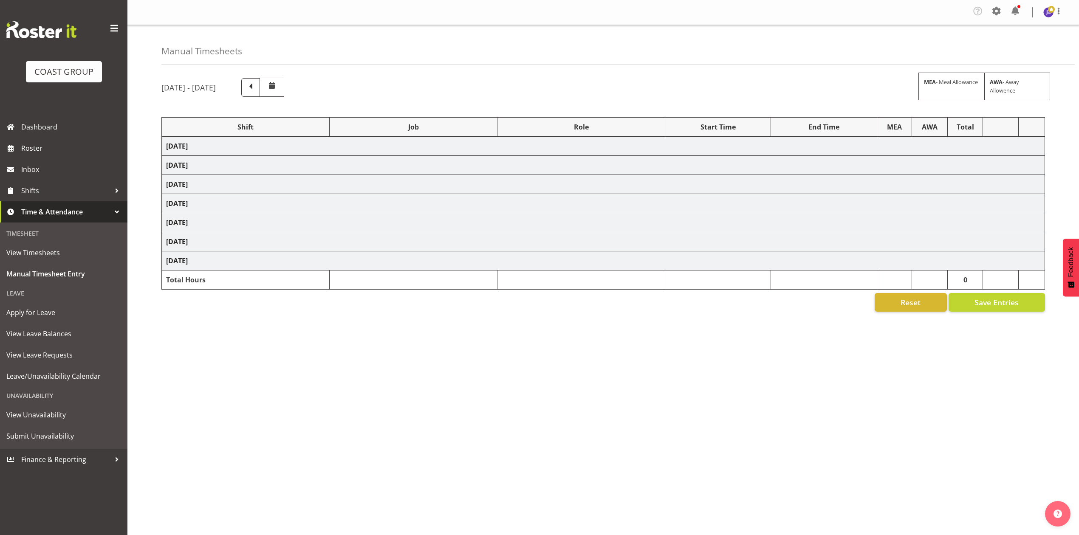
select select "8652"
select select "68034"
select select "69"
select select "198"
select select "68034"
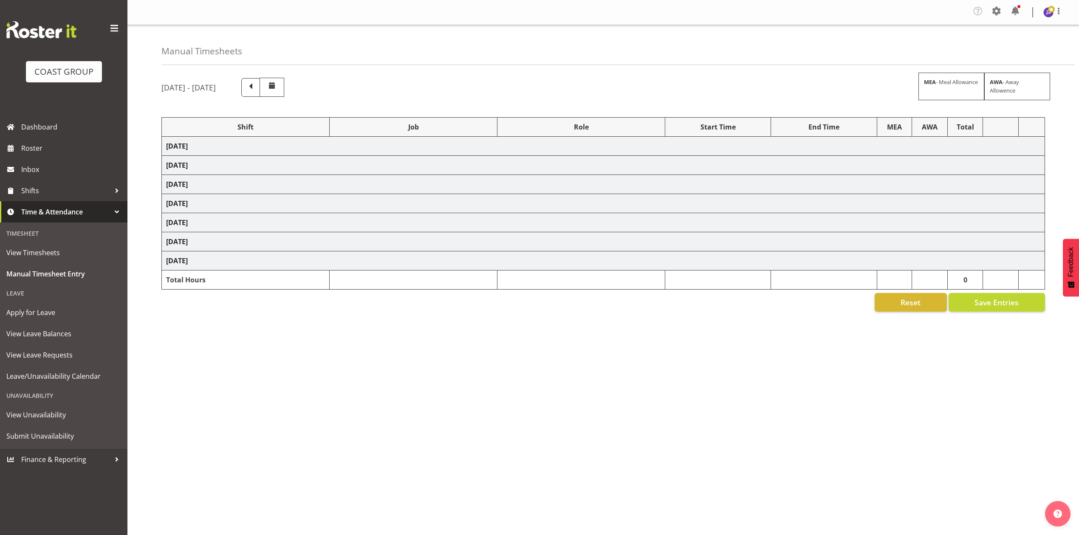
select select "69"
select select "198"
select select "68034"
select select "69"
select select "198"
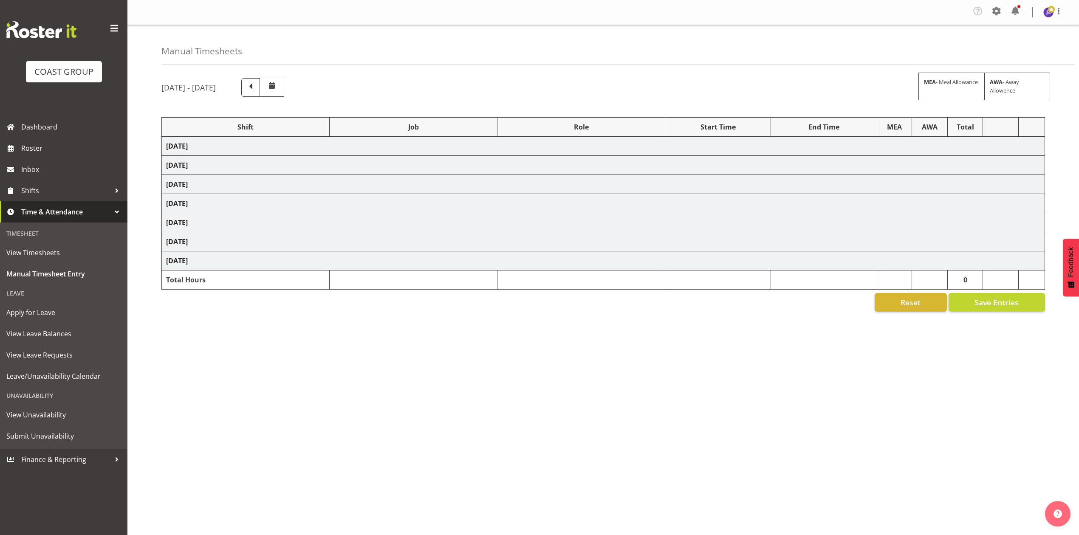
select select "78117"
select select "10251"
select select "80775"
select select "9993"
select select "80775"
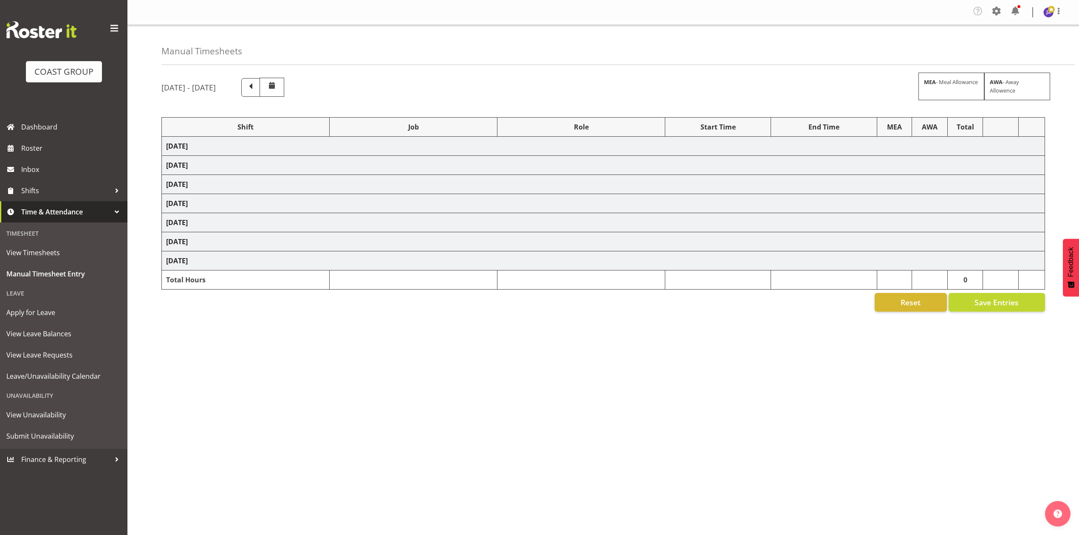
select select "9993"
select select "77523"
select select "8652"
select select "79613"
select select "8652"
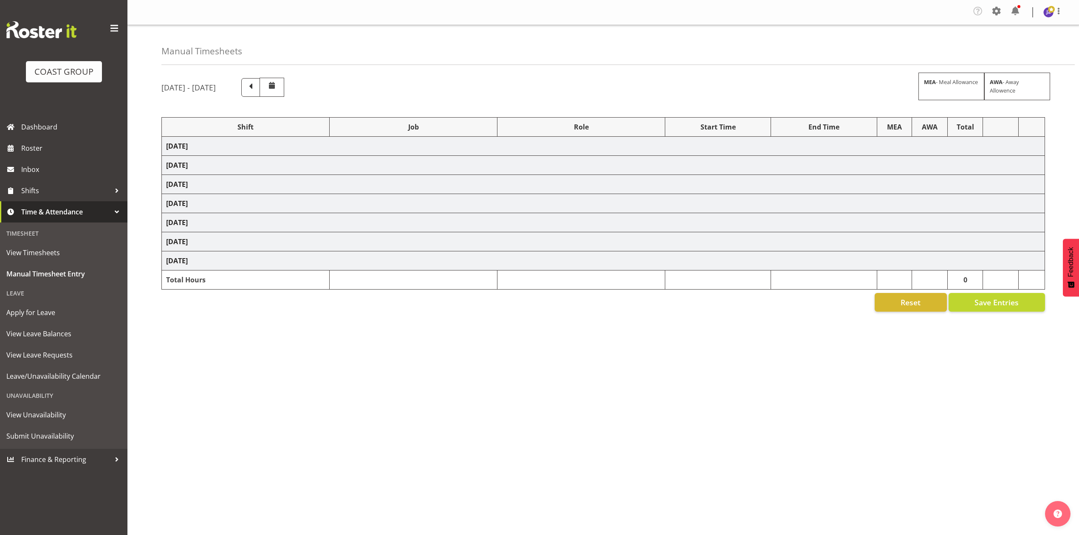
select select "80852"
select select "10275"
select select "68034"
select select "69"
select select "198"
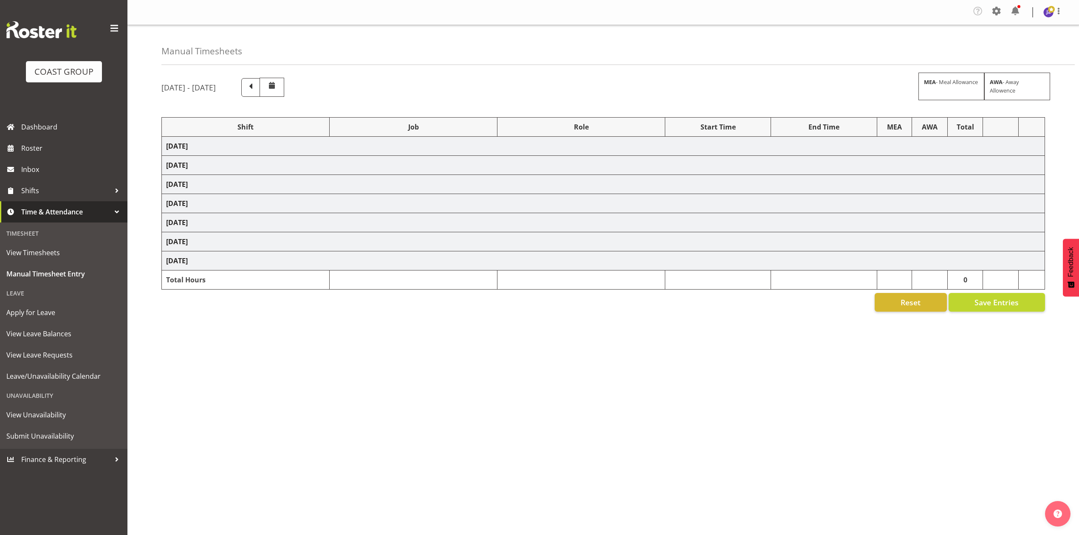
select select "79211"
select select "10396"
select select "81338"
select select "10496"
select select "68034"
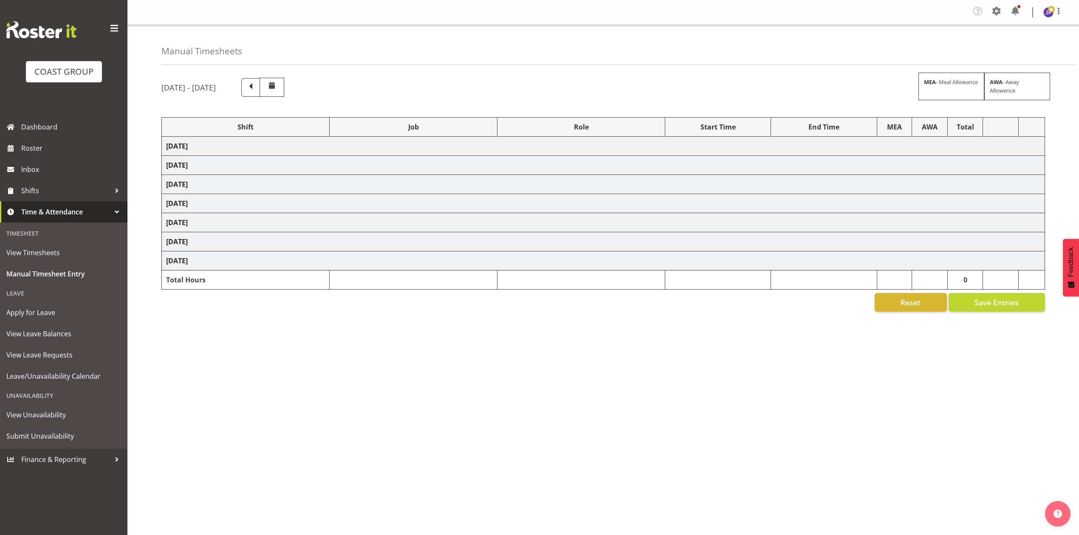
select select "69"
select select "198"
select select "79211"
select select "10396"
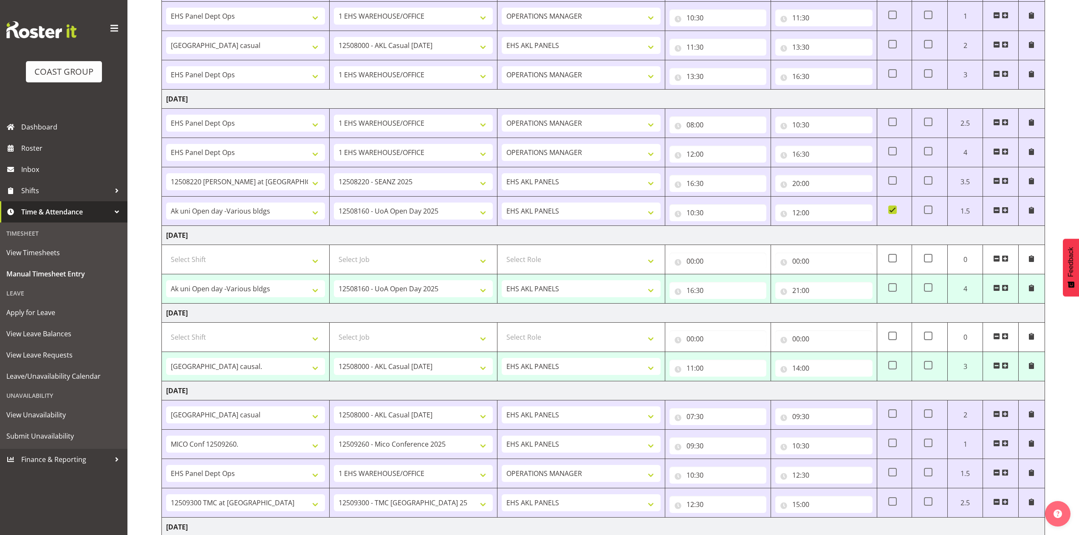
scroll to position [340, 0]
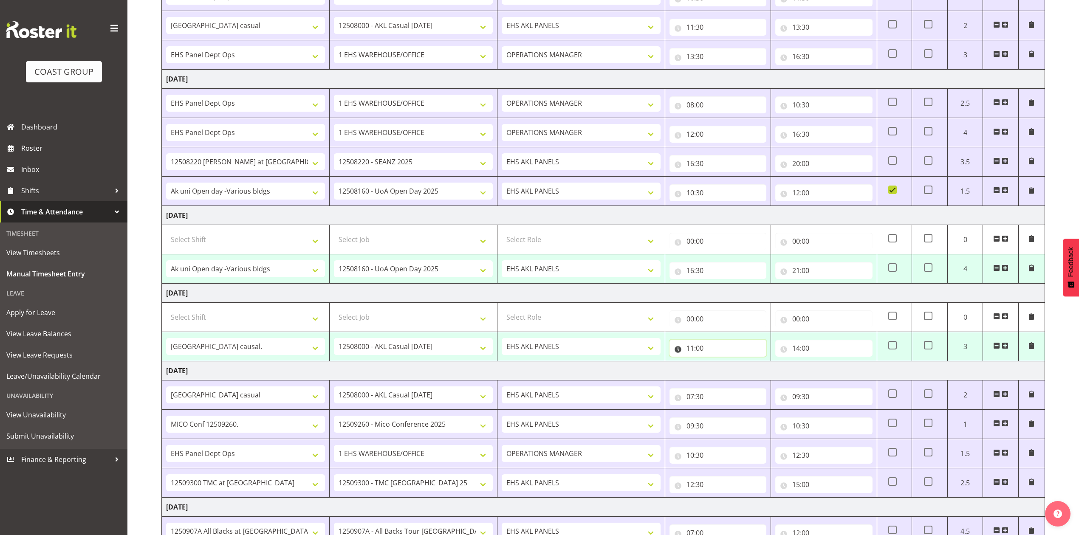
click at [698, 352] on input "11:00" at bounding box center [718, 348] width 97 height 17
click at [730, 377] on select "00 01 02 03 04 05 06 07 08 09 10 11 12 13 14 15 16 17 18 19 20 21 22 23" at bounding box center [727, 370] width 19 height 17
select select "10"
click at [718, 366] on select "00 01 02 03 04 05 06 07 08 09 10 11 12 13 14 15 16 17 18 19 20 21 22 23" at bounding box center [727, 370] width 19 height 17
type input "10:00"
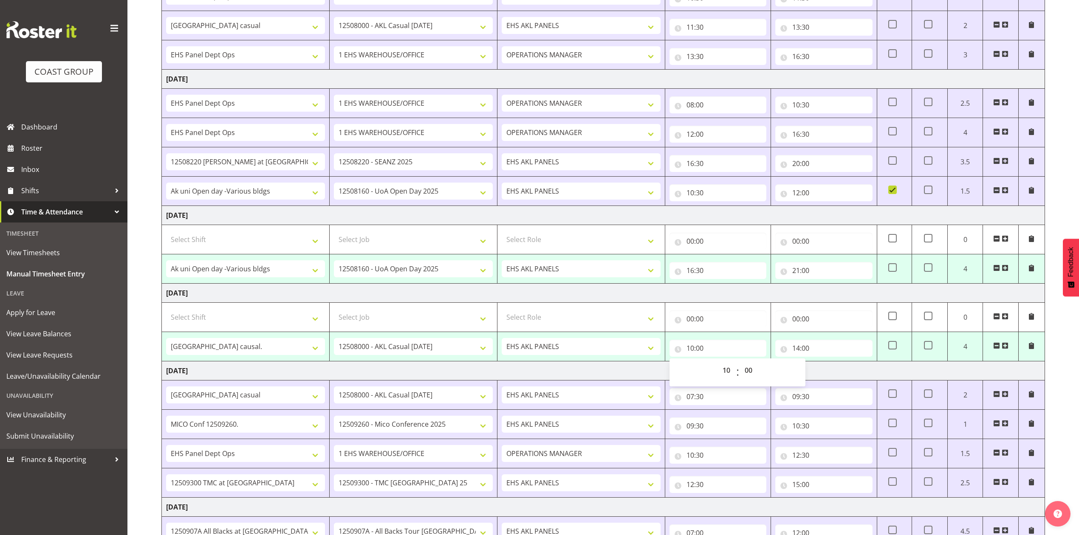
click at [828, 379] on td "Monday 1st September 2025" at bounding box center [603, 371] width 883 height 19
click at [1004, 348] on span at bounding box center [1005, 345] width 7 height 7
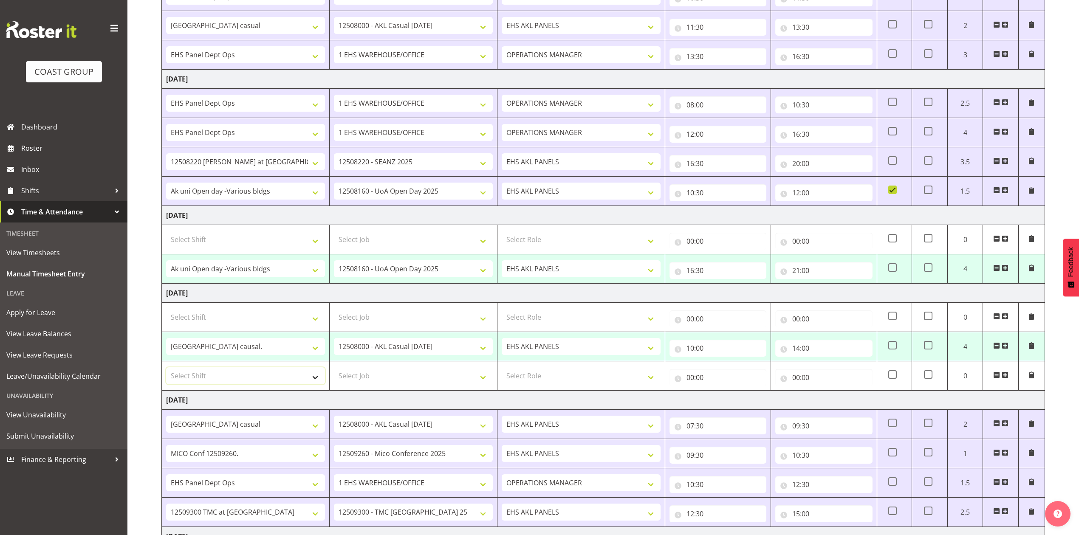
drag, startPoint x: 229, startPoint y: 382, endPoint x: 238, endPoint y: 382, distance: 8.5
click at [229, 382] on select "Select Shift # Fieldays--Milwaukee. # Install Hutchwilco Boat Show at ASG. #AKL…" at bounding box center [245, 375] width 159 height 17
select select "64472"
click at [166, 372] on select "Select Shift # Fieldays--Milwaukee. # Install Hutchwilco Boat Show at ASG. #AKL…" at bounding box center [245, 375] width 159 height 17
click at [485, 376] on select "Select Job 1 Carlton Events 1 Carlton Hamilton 1 Carlton Wellington 1 EHS WAREH…" at bounding box center [413, 375] width 159 height 17
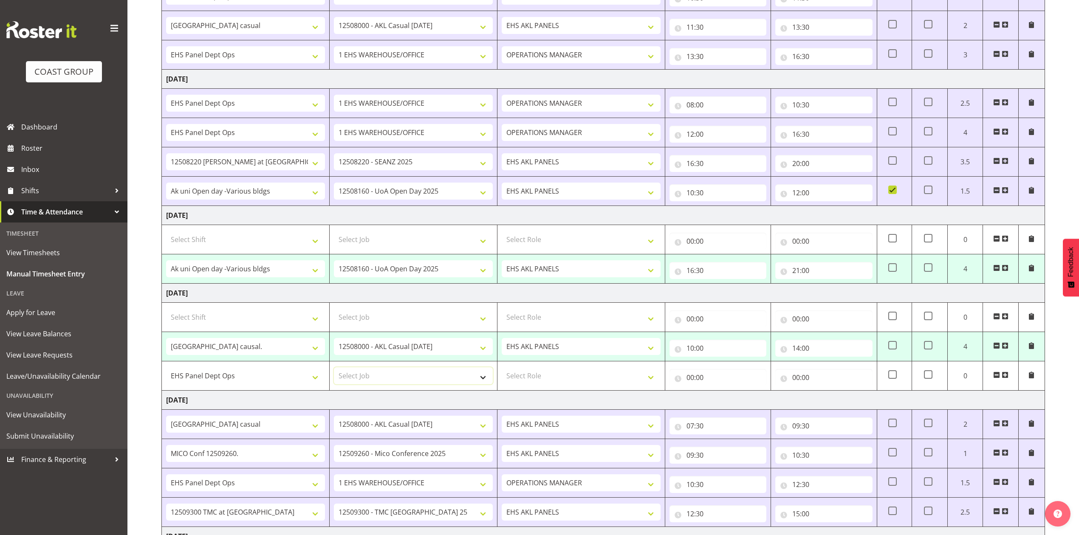
select select "69"
click at [334, 372] on select "Select Job 1 Carlton Events 1 Carlton Hamilton 1 Carlton Wellington 1 EHS WAREH…" at bounding box center [413, 375] width 159 height 17
click at [650, 383] on select "Select Role EHS AKL PANELS OPERATIONS MANAGER" at bounding box center [581, 375] width 159 height 17
select select "198"
click at [502, 372] on select "Select Role EHS AKL PANELS OPERATIONS MANAGER" at bounding box center [581, 375] width 159 height 17
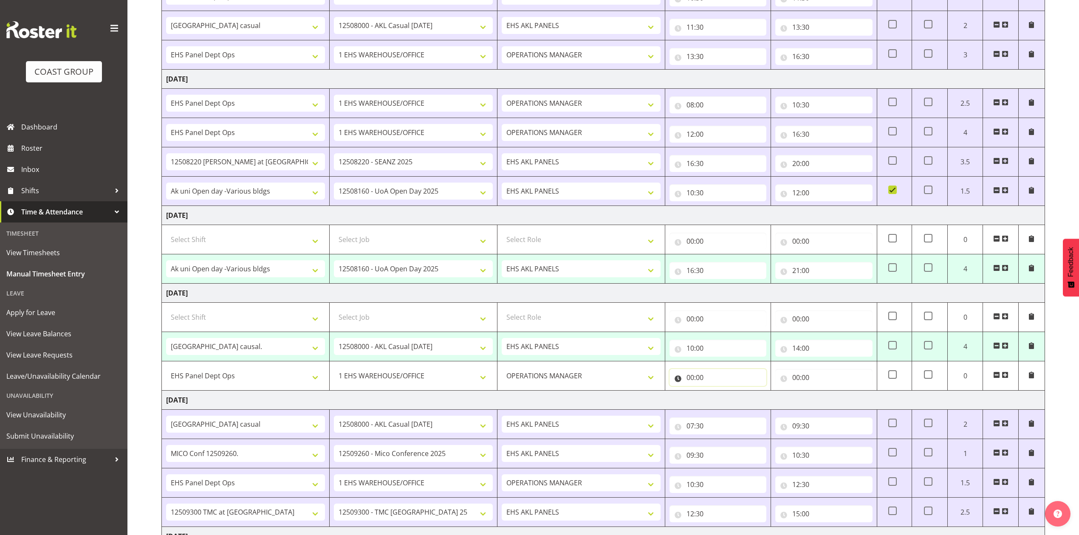
click at [693, 381] on input "00:00" at bounding box center [718, 377] width 97 height 17
click at [722, 405] on select "00 01 02 03 04 05 06 07 08 09 10 11 12 13 14 15 16 17 18 19 20 21 22 23" at bounding box center [727, 399] width 19 height 17
select select "14"
click at [718, 396] on select "00 01 02 03 04 05 06 07 08 09 10 11 12 13 14 15 16 17 18 19 20 21 22 23" at bounding box center [727, 399] width 19 height 17
type input "14:00"
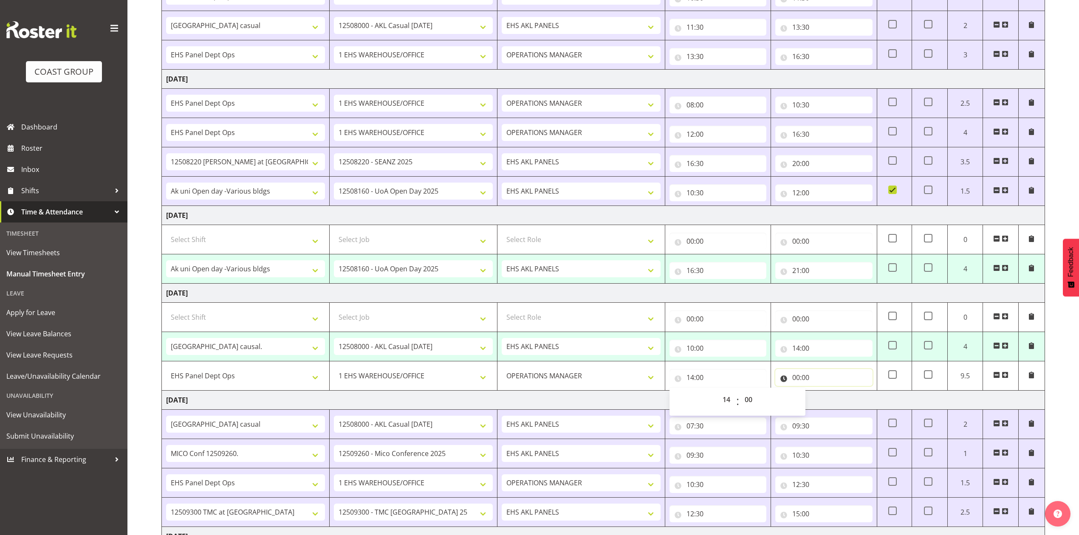
click at [800, 378] on input "00:00" at bounding box center [823, 377] width 97 height 17
drag, startPoint x: 831, startPoint y: 402, endPoint x: 832, endPoint y: 396, distance: 6.0
click at [831, 402] on select "00 01 02 03 04 05 06 07 08 09 10 11 12 13 14 15 16 17 18 19 20 21 22 23" at bounding box center [833, 399] width 19 height 17
select select "17"
click at [824, 396] on select "00 01 02 03 04 05 06 07 08 09 10 11 12 13 14 15 16 17 18 19 20 21 22 23" at bounding box center [833, 399] width 19 height 17
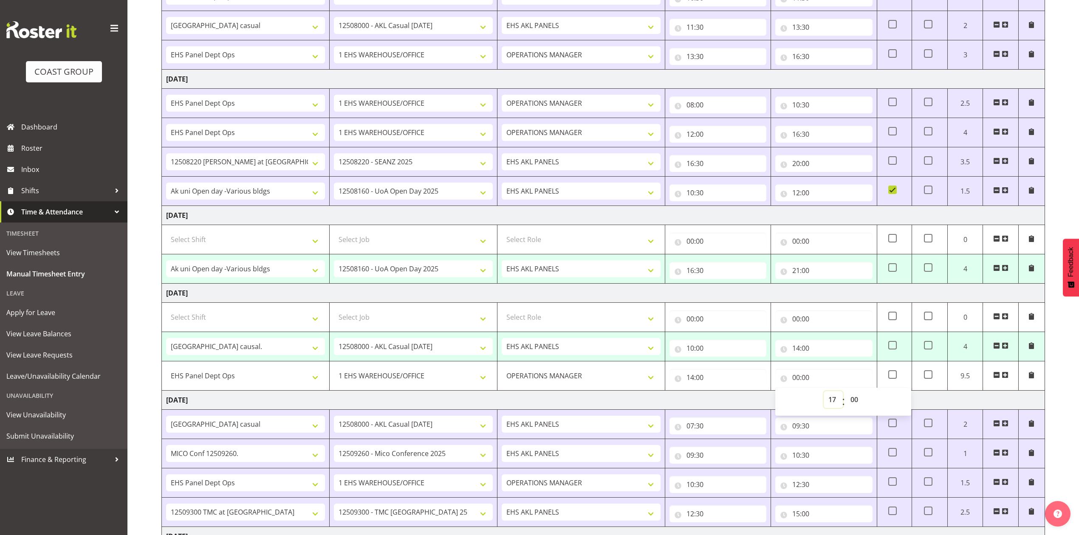
type input "17:00"
click at [831, 405] on select "00 01 02 03 04 05 06 07 08 09 10 11 12 13 14 15 16 17 18 19 20 21 22 23" at bounding box center [833, 399] width 19 height 17
select select "18"
click at [824, 396] on select "00 01 02 03 04 05 06 07 08 09 10 11 12 13 14 15 16 17 18 19 20 21 22 23" at bounding box center [833, 399] width 19 height 17
type input "18:00"
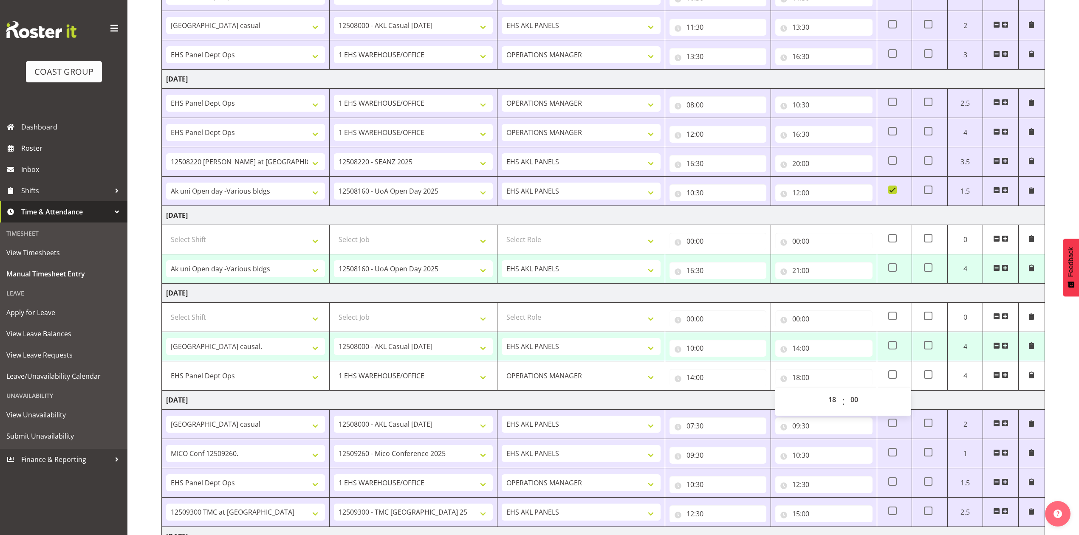
click at [743, 410] on td "Monday 1st September 2025" at bounding box center [603, 400] width 883 height 19
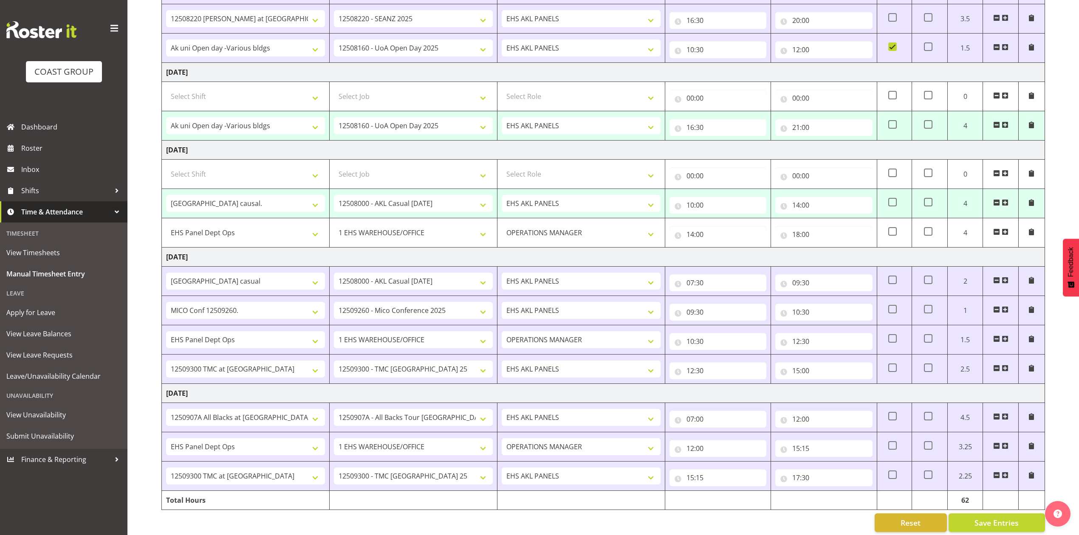
scroll to position [500, 0]
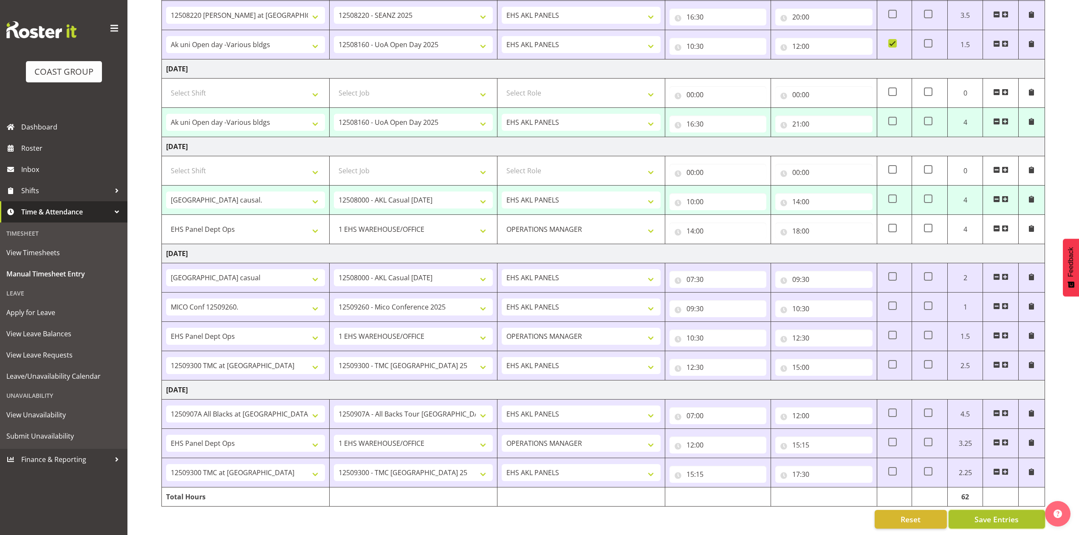
click at [1004, 514] on span "Save Entries" at bounding box center [997, 519] width 44 height 11
select select "80775"
select select "9993"
type input "16:30"
type input "21:00"
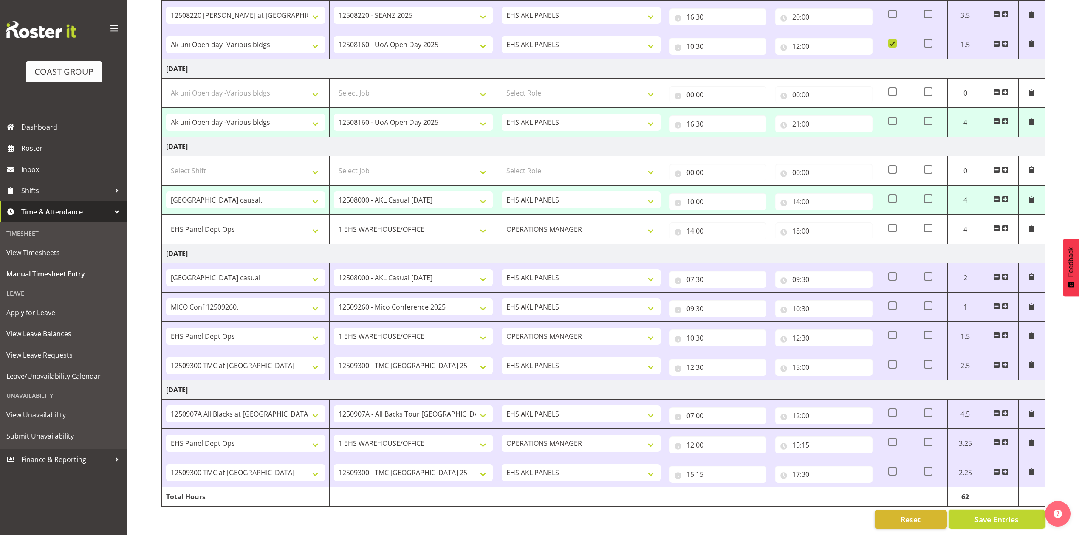
select select "77523"
select select "8652"
type input "10:00"
type input "14:00"
select select "64472"
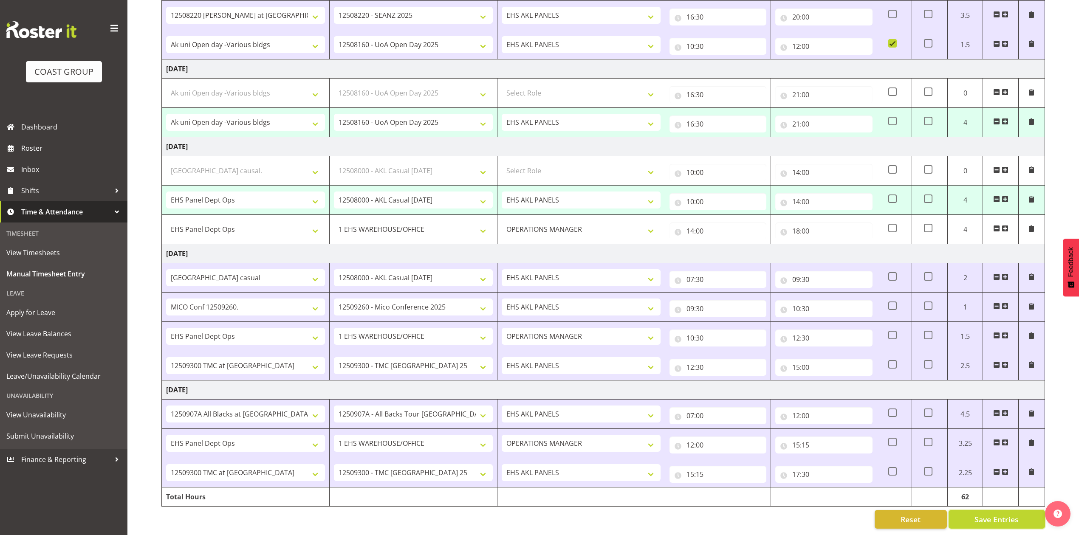
select select "69"
select select "198"
type input "14:00"
type input "18:00"
select select "77523"
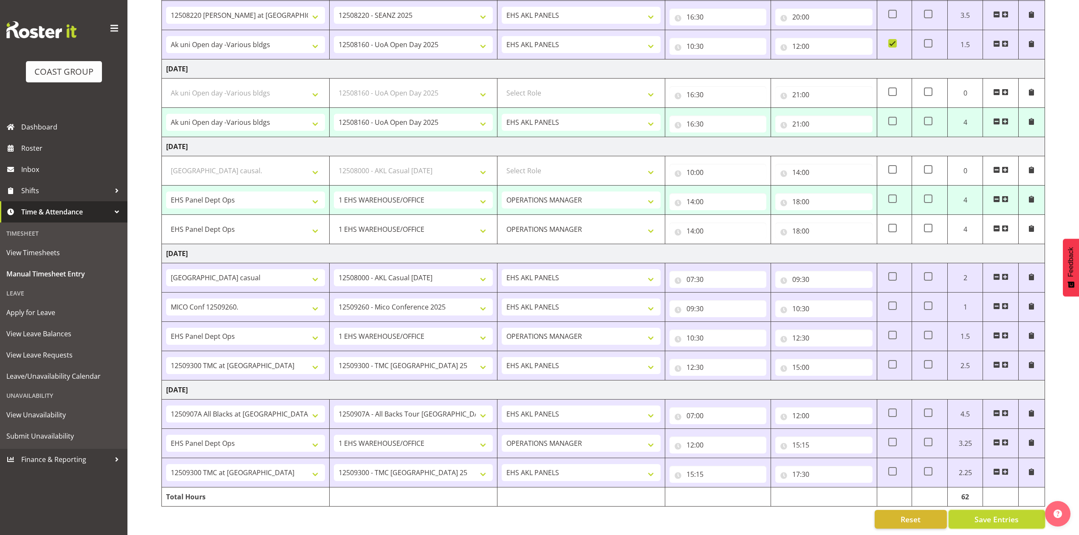
select select "8652"
select select "64472"
select select "69"
select select "198"
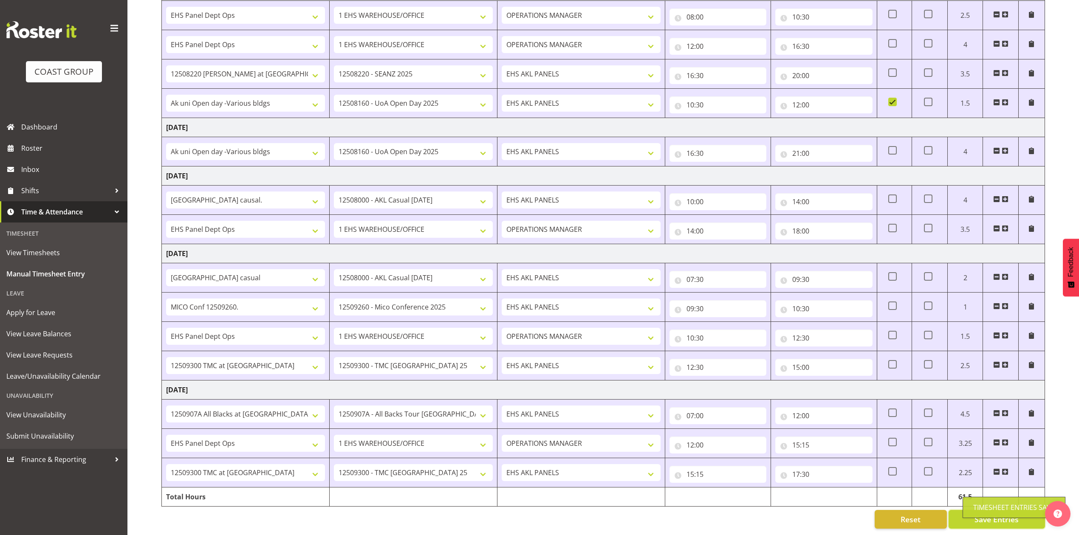
scroll to position [442, 0]
click at [785, 510] on div "Reset Save Entries" at bounding box center [603, 519] width 884 height 19
click at [714, 382] on td "Tuesday 2nd September 2025" at bounding box center [603, 390] width 883 height 19
click at [46, 147] on span "Roster" at bounding box center [72, 148] width 102 height 13
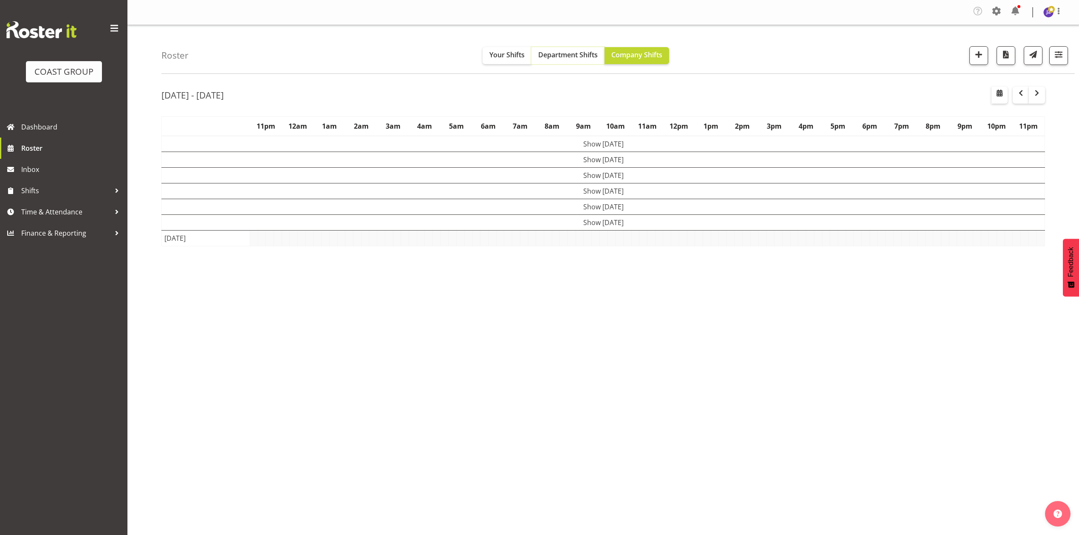
click at [581, 54] on span "Department Shifts" at bounding box center [567, 54] width 59 height 9
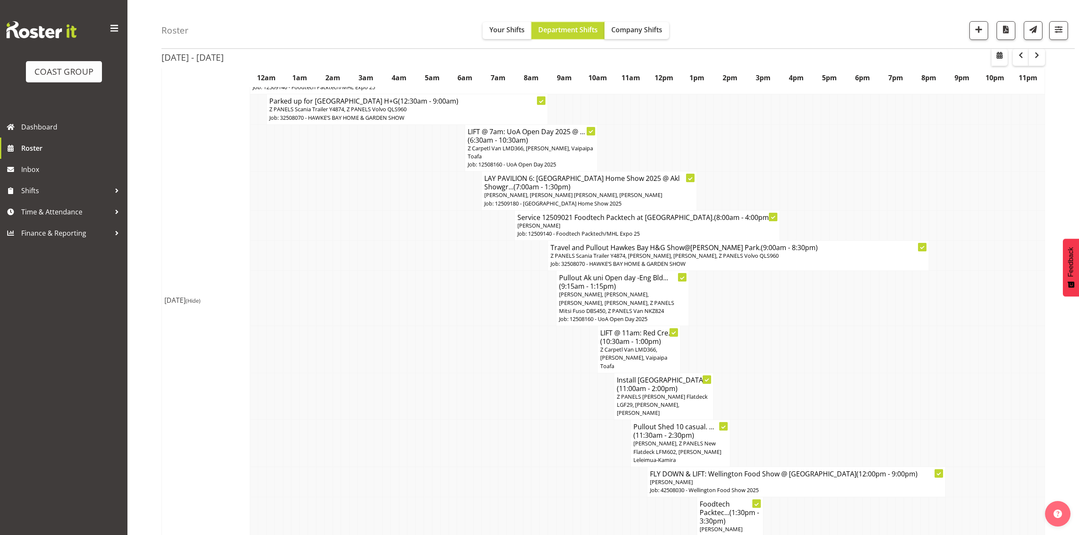
scroll to position [169, 0]
click at [801, 342] on td at bounding box center [800, 347] width 8 height 47
click at [1033, 54] on span "button" at bounding box center [1037, 55] width 10 height 10
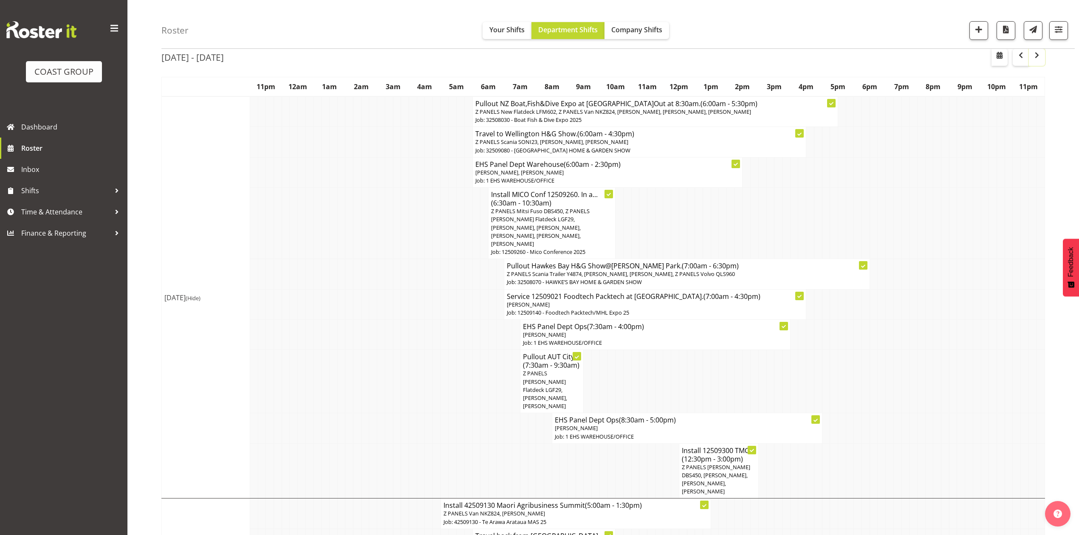
scroll to position [57, 0]
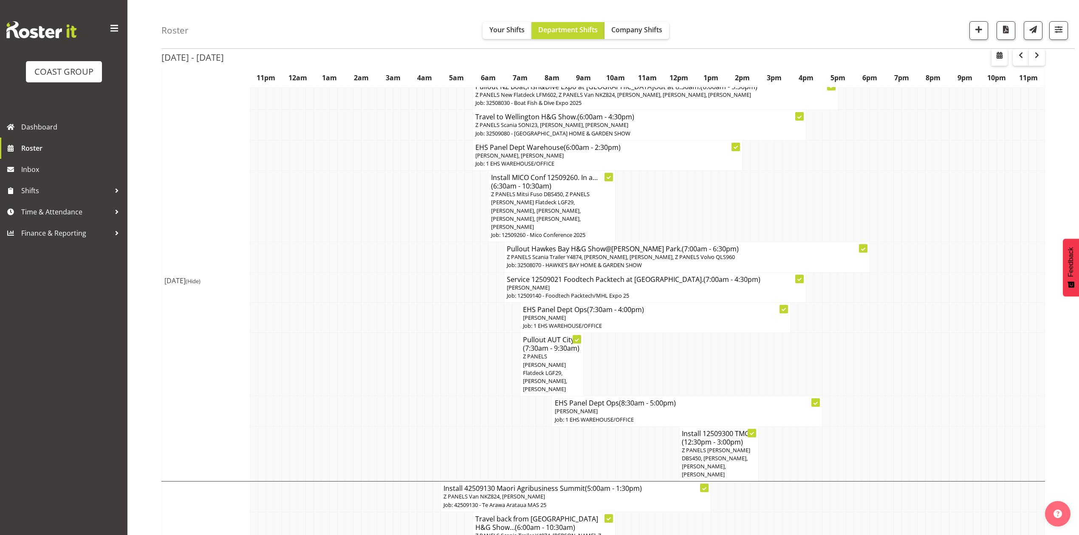
click at [632, 219] on td at bounding box center [635, 206] width 8 height 71
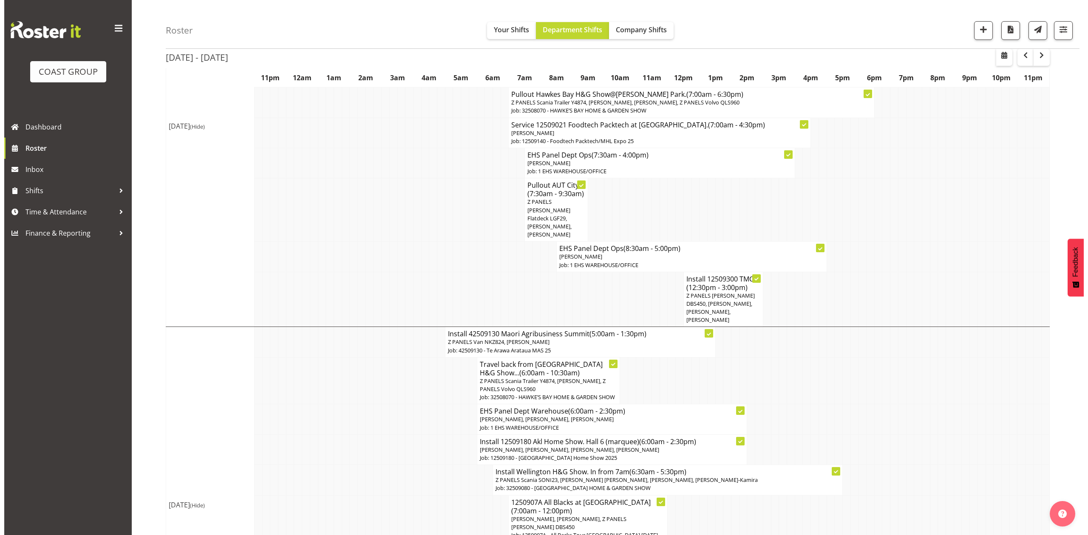
scroll to position [226, 0]
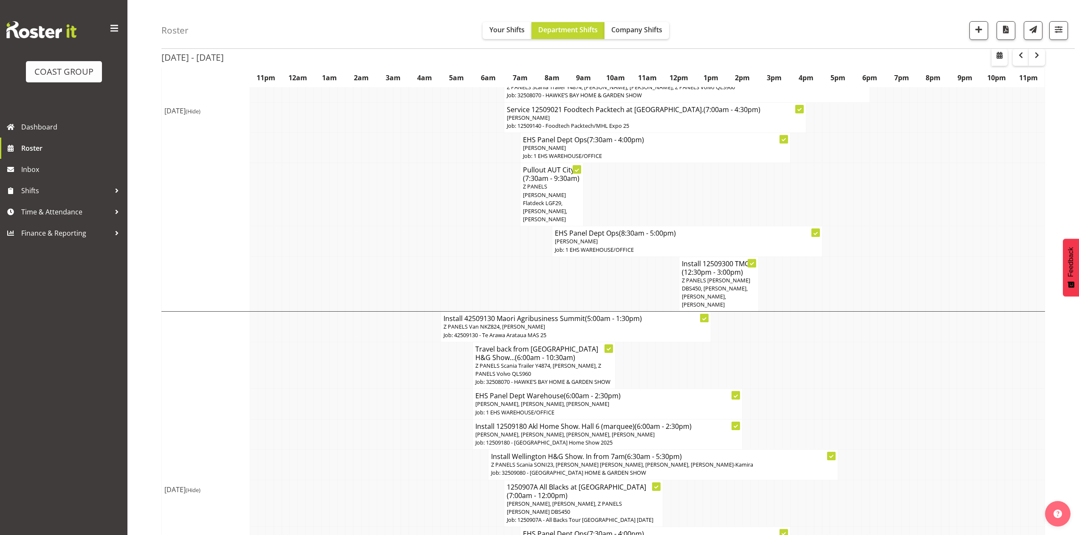
click at [678, 257] on td at bounding box center [675, 284] width 8 height 55
click at [688, 268] on span "(12:30pm - 3:00pm)" at bounding box center [712, 272] width 61 height 9
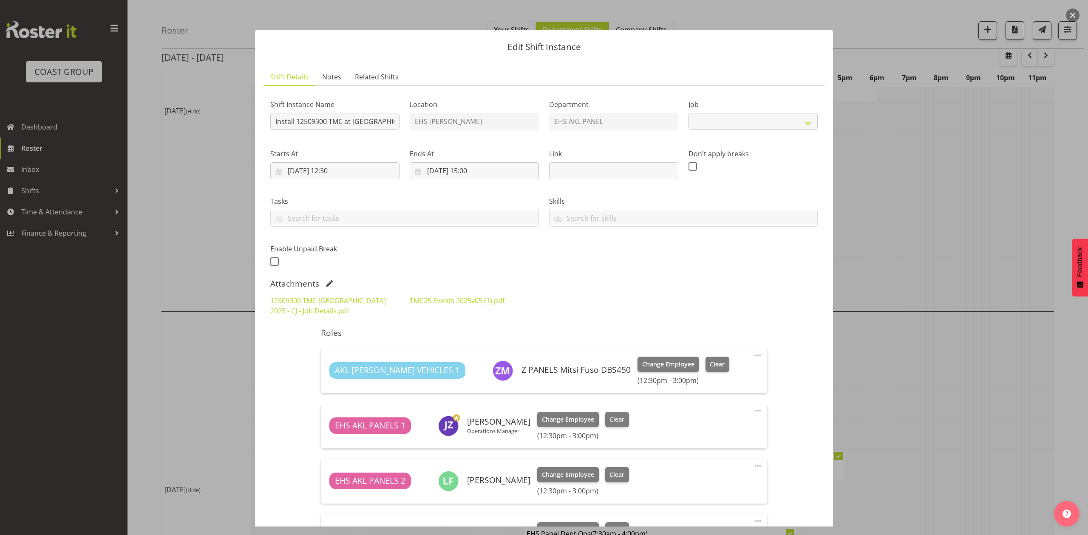
select select "10396"
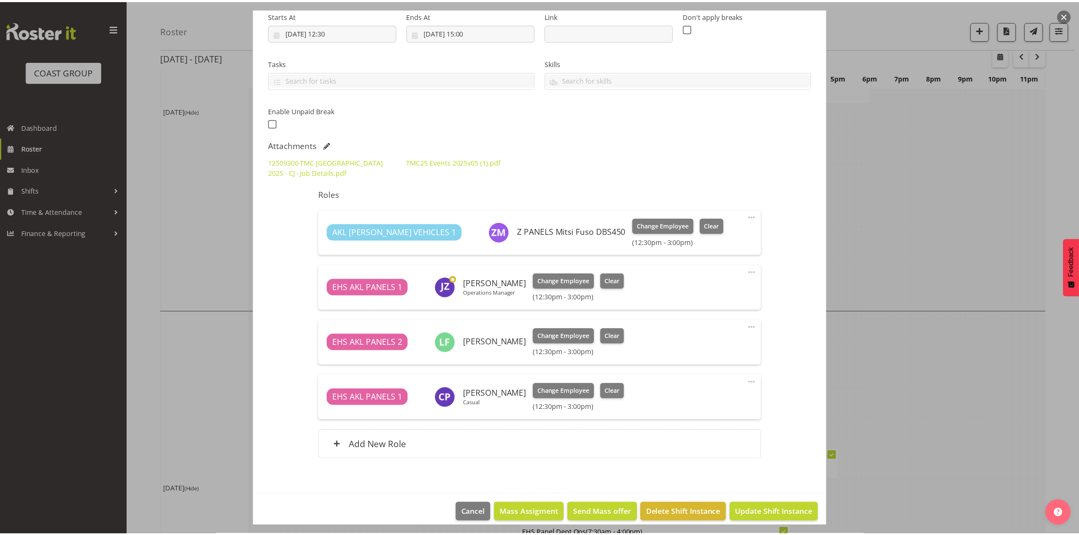
scroll to position [148, 0]
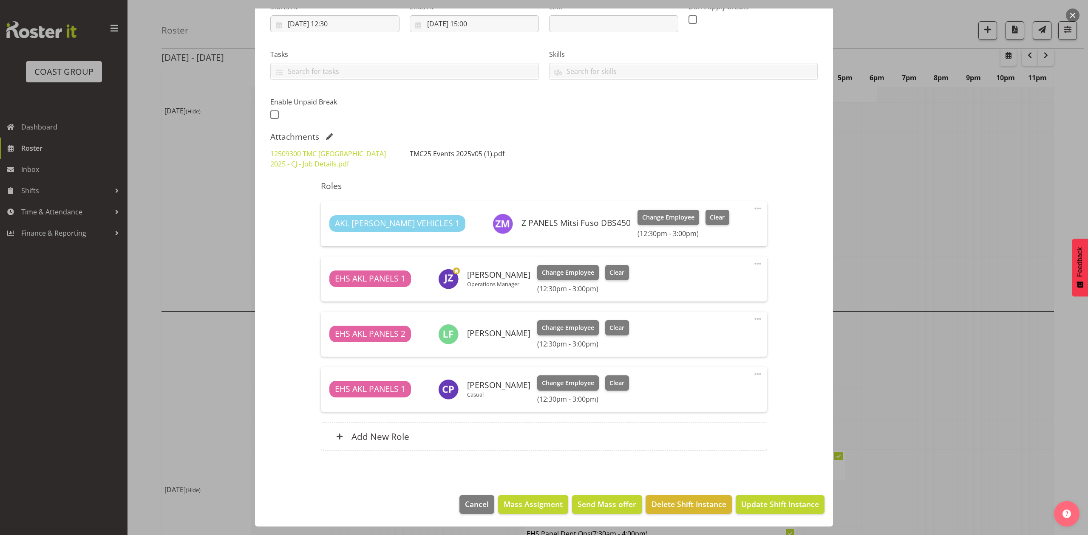
click at [447, 153] on link "TMC25 Events 2025v05 (1).pdf" at bounding box center [457, 153] width 95 height 9
click at [661, 159] on div "12509300 TMC [GEOGRAPHIC_DATA] 2025 - CJ - Job Details.pdf TMC25 Events 2025v05…" at bounding box center [543, 159] width 557 height 31
click at [447, 150] on link "TMC25 Events 2025v05 (1).pdf" at bounding box center [457, 153] width 95 height 9
click at [730, 159] on div "12509300 TMC [GEOGRAPHIC_DATA] 2025 - CJ - Job Details.pdf TMC25 Events 2025v05…" at bounding box center [543, 159] width 557 height 31
click at [915, 220] on div at bounding box center [544, 267] width 1088 height 535
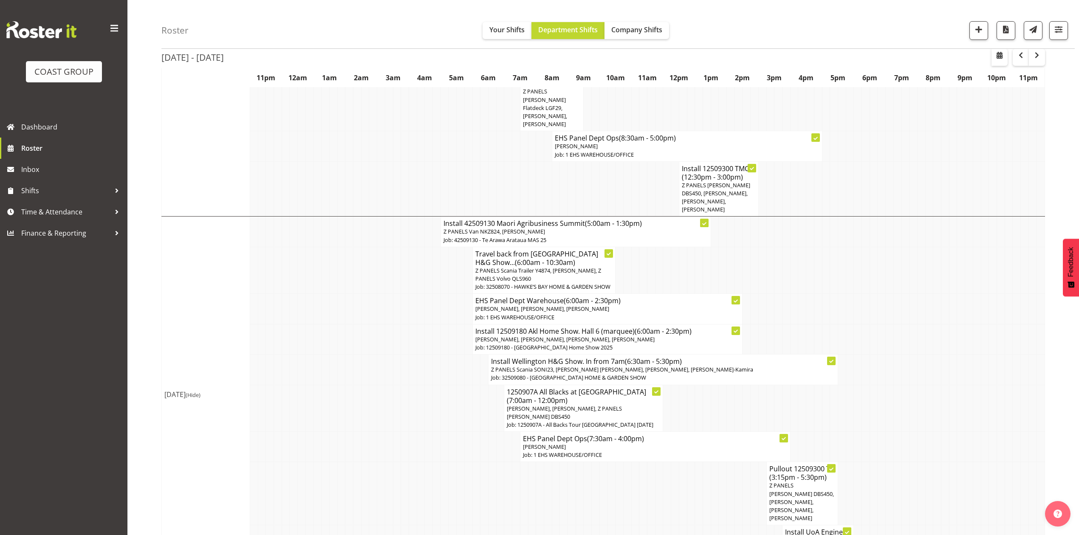
scroll to position [340, 0]
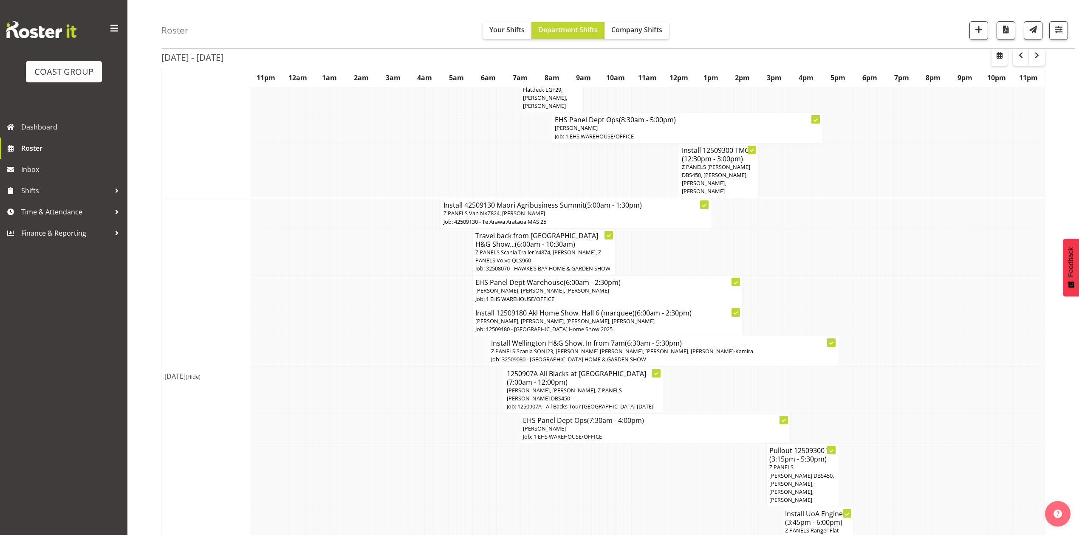
click at [409, 229] on td at bounding box center [413, 252] width 8 height 47
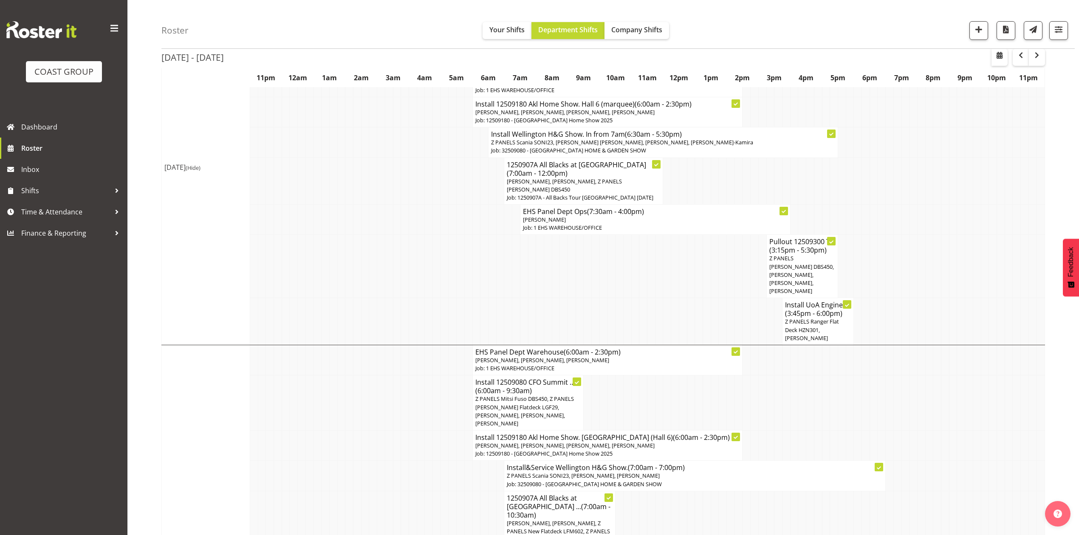
scroll to position [566, 0]
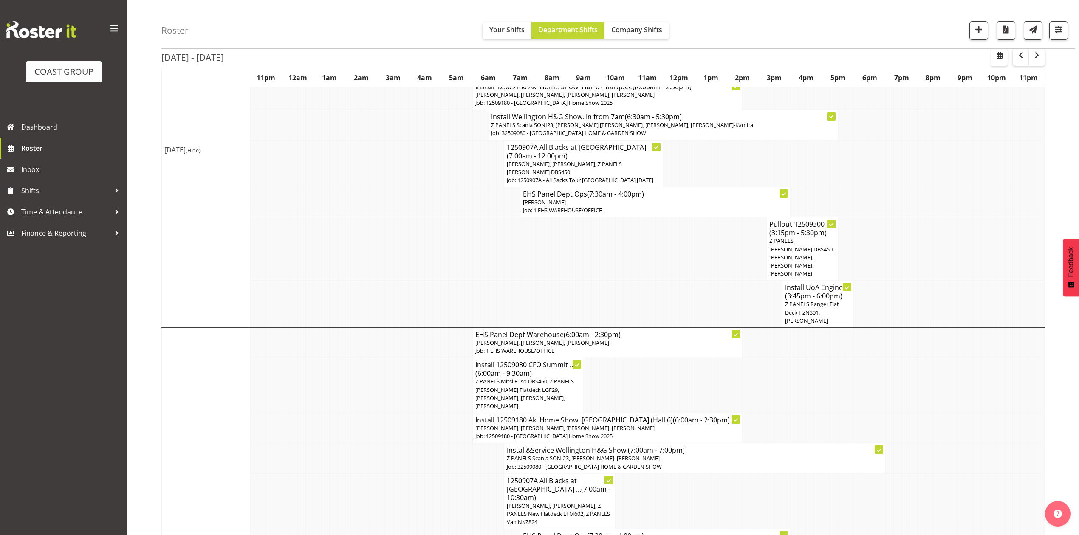
click at [788, 237] on span "Z PANELS [PERSON_NAME] DBS450, [PERSON_NAME], [PERSON_NAME], [PERSON_NAME]" at bounding box center [801, 257] width 65 height 40
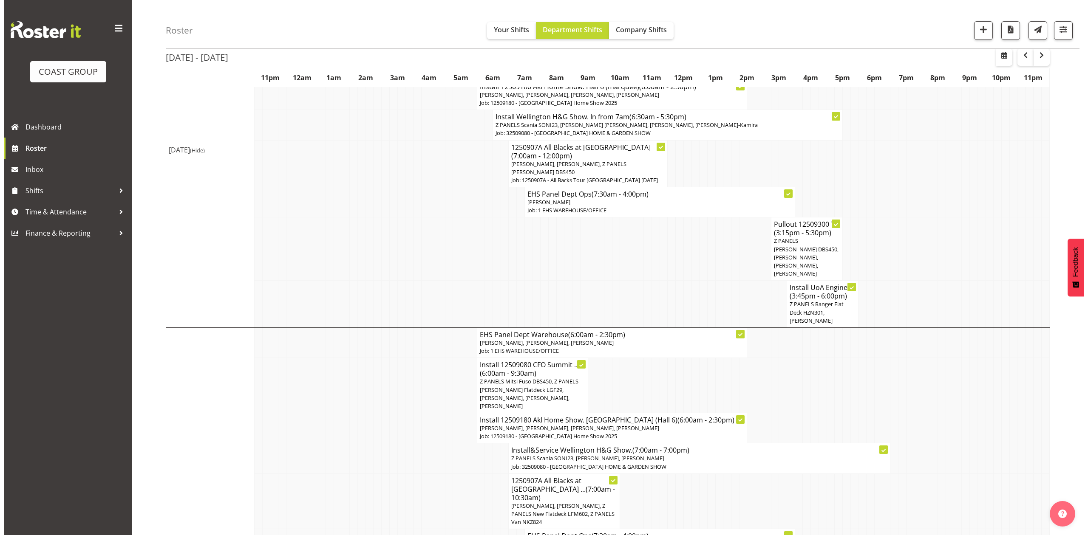
scroll to position [558, 0]
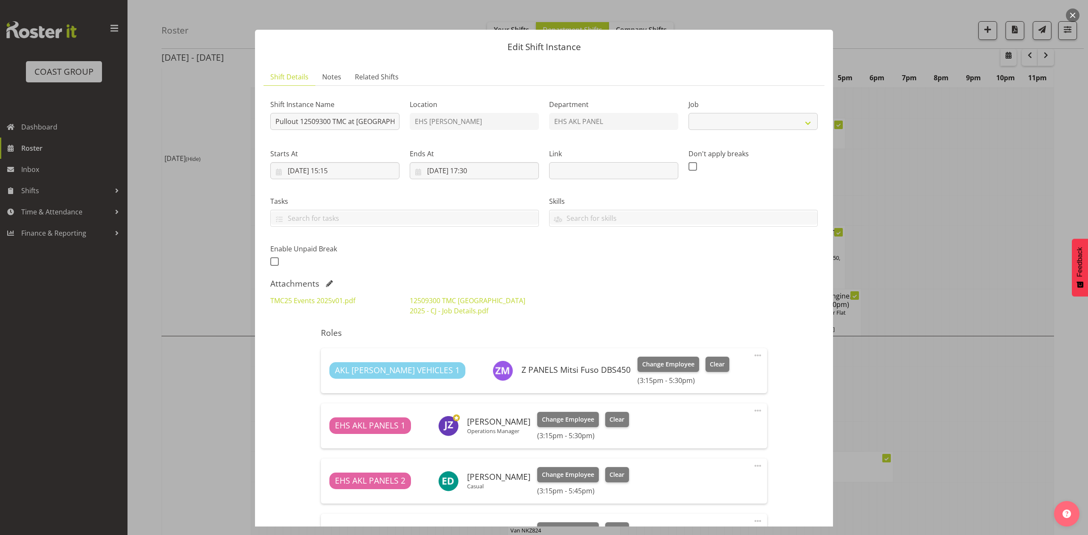
select select "10396"
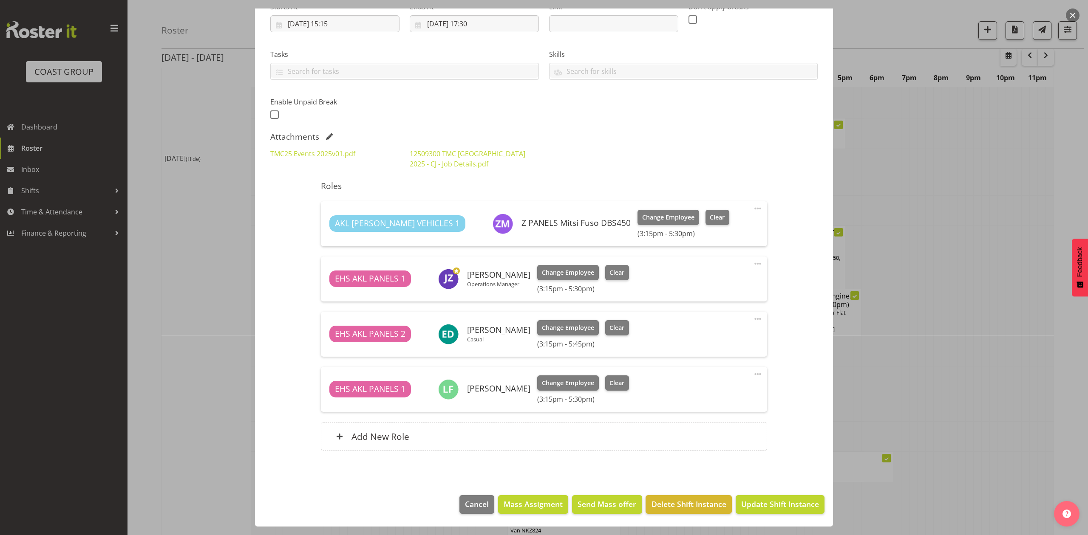
click at [892, 367] on div at bounding box center [544, 267] width 1088 height 535
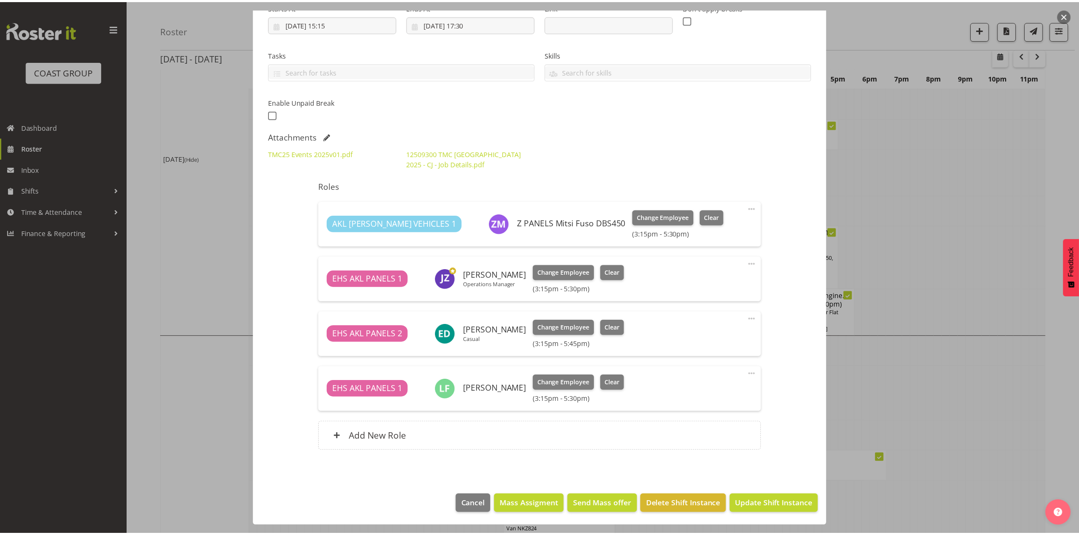
scroll to position [566, 0]
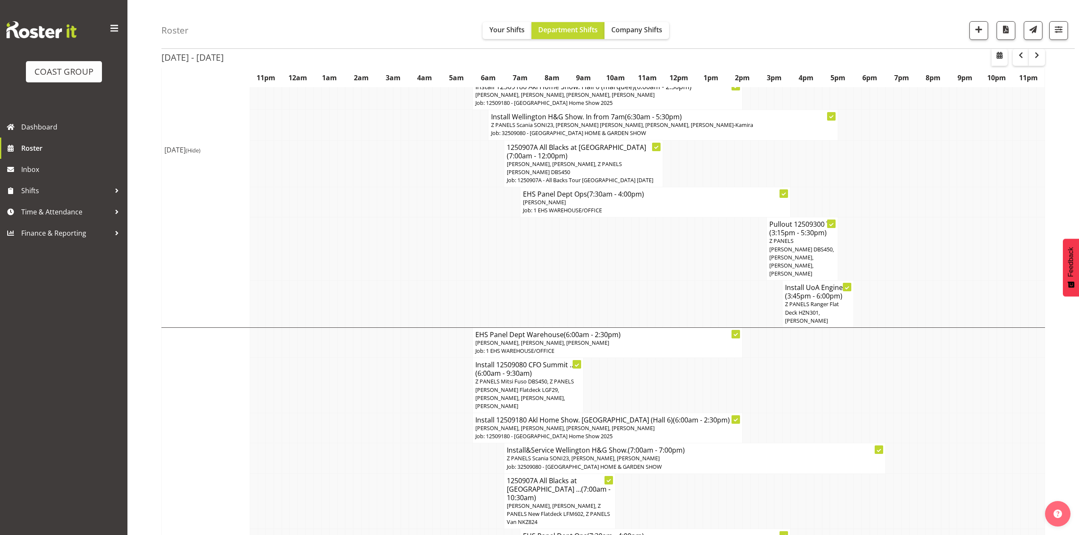
click at [888, 281] on td at bounding box center [890, 304] width 8 height 47
click at [815, 300] on span "Z PANELS Ranger Flat Deck HZN301, [PERSON_NAME]" at bounding box center [812, 312] width 54 height 24
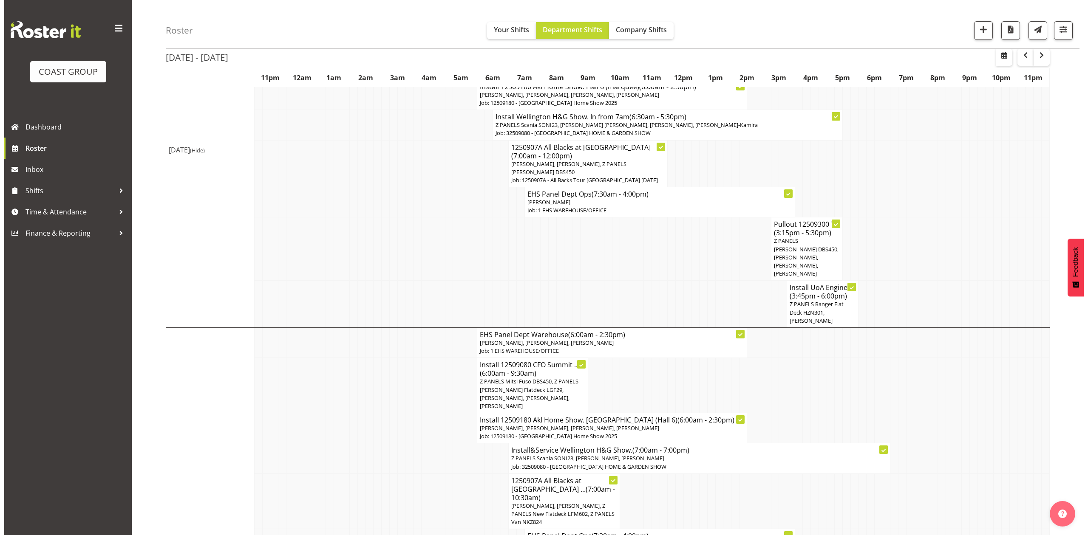
scroll to position [558, 0]
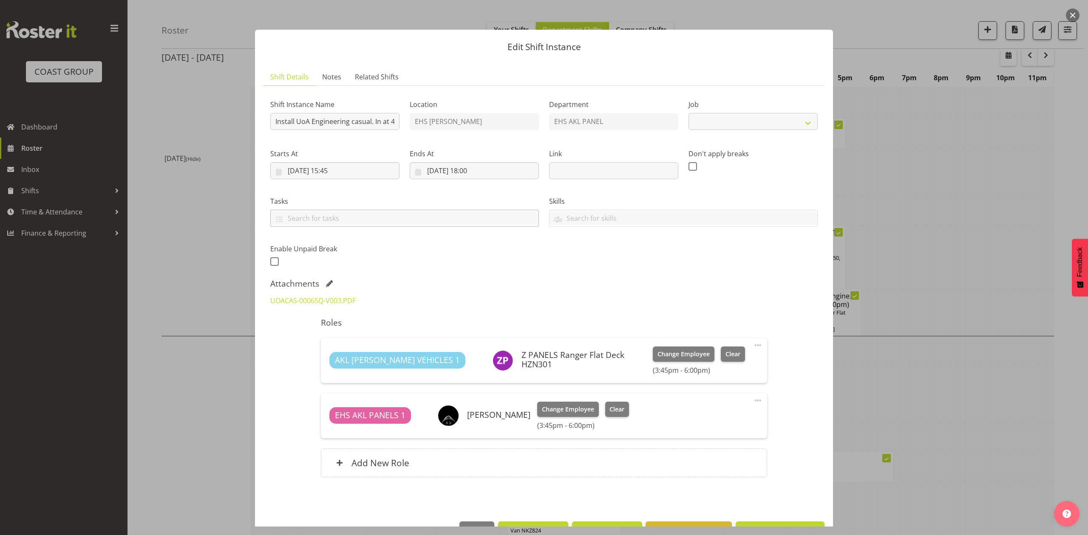
select select "8653"
click at [338, 304] on link "UOACAS-00065Q-V003.PDF" at bounding box center [312, 300] width 85 height 9
click at [938, 354] on div at bounding box center [544, 267] width 1088 height 535
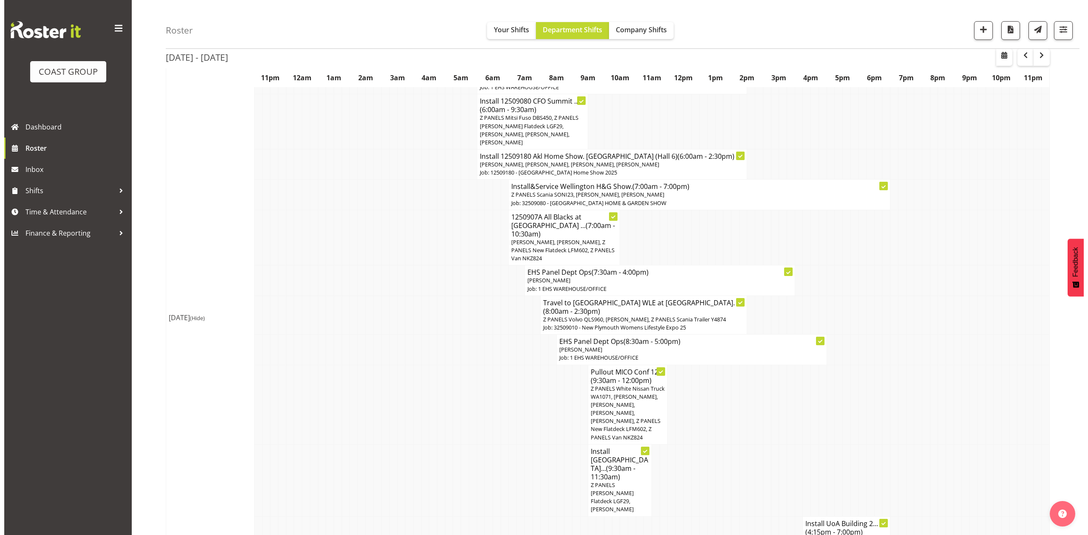
scroll to position [850, 0]
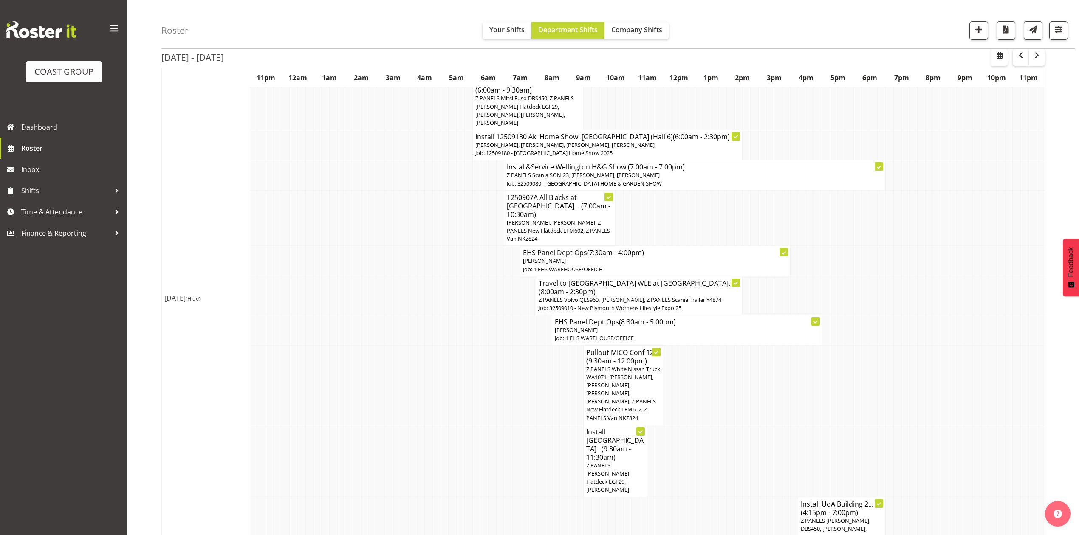
click at [614, 365] on span "Z PANELS White Nissan Truck WA1071, [PERSON_NAME], [PERSON_NAME], [PERSON_NAME]…" at bounding box center [623, 393] width 74 height 57
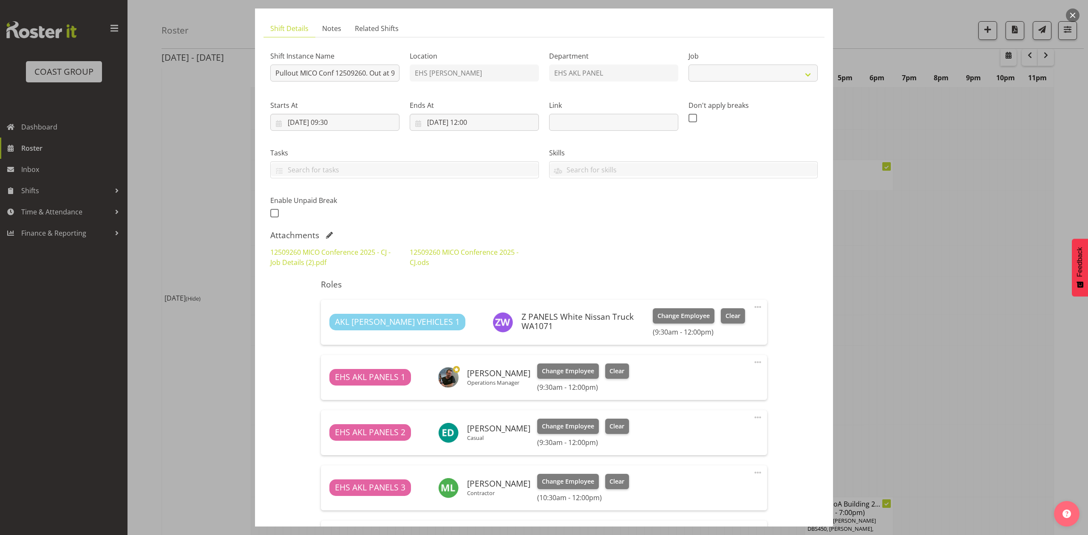
select select "10275"
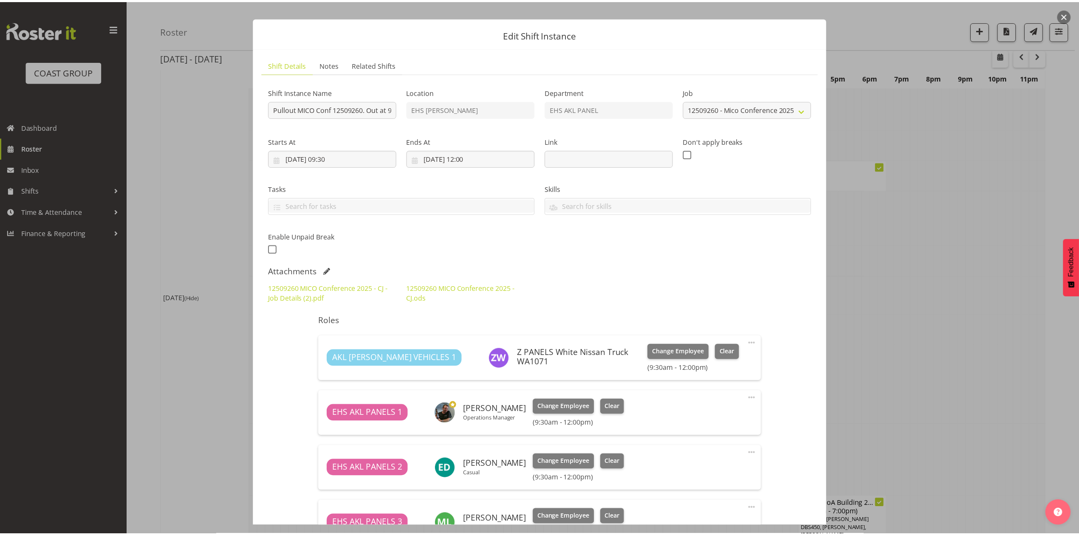
scroll to position [0, 0]
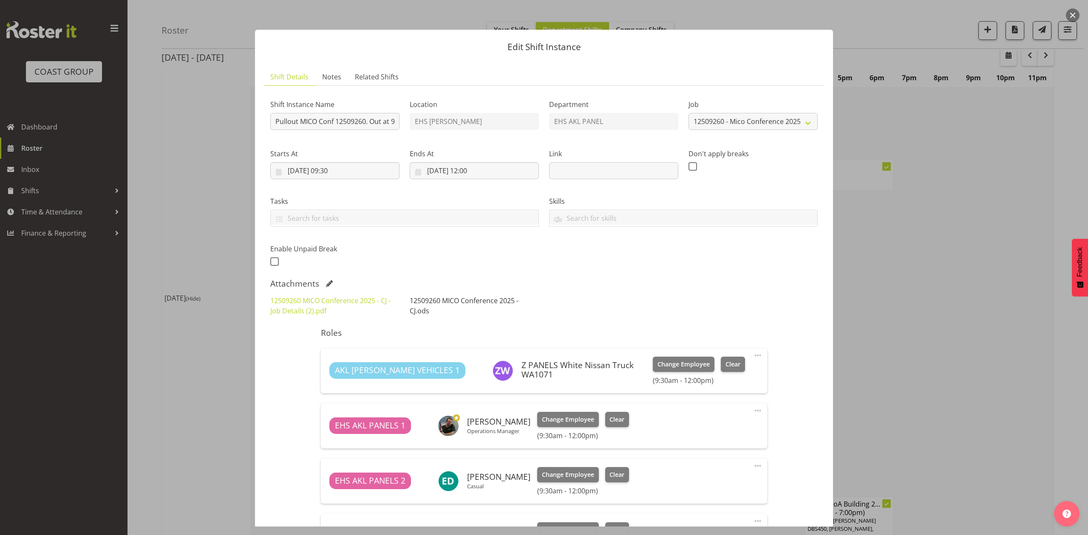
click at [474, 298] on link "12509260 MICO Conference 2025 - CJ.ods" at bounding box center [464, 306] width 109 height 20
click at [294, 301] on link "12509260 MICO Conference 2025 - CJ - Job Details (2).pdf" at bounding box center [330, 306] width 120 height 20
click at [490, 303] on link "12509260 MICO Conference 2025 - CJ.ods" at bounding box center [464, 306] width 109 height 20
click at [947, 291] on div at bounding box center [544, 267] width 1088 height 535
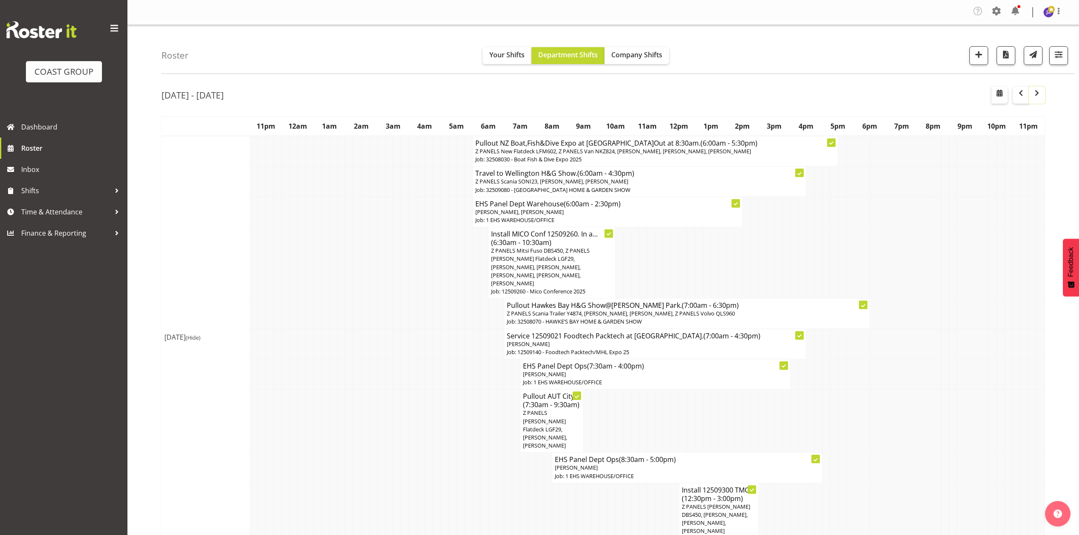
click at [1035, 87] on button "button" at bounding box center [1037, 95] width 16 height 17
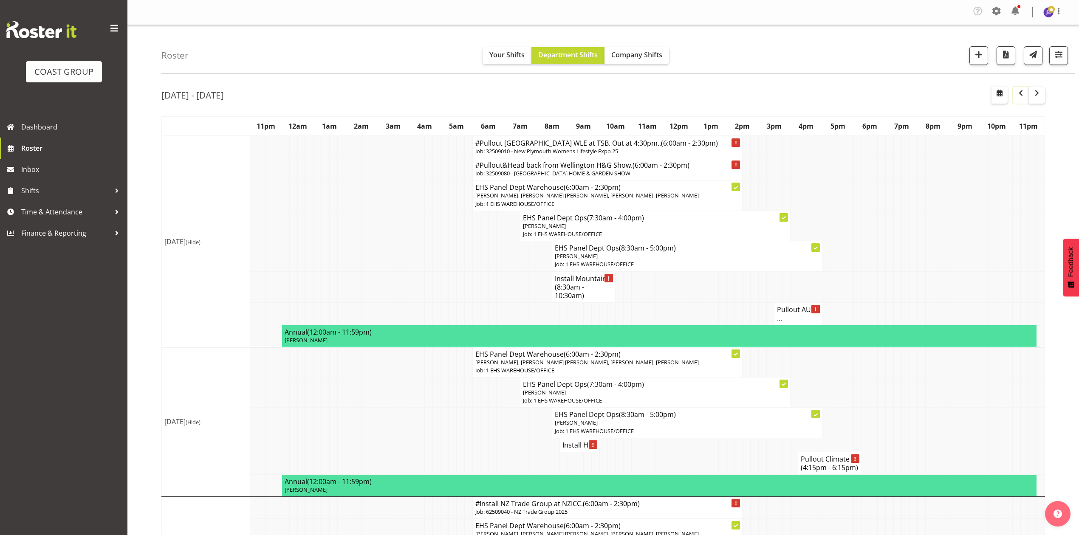
click at [1017, 94] on span "button" at bounding box center [1021, 93] width 10 height 10
